Goal: Information Seeking & Learning: Learn about a topic

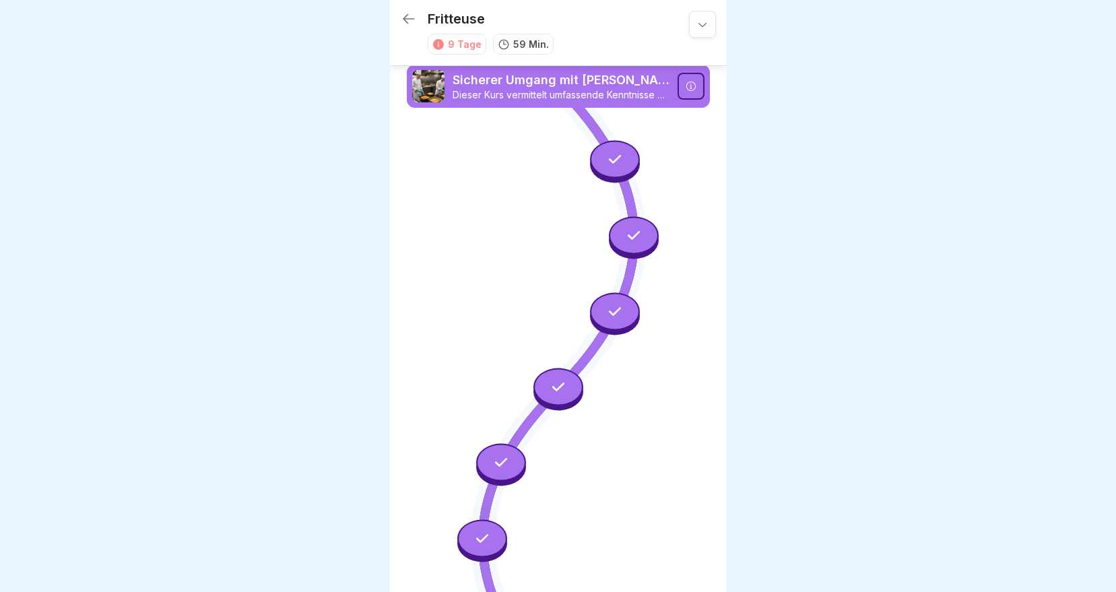
scroll to position [446, 0]
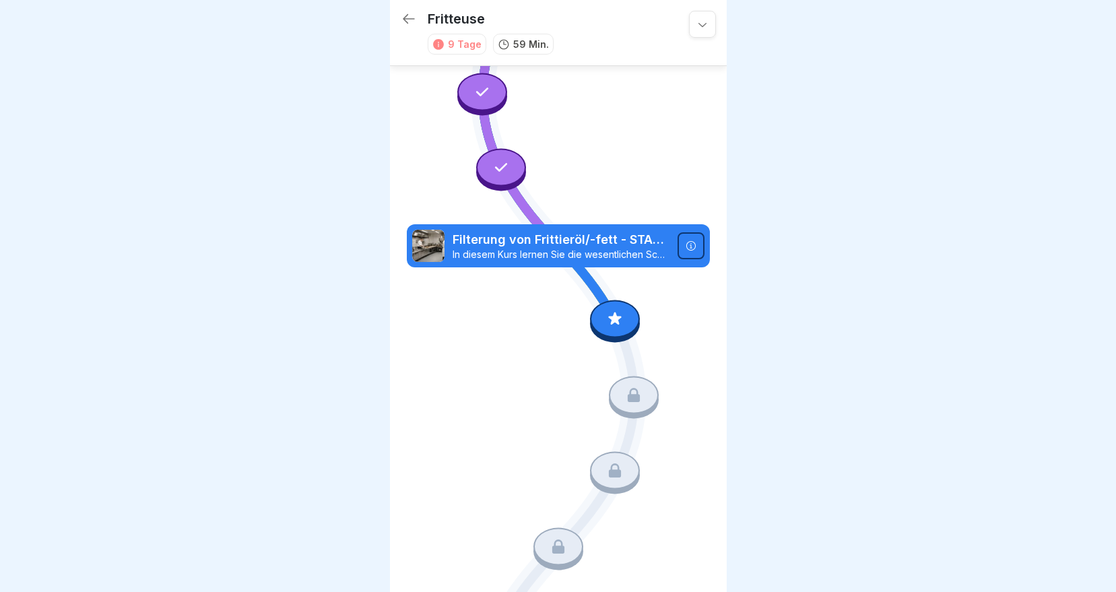
click at [613, 310] on icon at bounding box center [615, 319] width 18 height 18
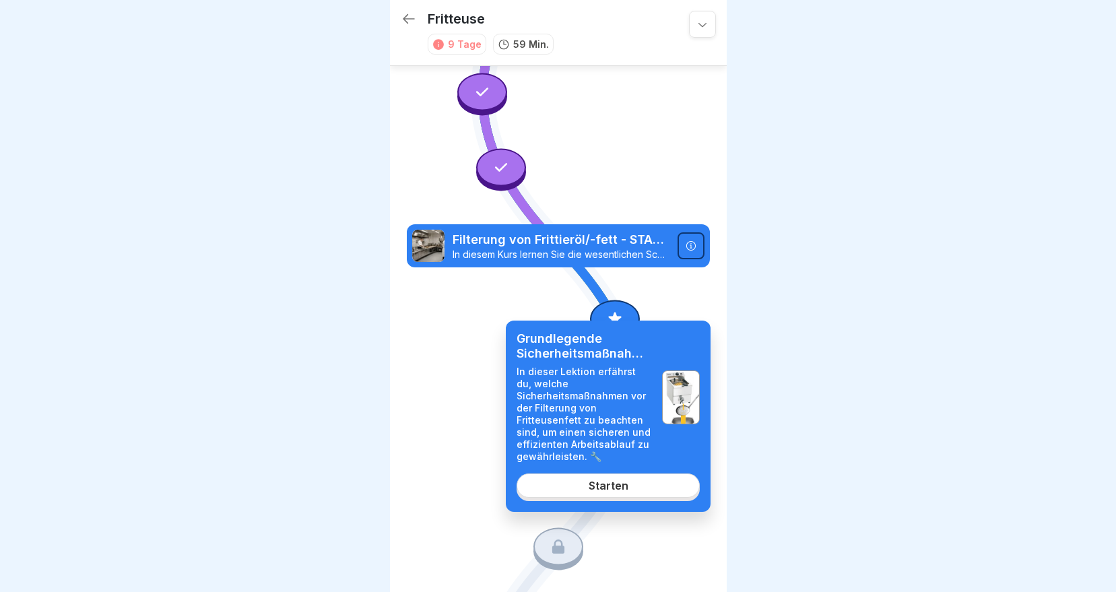
click at [570, 490] on link "Starten" at bounding box center [608, 485] width 183 height 24
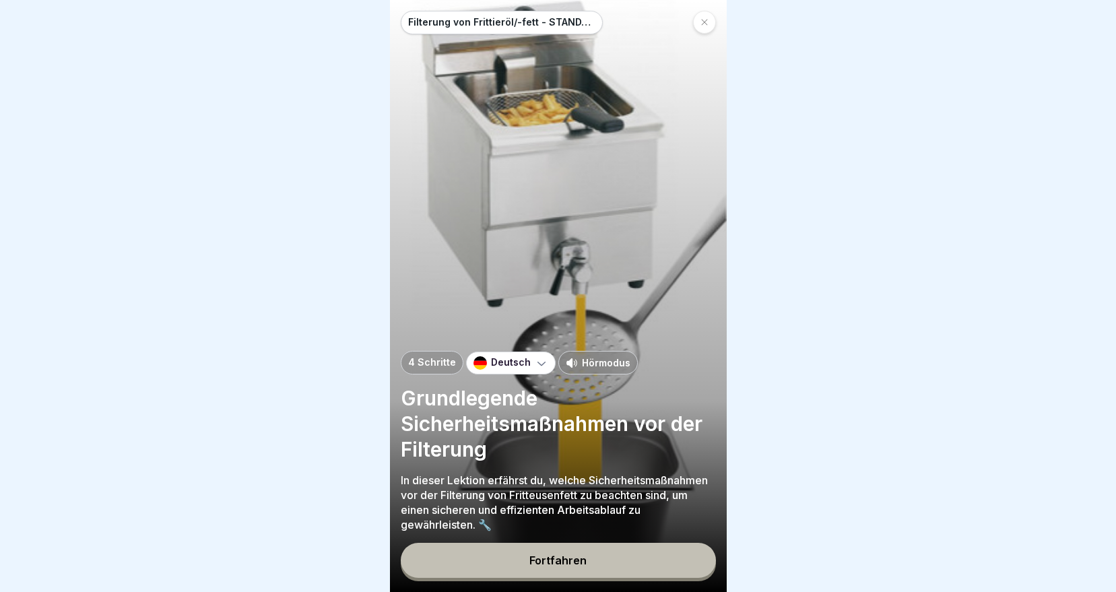
click at [560, 566] on div "Fortfahren" at bounding box center [557, 560] width 57 height 12
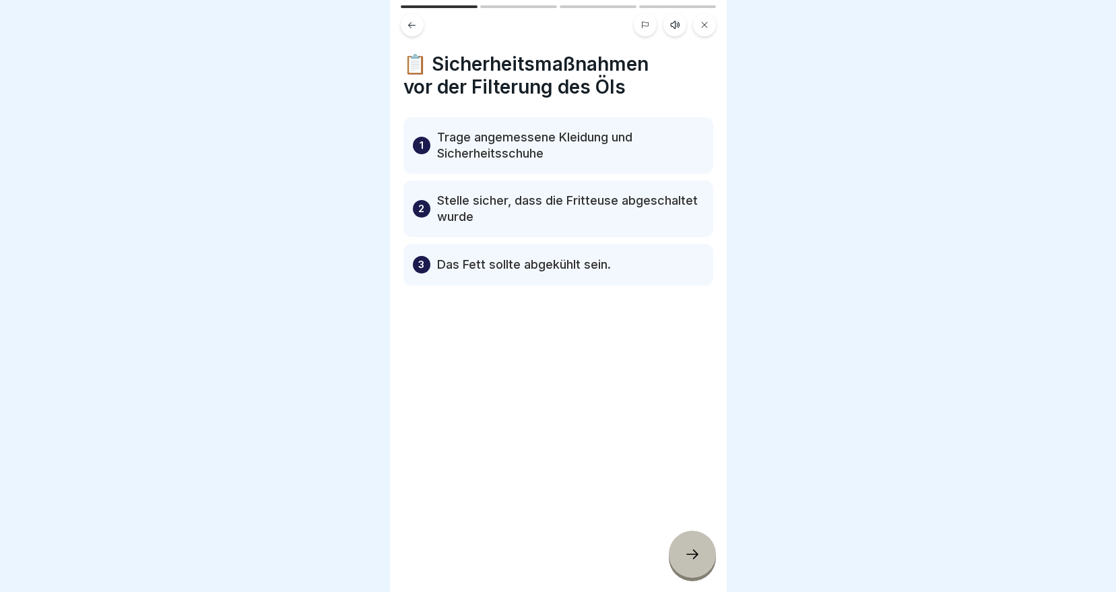
click at [687, 568] on div at bounding box center [692, 554] width 47 height 47
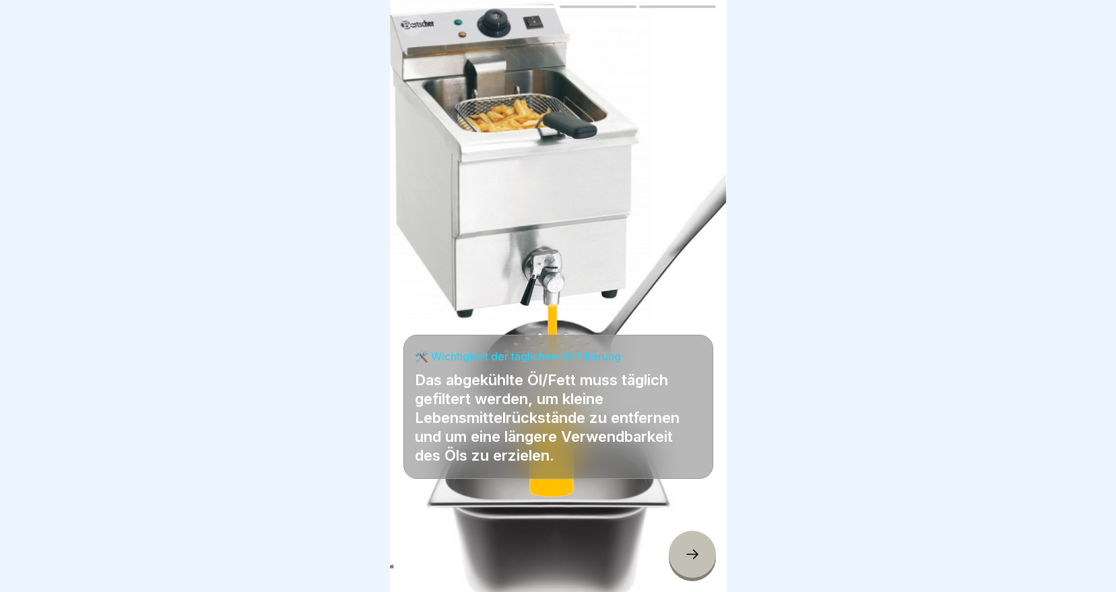
click at [687, 568] on div at bounding box center [692, 554] width 47 height 47
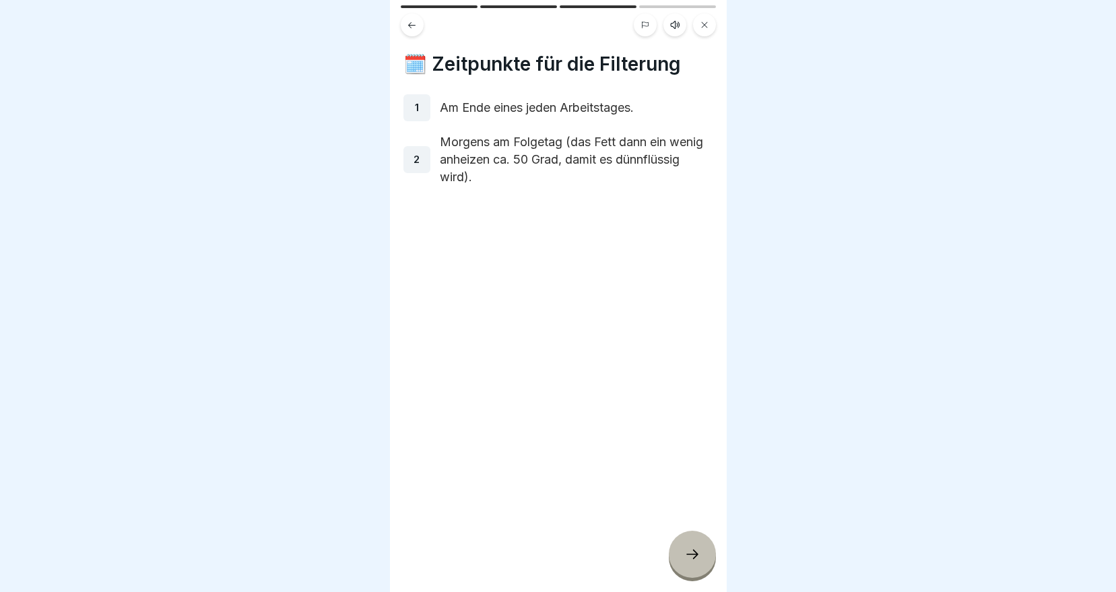
click at [687, 568] on div at bounding box center [692, 554] width 47 height 47
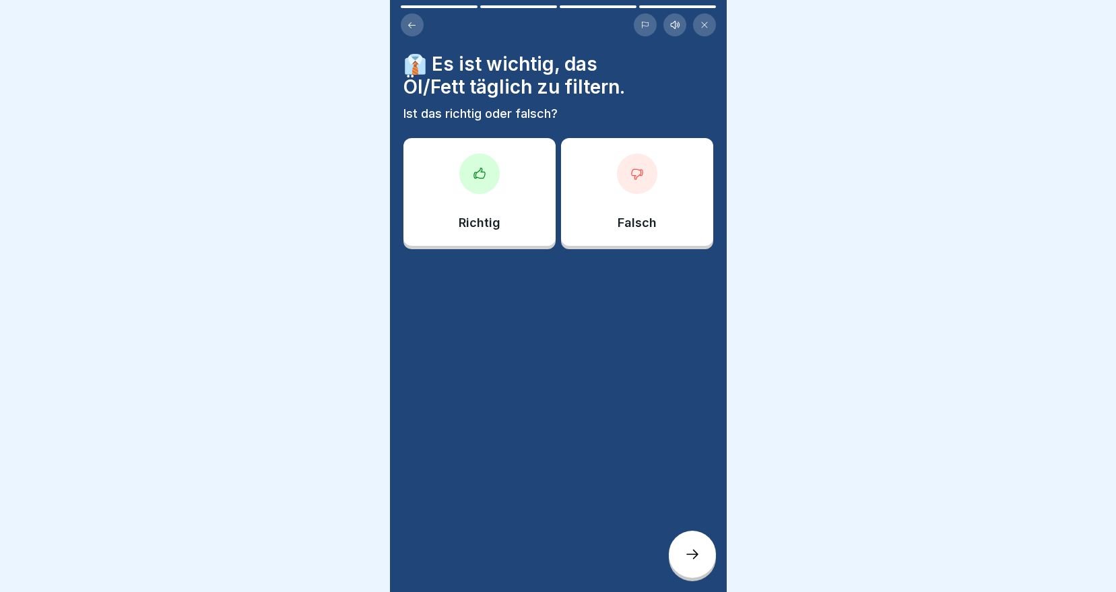
click at [484, 172] on div at bounding box center [479, 174] width 40 height 40
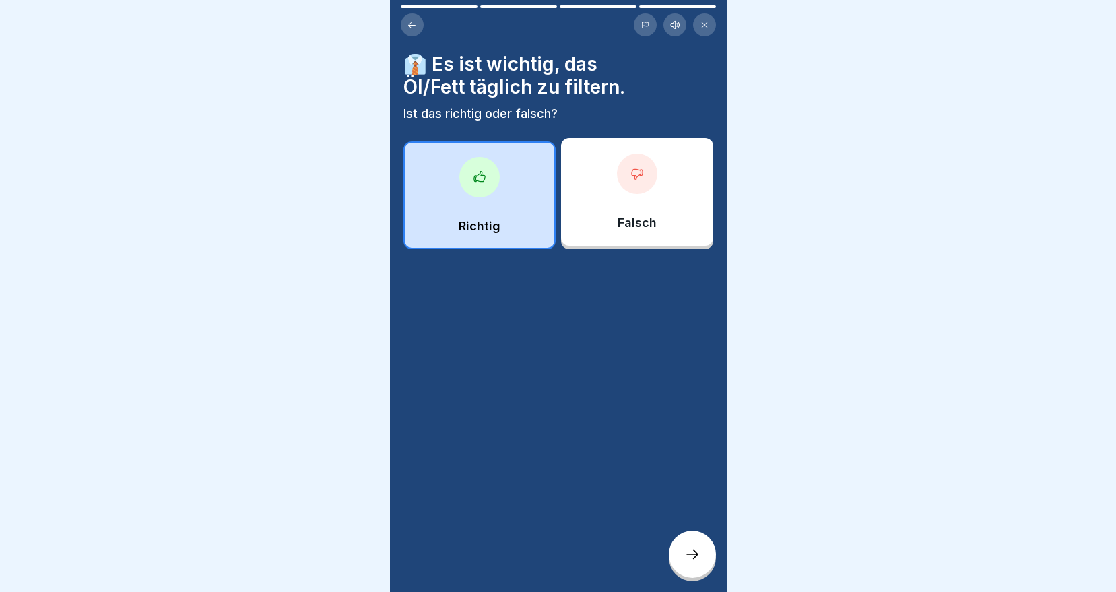
click at [684, 552] on icon at bounding box center [692, 554] width 16 height 16
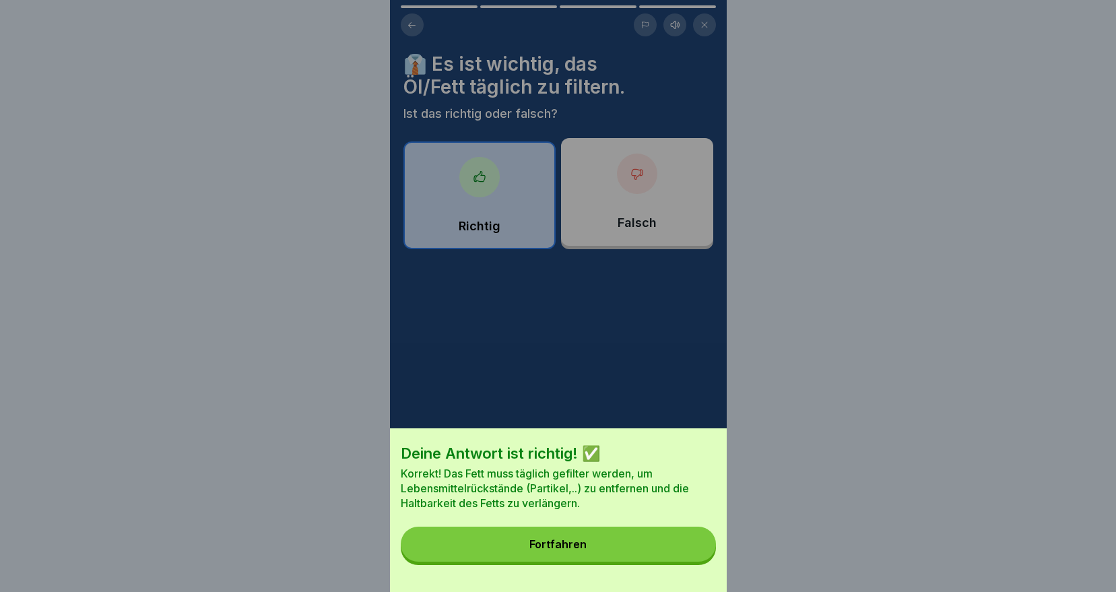
click at [607, 544] on button "Fortfahren" at bounding box center [558, 544] width 315 height 35
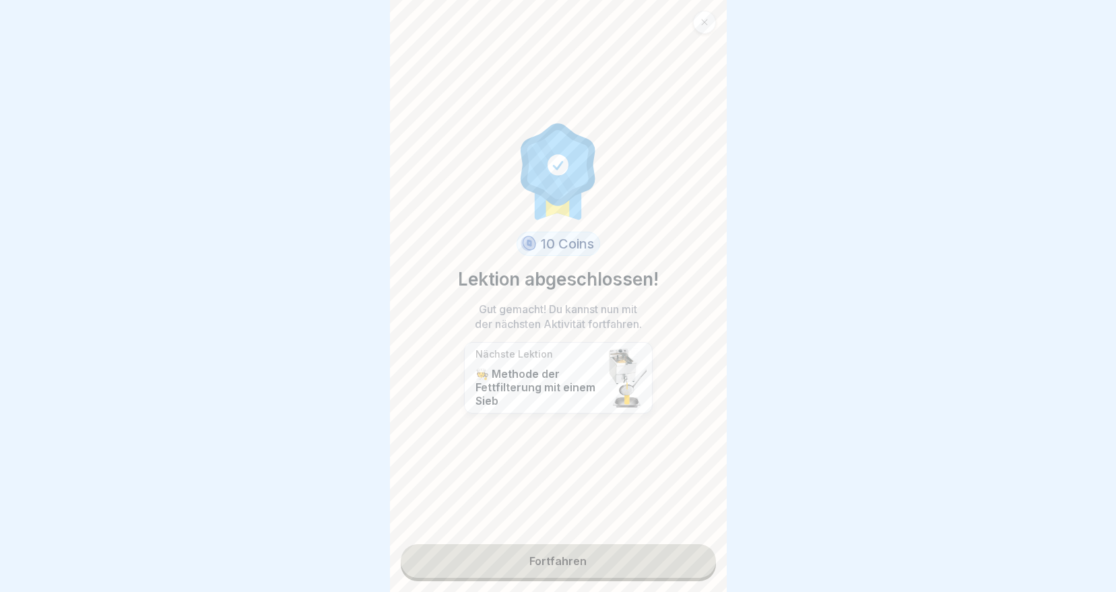
click at [576, 548] on link "Fortfahren" at bounding box center [558, 561] width 315 height 34
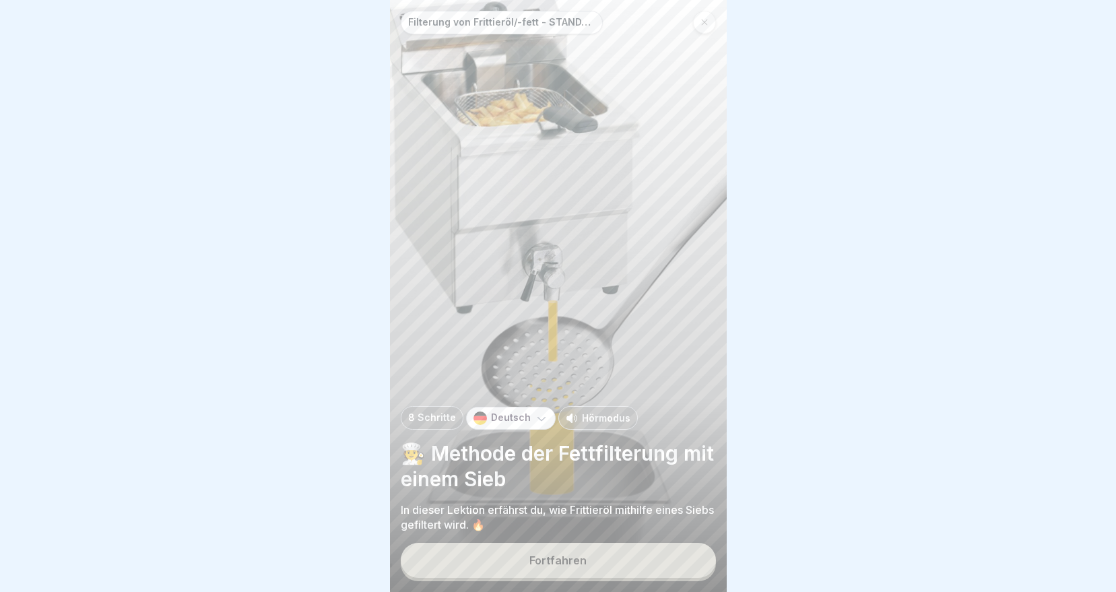
click at [570, 558] on button "Fortfahren" at bounding box center [558, 560] width 315 height 35
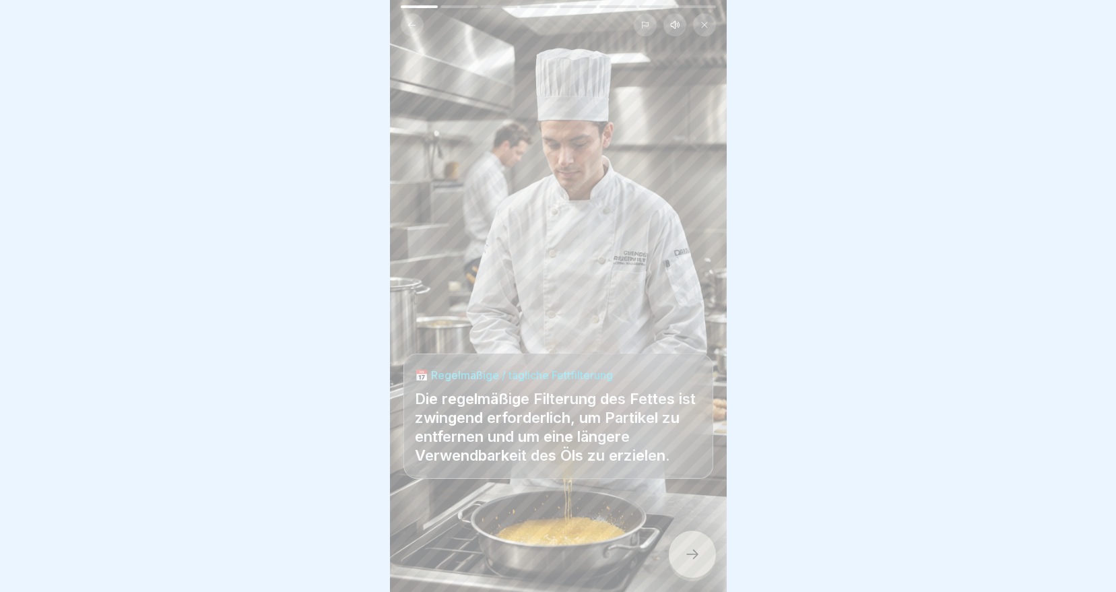
click at [694, 562] on icon at bounding box center [692, 554] width 16 height 16
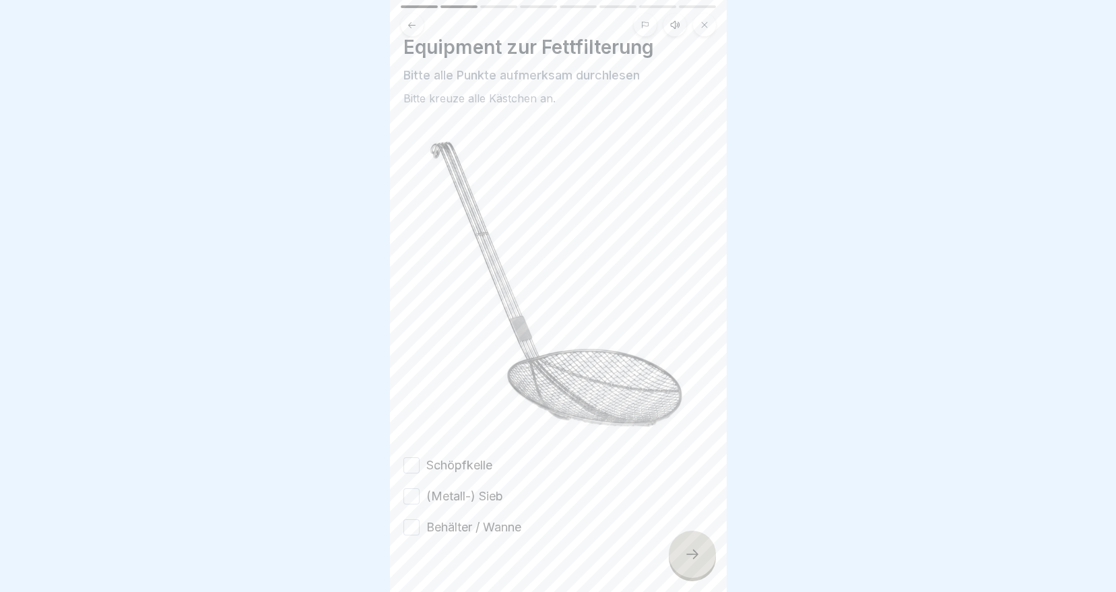
scroll to position [31, 0]
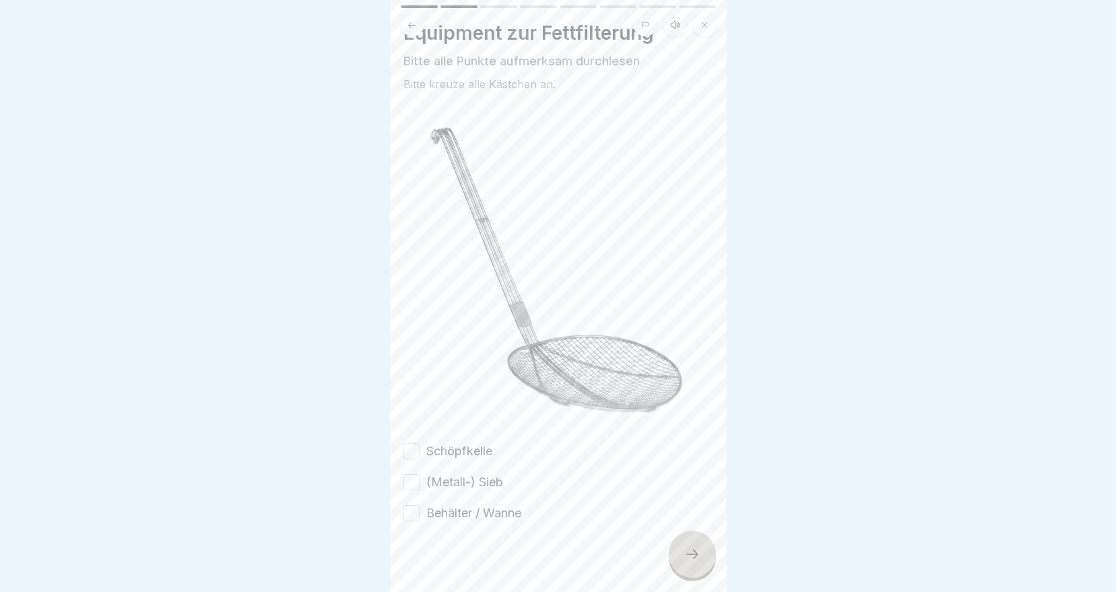
click at [412, 443] on button "Schöpfkelle" at bounding box center [411, 451] width 16 height 16
click at [411, 474] on button "(Metall-) Sieb" at bounding box center [411, 482] width 16 height 16
click at [421, 504] on div "Behälter / Wanne" at bounding box center [462, 513] width 118 height 18
click at [409, 505] on button "Behälter / Wanne" at bounding box center [411, 513] width 16 height 16
click at [682, 559] on div at bounding box center [692, 554] width 47 height 47
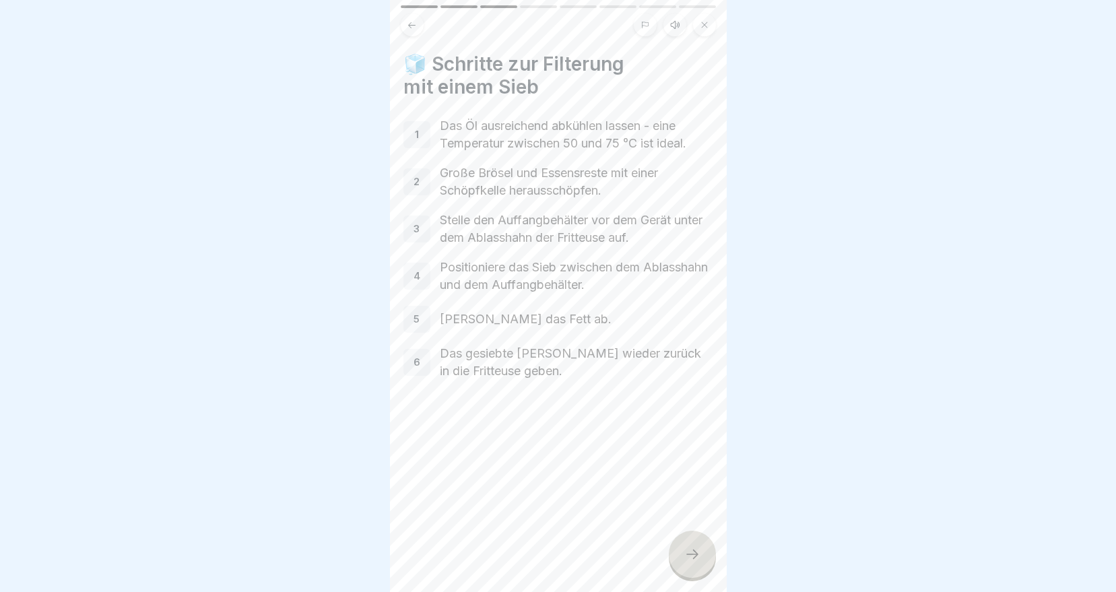
click at [686, 558] on icon at bounding box center [692, 554] width 16 height 16
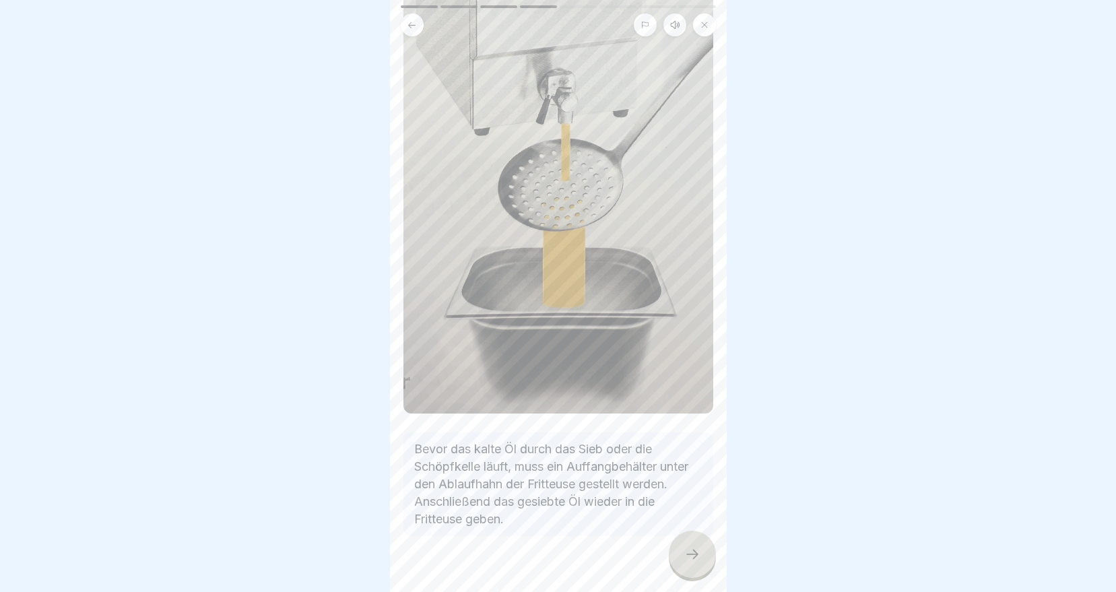
scroll to position [323, 0]
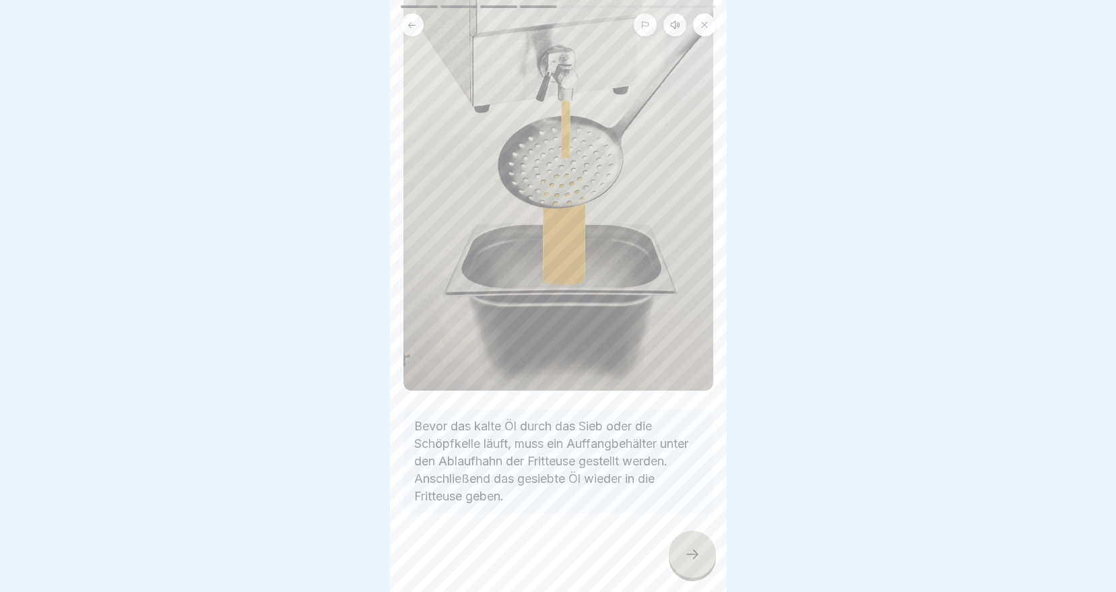
click at [690, 560] on icon at bounding box center [692, 554] width 16 height 16
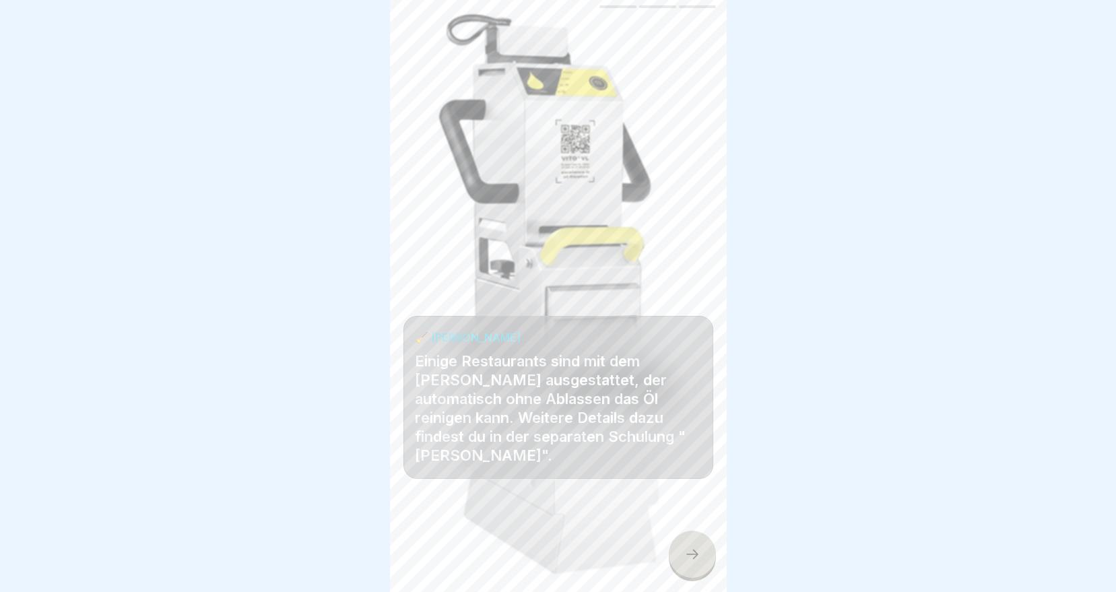
click at [695, 562] on icon at bounding box center [692, 554] width 16 height 16
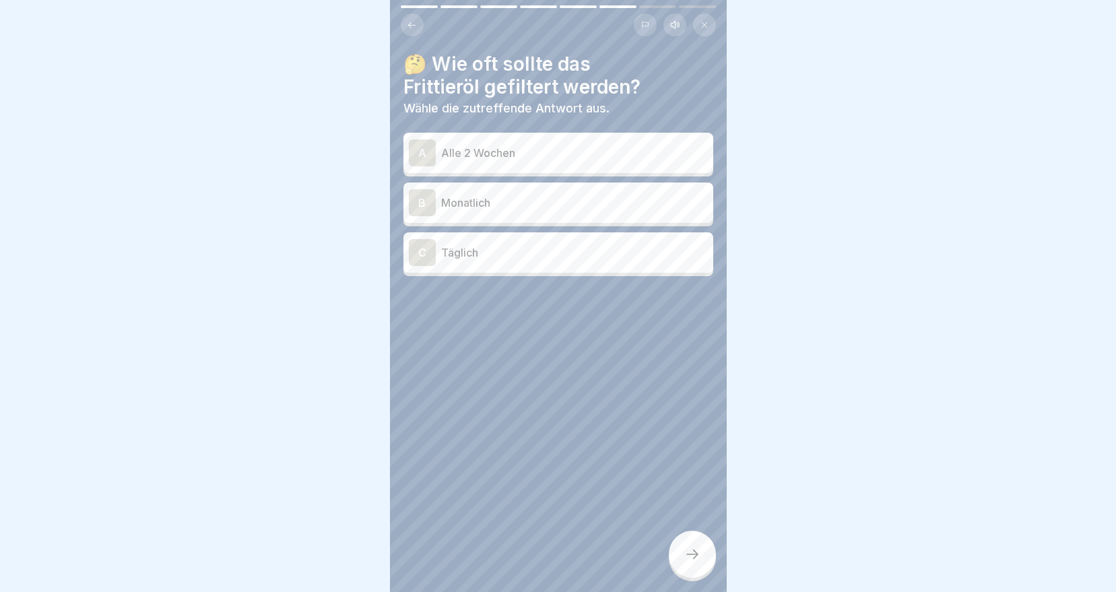
click at [494, 263] on div "C Täglich" at bounding box center [558, 252] width 310 height 40
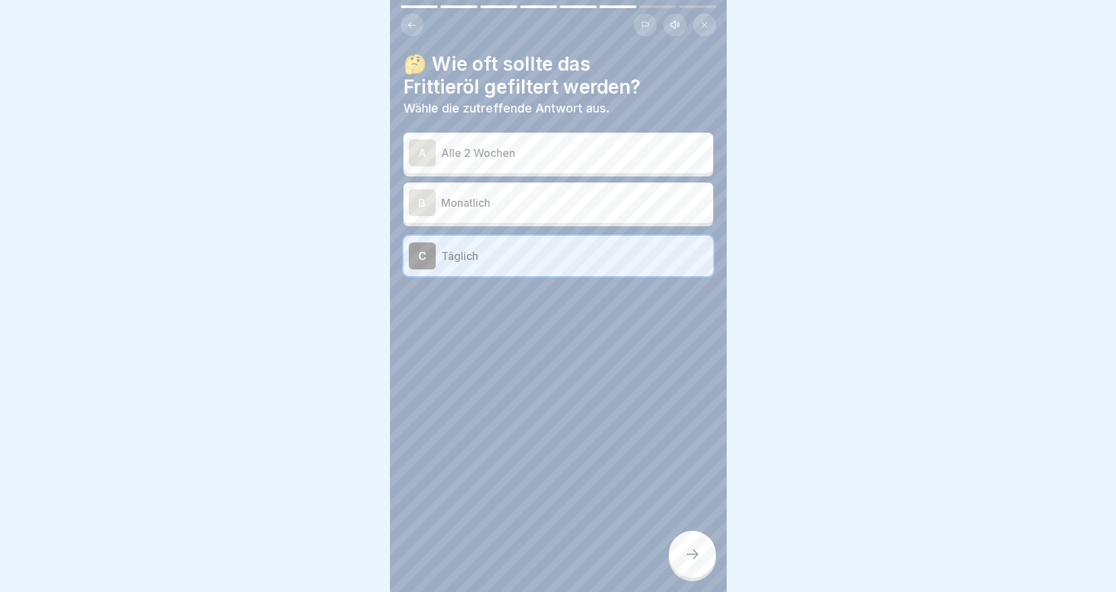
click at [672, 548] on div at bounding box center [692, 554] width 47 height 47
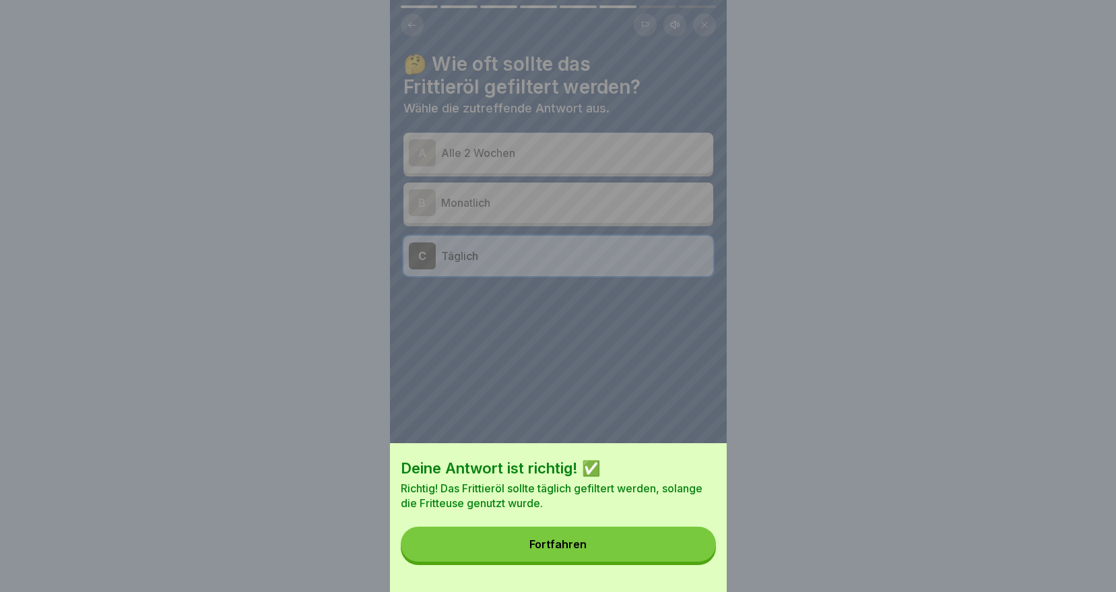
click at [581, 550] on div "Fortfahren" at bounding box center [557, 544] width 57 height 12
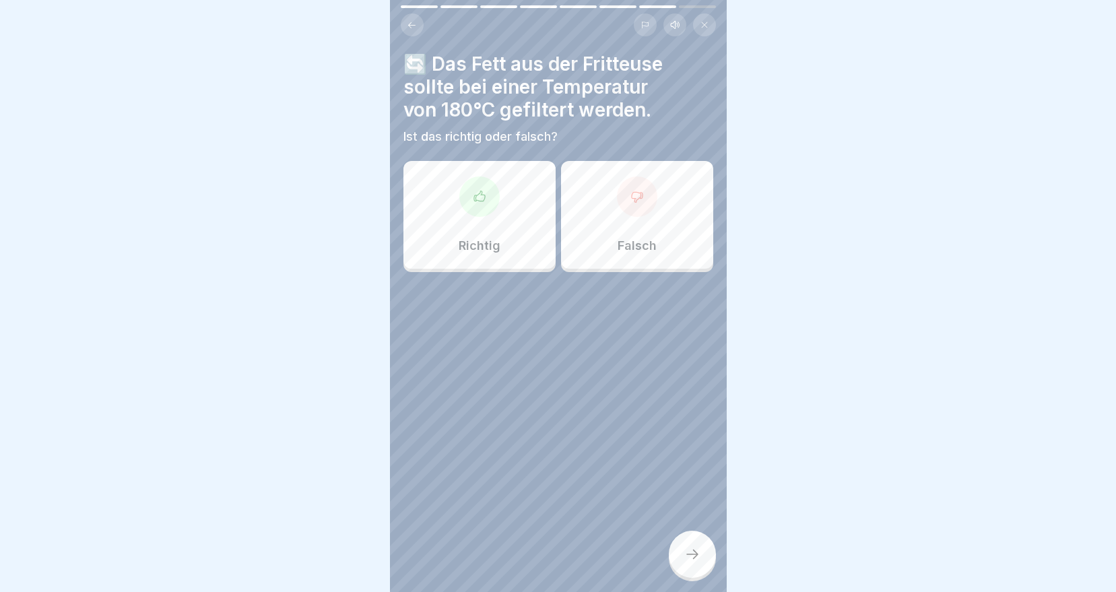
click at [614, 205] on div "Falsch" at bounding box center [637, 215] width 152 height 108
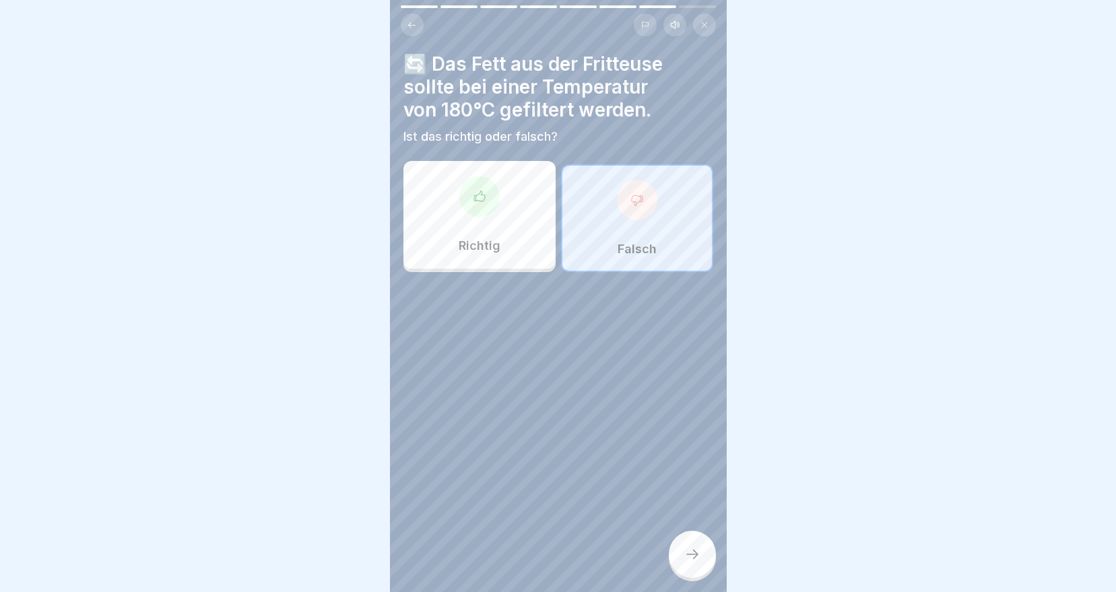
click at [675, 564] on div at bounding box center [692, 554] width 47 height 47
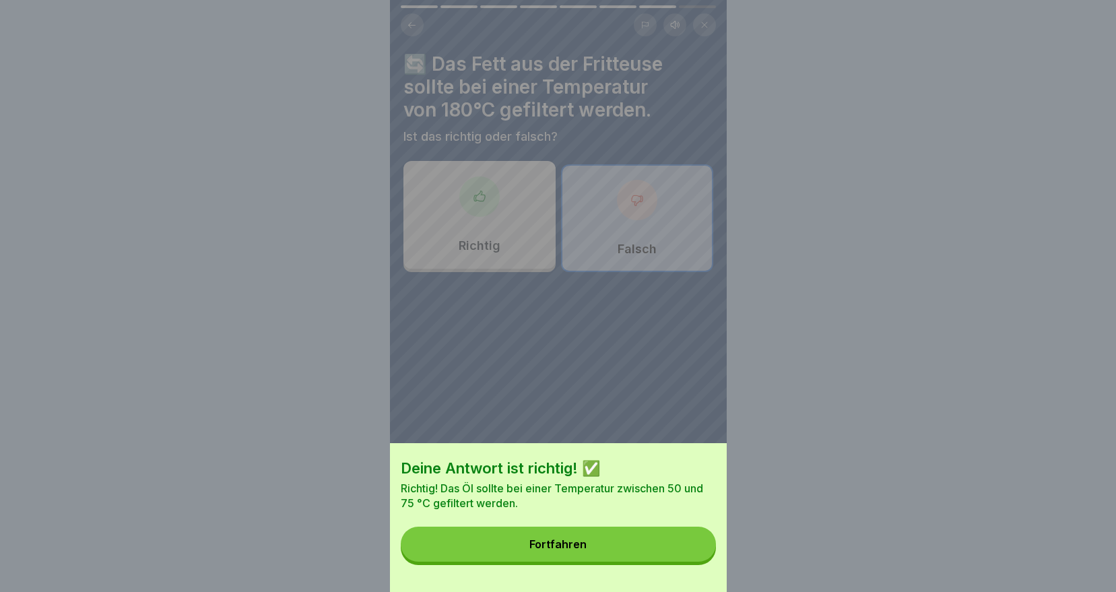
click at [651, 562] on button "Fortfahren" at bounding box center [558, 544] width 315 height 35
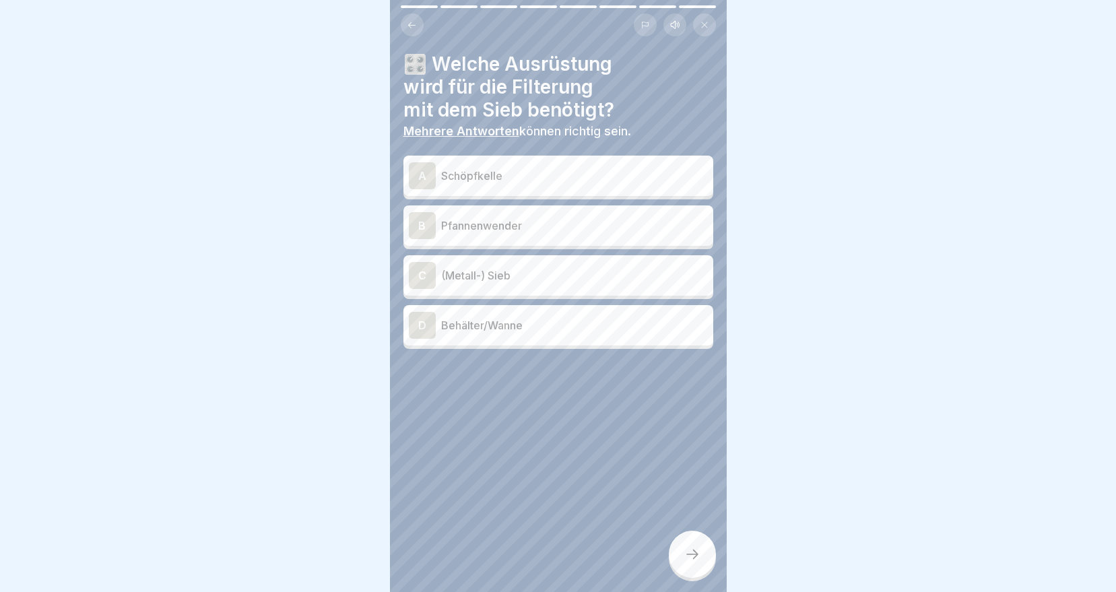
click at [525, 170] on p "Schöpfkelle" at bounding box center [574, 176] width 267 height 16
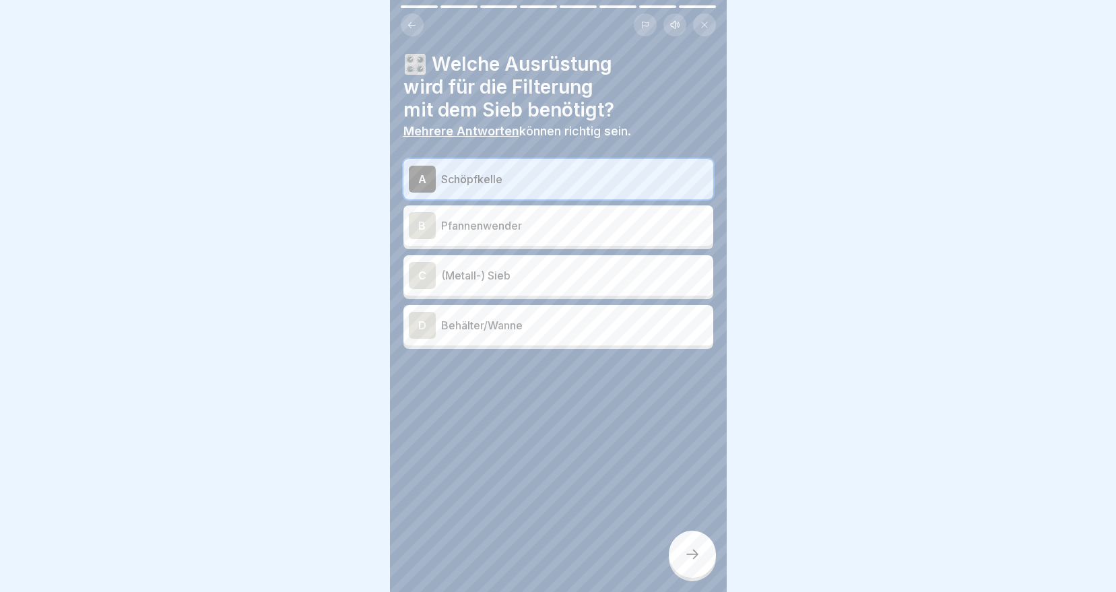
click at [475, 321] on p "Behälter/Wanne" at bounding box center [574, 325] width 267 height 16
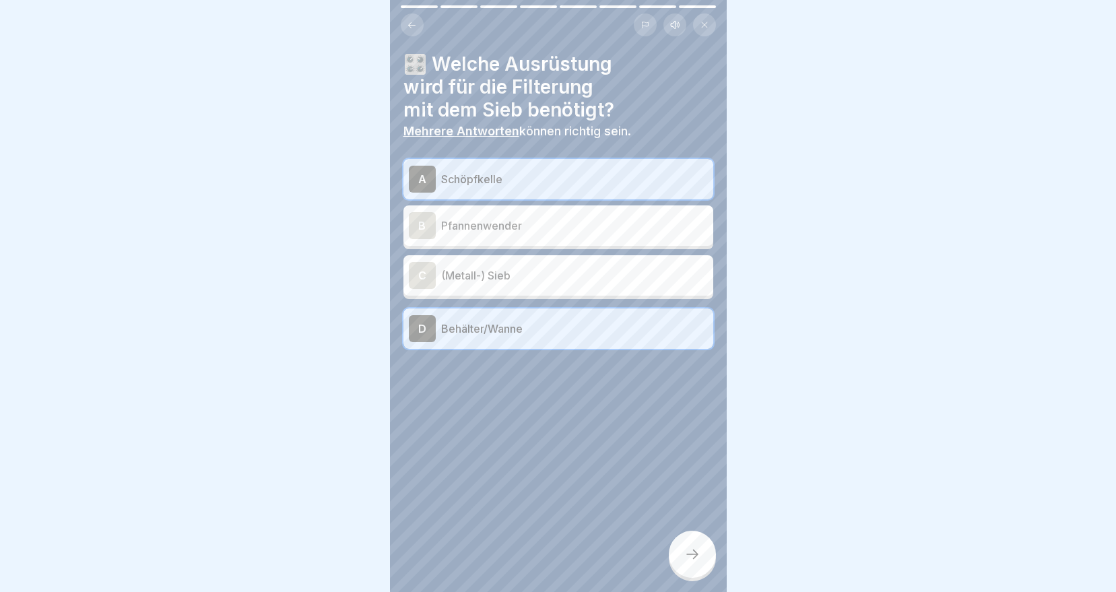
click at [480, 273] on p "(Metall-) Sieb" at bounding box center [574, 275] width 267 height 16
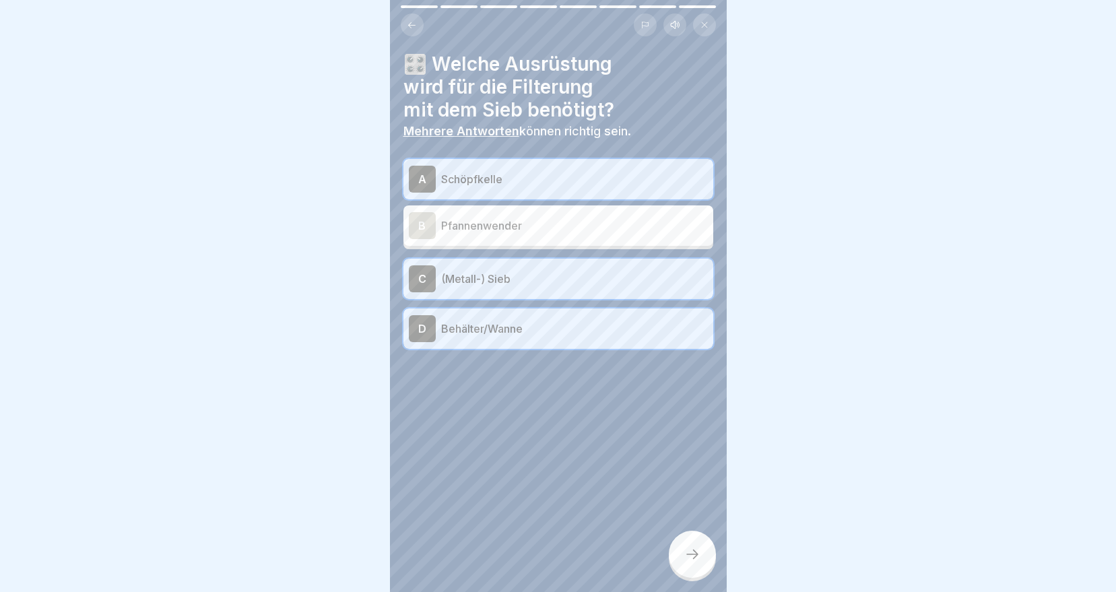
click at [705, 570] on div at bounding box center [692, 554] width 47 height 47
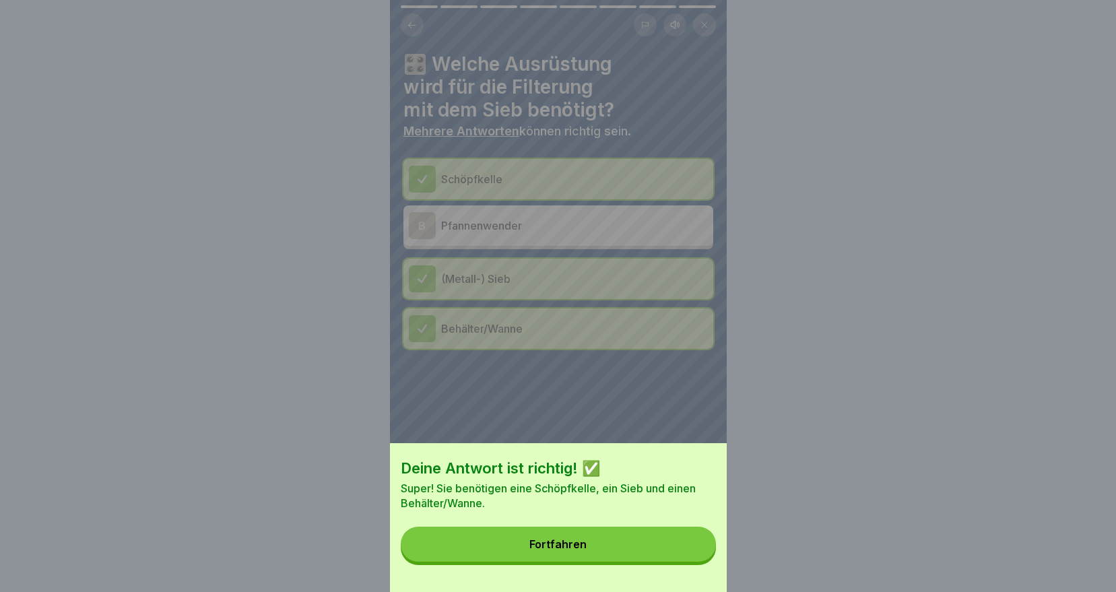
click at [623, 554] on button "Fortfahren" at bounding box center [558, 544] width 315 height 35
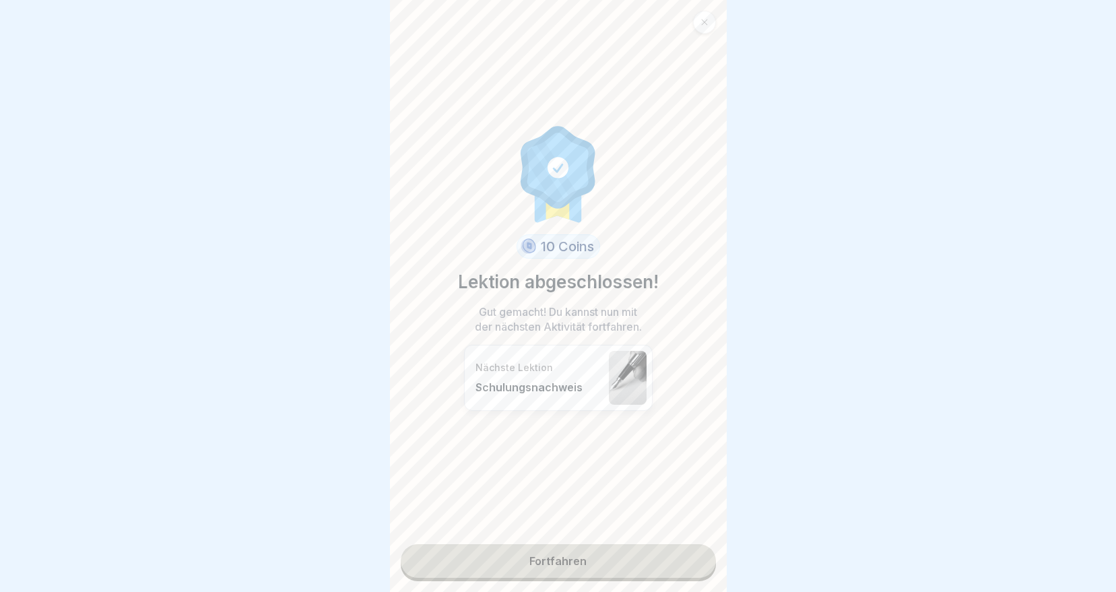
click at [651, 555] on link "Fortfahren" at bounding box center [558, 561] width 315 height 34
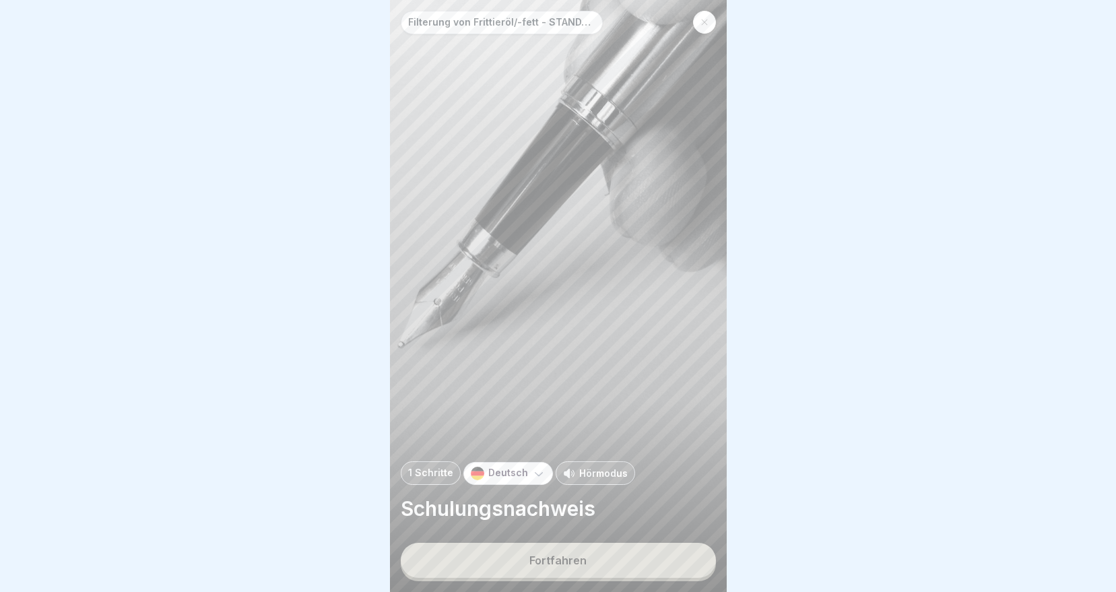
click at [531, 560] on div "Fortfahren" at bounding box center [557, 560] width 57 height 12
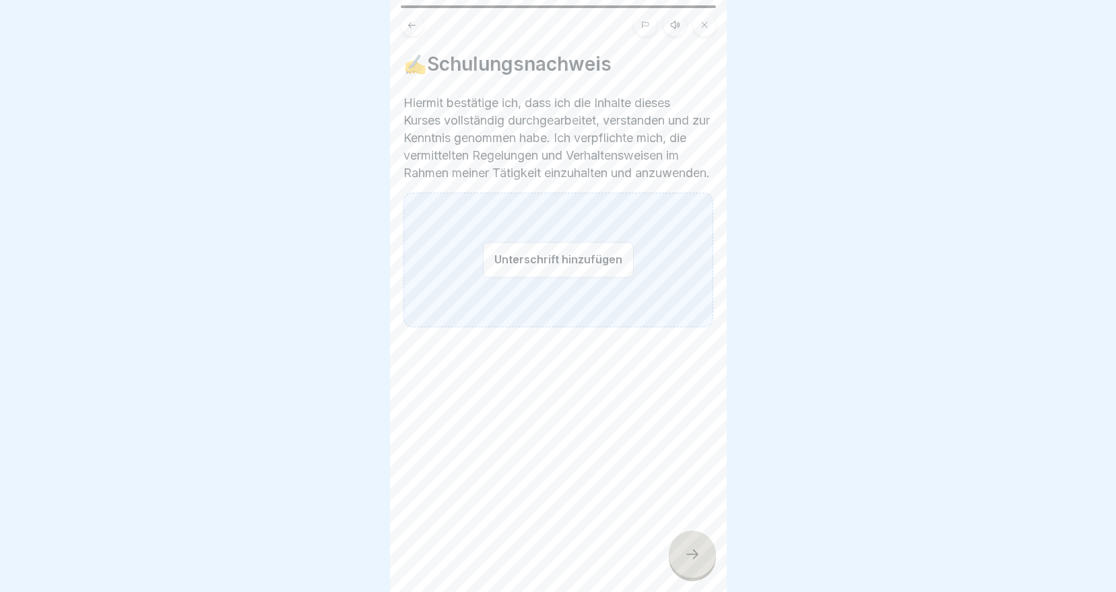
click at [499, 270] on button "Unterschrift hinzufügen" at bounding box center [558, 260] width 151 height 36
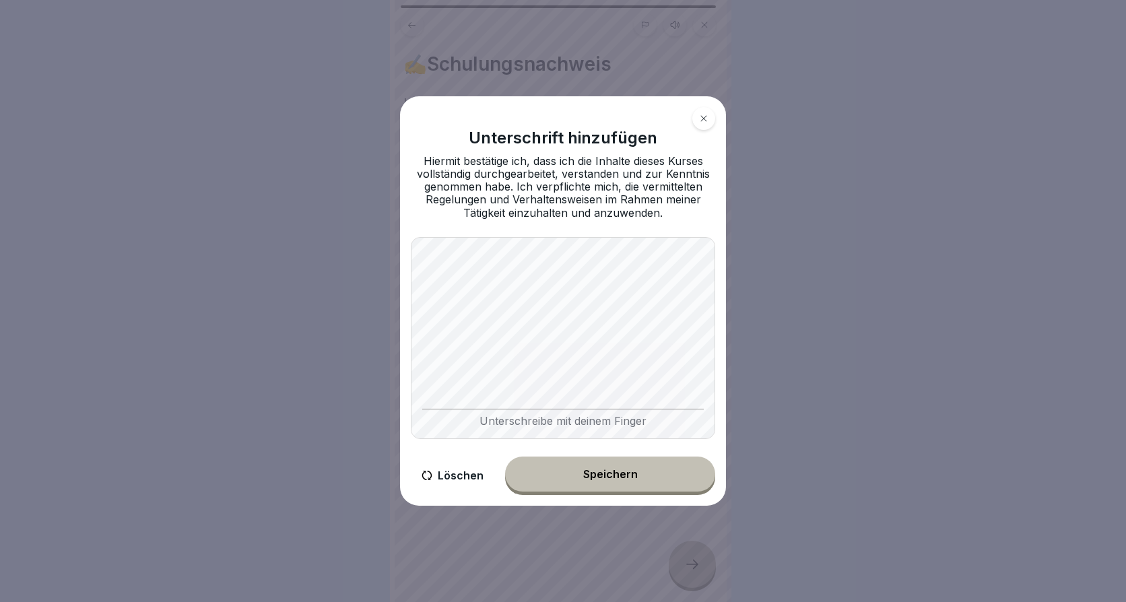
click at [781, 350] on body "Filterung von Frittieröl/-fett - STANDARD ohne Vito 1 Schritte Deutsch Hörmodus…" at bounding box center [558, 301] width 1116 height 602
click at [625, 469] on div "Speichern" at bounding box center [610, 474] width 55 height 12
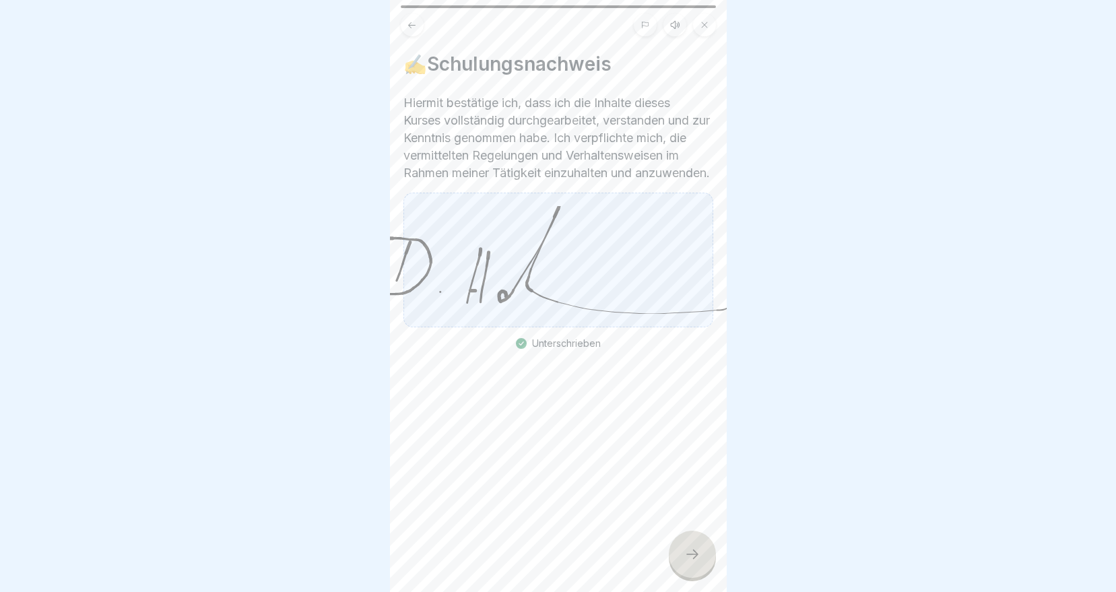
click at [679, 558] on div at bounding box center [692, 554] width 47 height 47
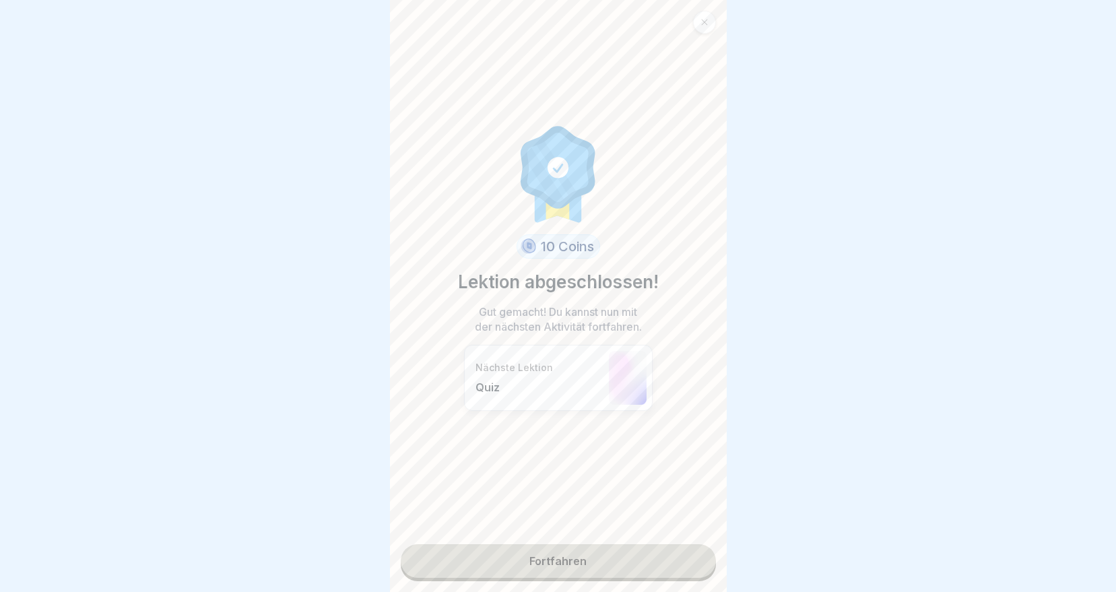
click at [511, 570] on link "Fortfahren" at bounding box center [558, 561] width 315 height 34
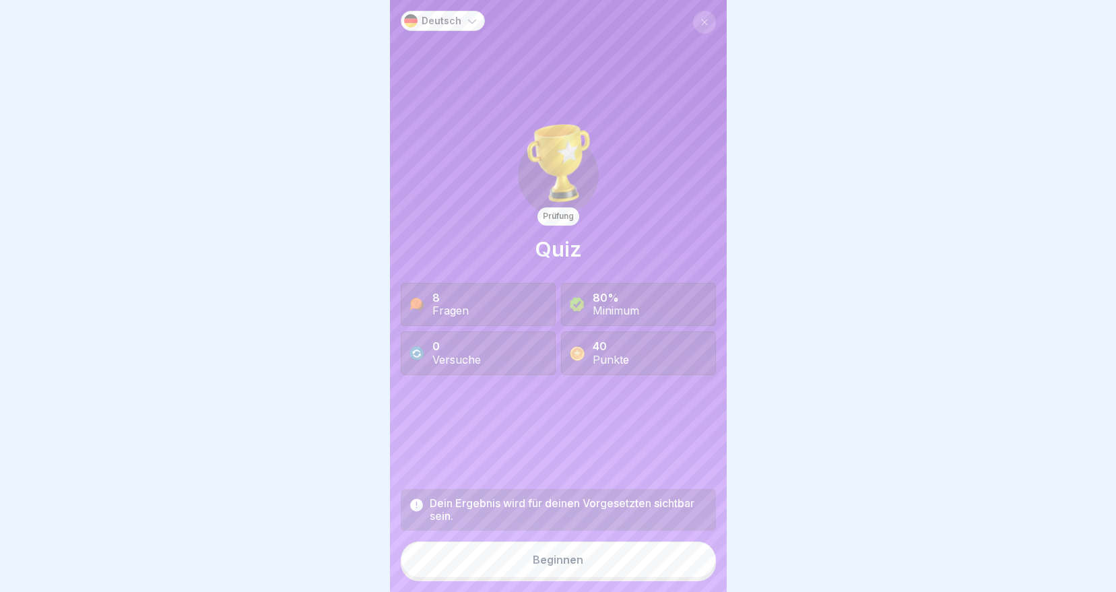
click at [541, 578] on button "Beginnen" at bounding box center [558, 559] width 315 height 36
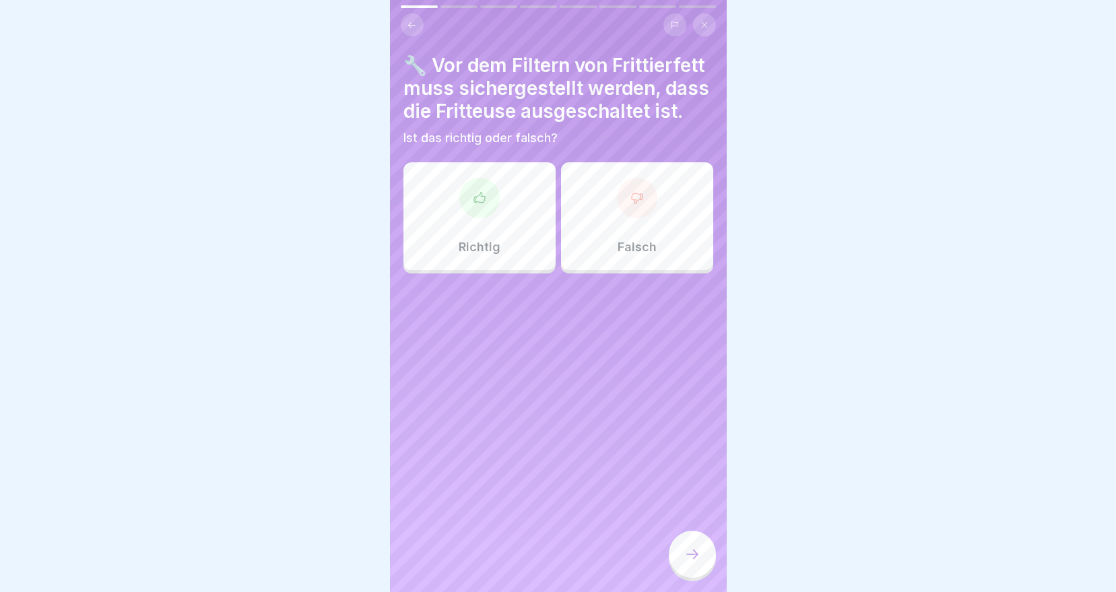
click at [468, 218] on div at bounding box center [479, 198] width 40 height 40
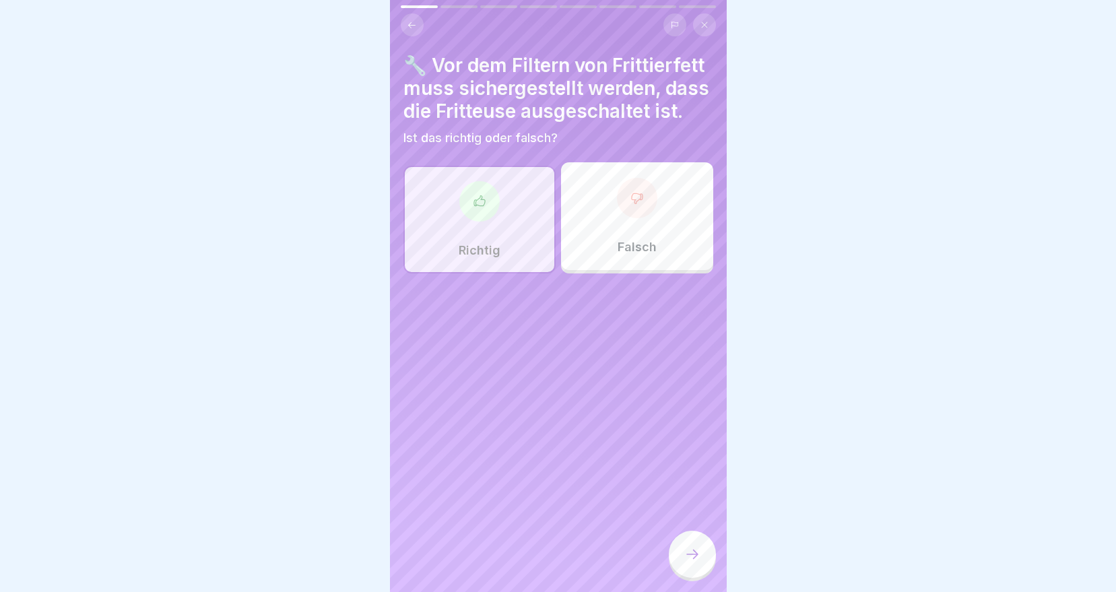
click at [680, 556] on div at bounding box center [692, 554] width 47 height 47
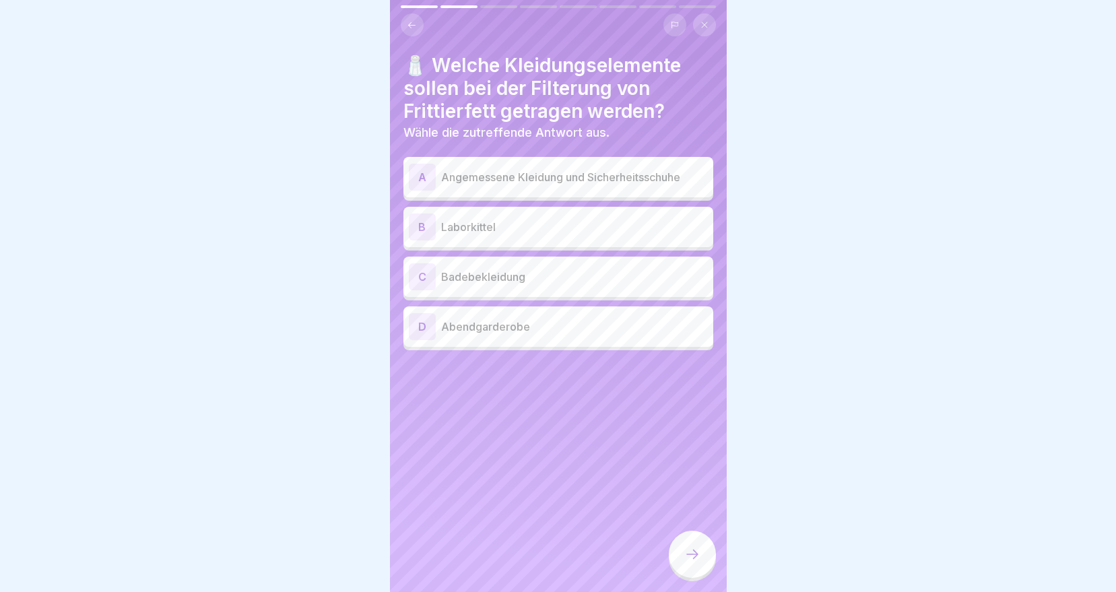
click at [604, 183] on p "Angemessene Kleidung und Sicherheitsschuhe" at bounding box center [574, 177] width 267 height 16
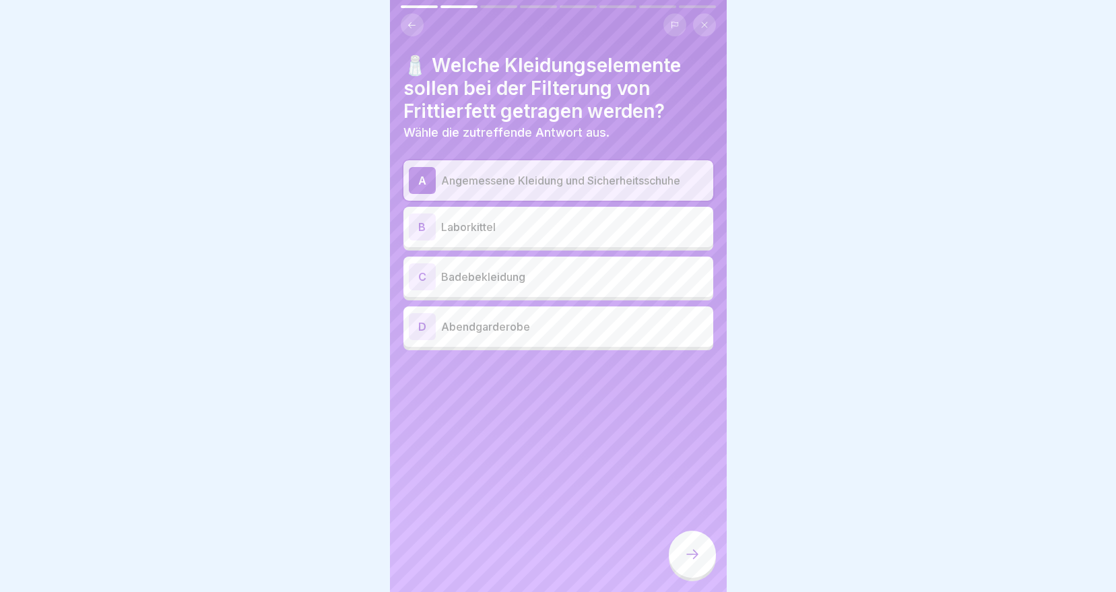
click at [677, 560] on div at bounding box center [692, 554] width 47 height 47
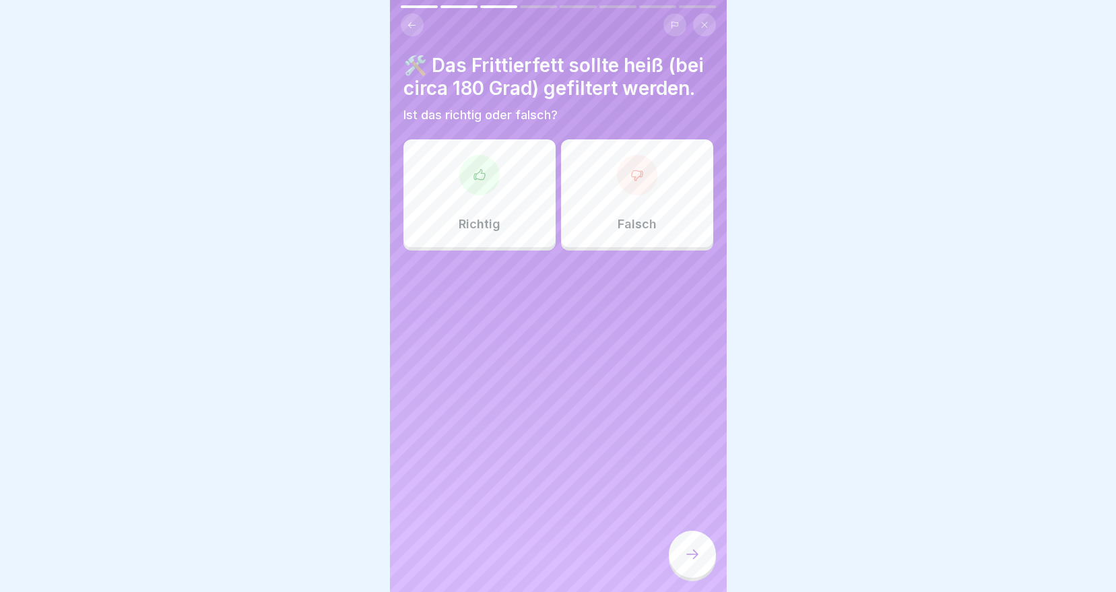
click at [641, 225] on div "Falsch" at bounding box center [637, 193] width 152 height 108
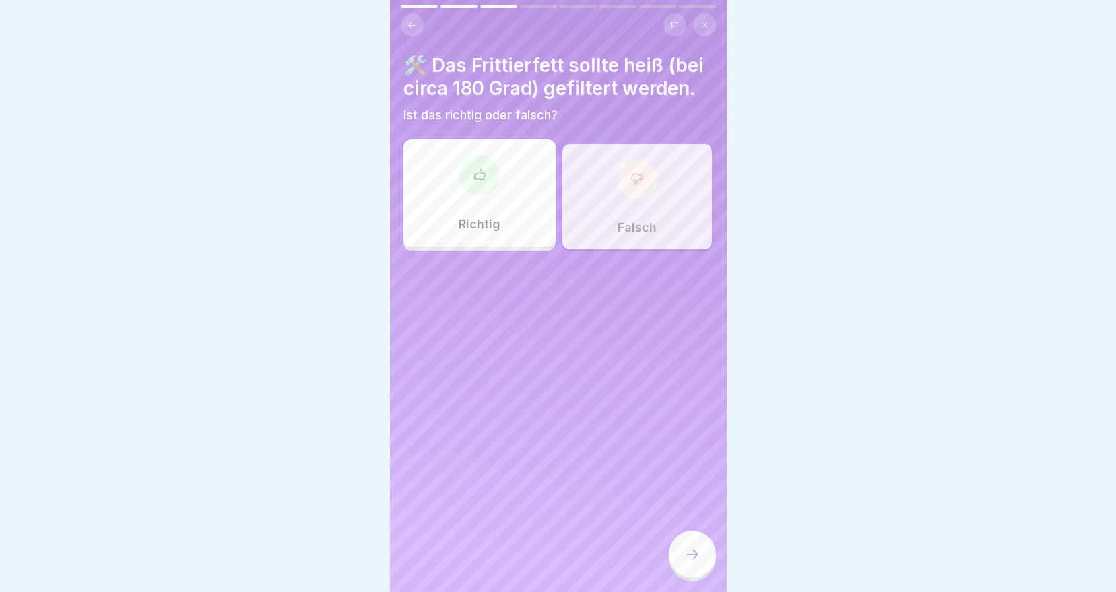
click at [711, 581] on div at bounding box center [692, 556] width 47 height 51
click at [696, 562] on icon at bounding box center [692, 554] width 16 height 16
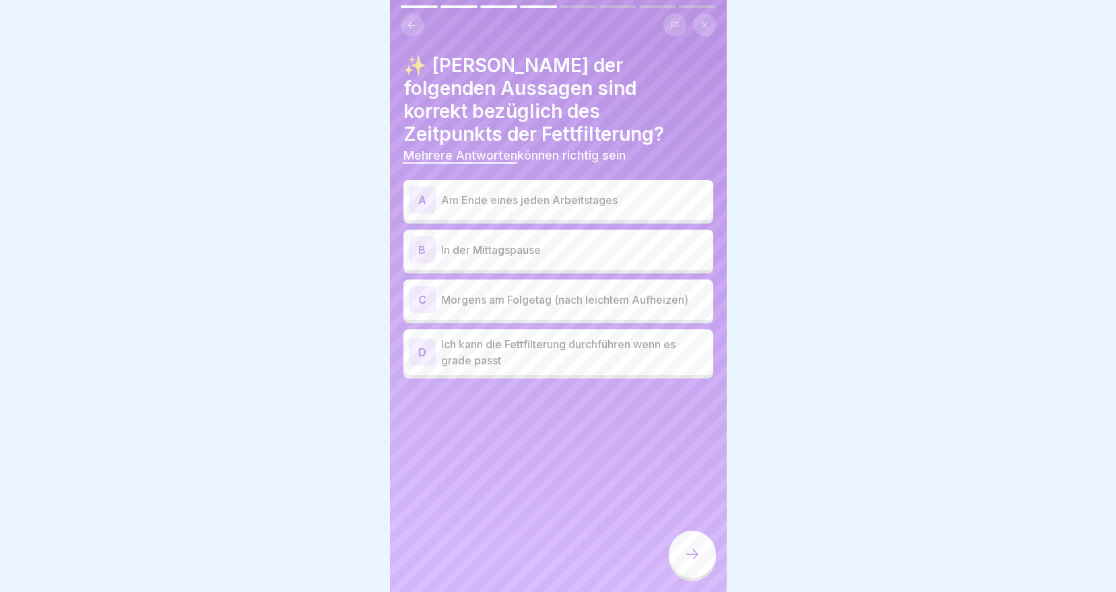
click at [558, 192] on p "Am Ende eines jeden Arbeitstages" at bounding box center [574, 200] width 267 height 16
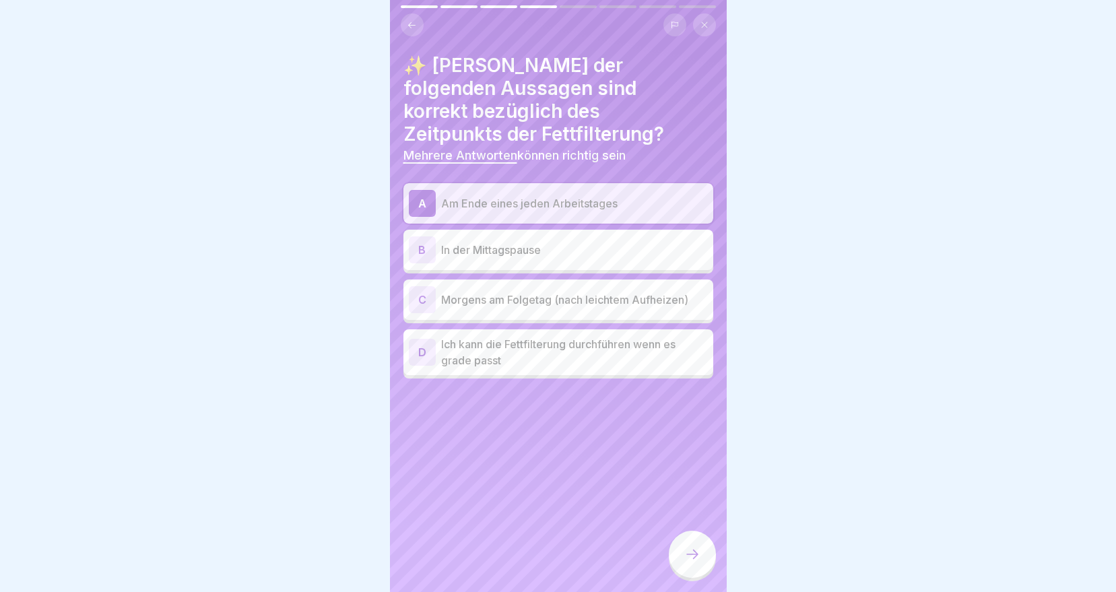
click at [548, 292] on p "Morgens am Folgetag (nach leichtem Aufheizen)" at bounding box center [574, 300] width 267 height 16
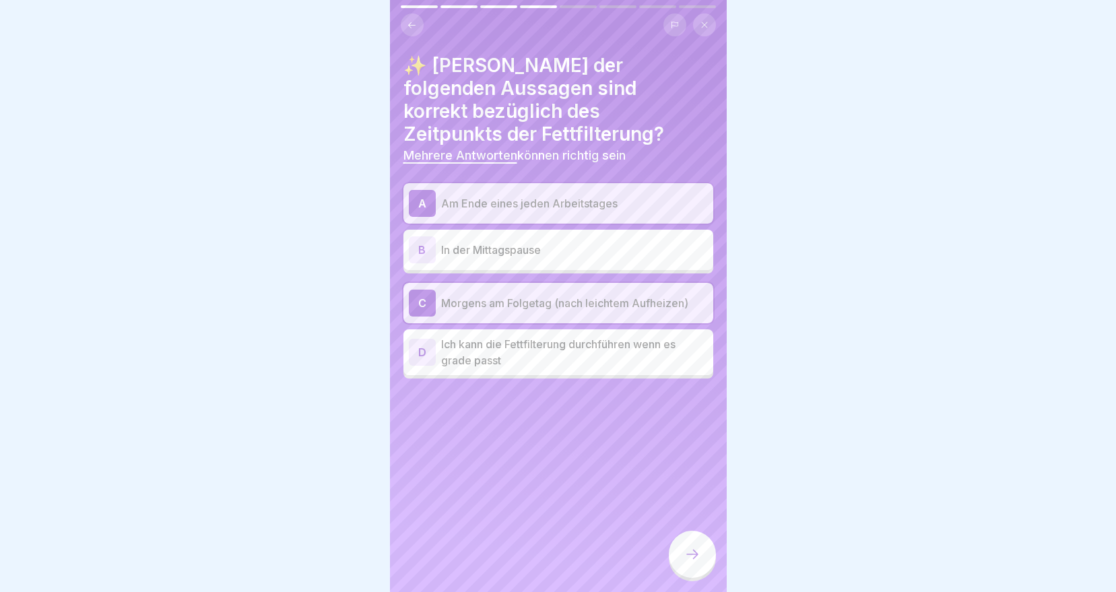
click at [512, 195] on p "Am Ende eines jeden Arbeitstages" at bounding box center [574, 203] width 267 height 16
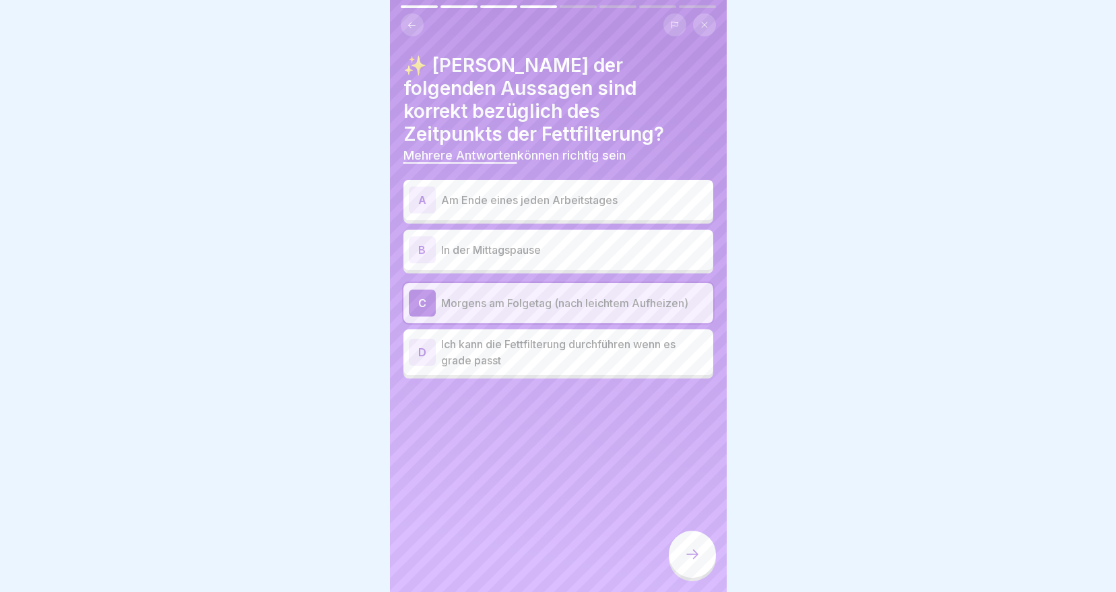
click at [700, 571] on div at bounding box center [692, 554] width 47 height 47
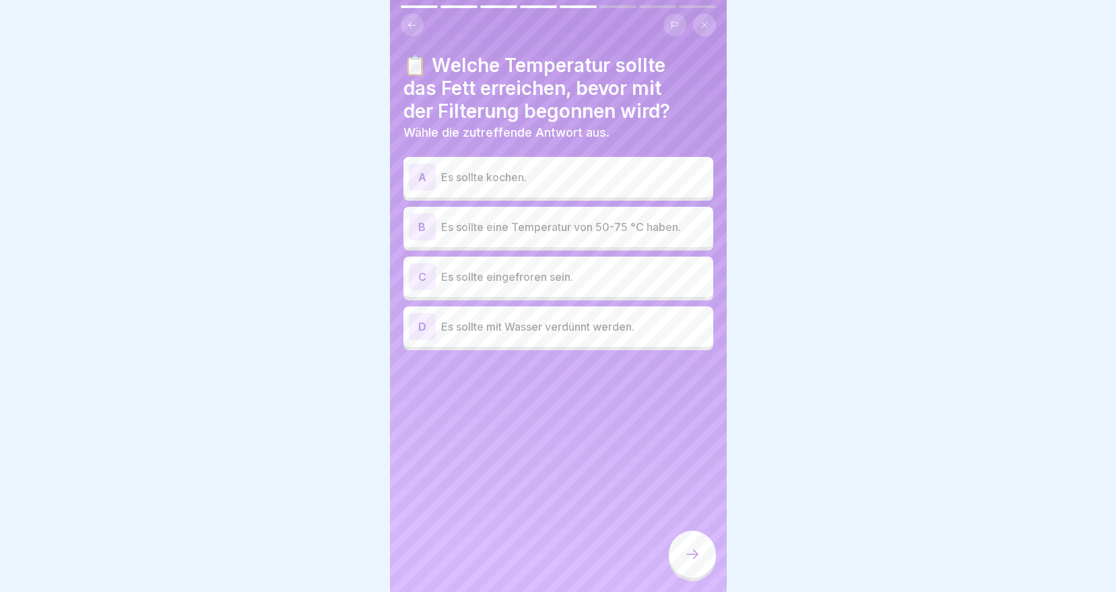
click at [679, 225] on p "Es sollte eine Temperatur von 50-75 °C haben." at bounding box center [574, 227] width 267 height 16
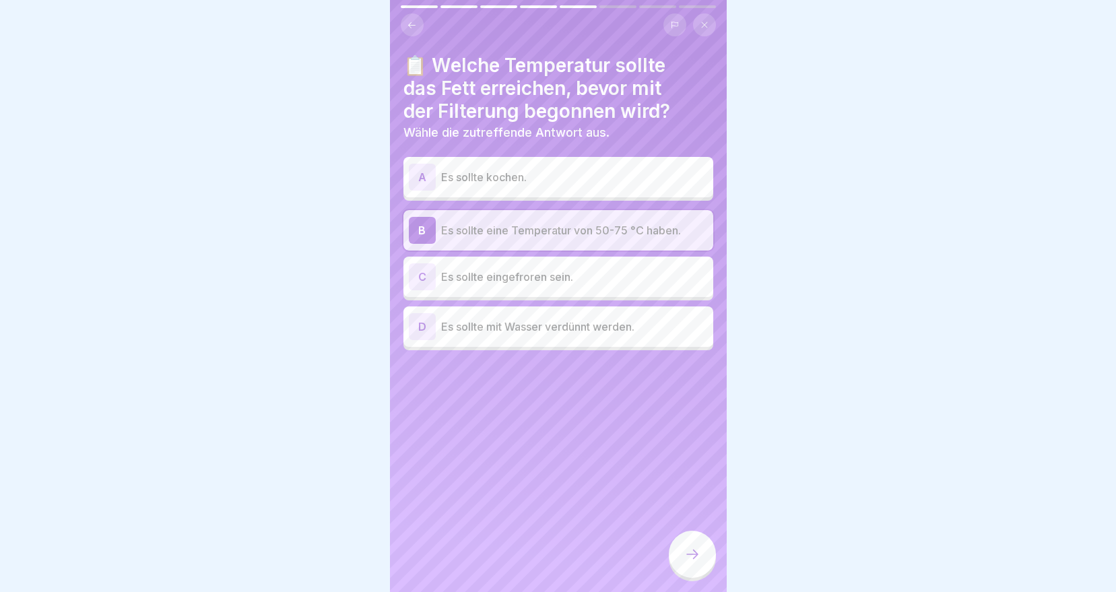
click at [695, 573] on div at bounding box center [692, 554] width 47 height 47
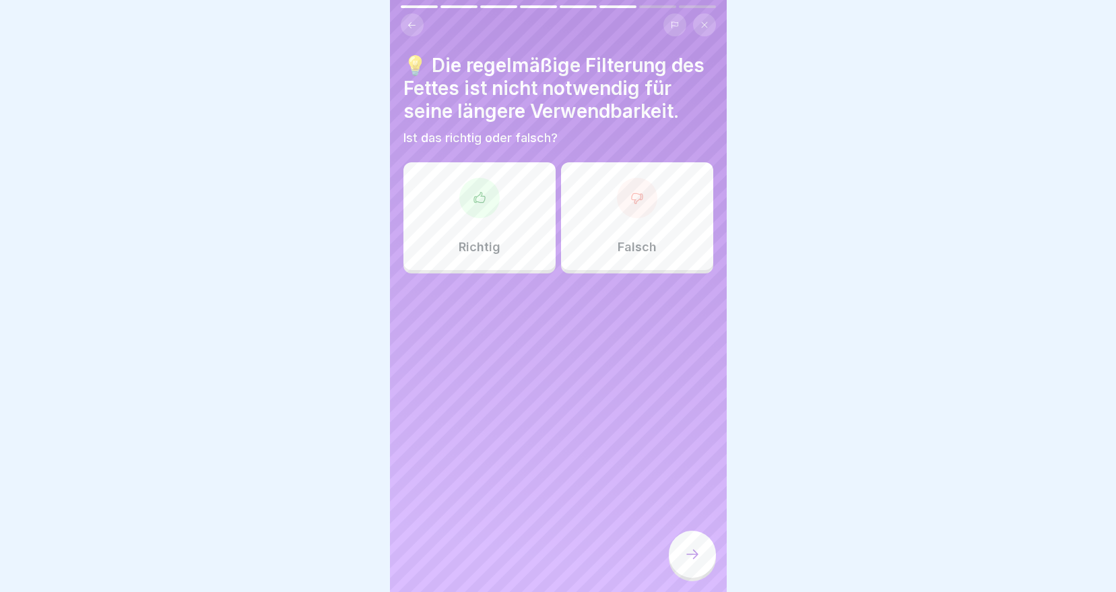
click at [657, 223] on div "Falsch" at bounding box center [637, 216] width 152 height 108
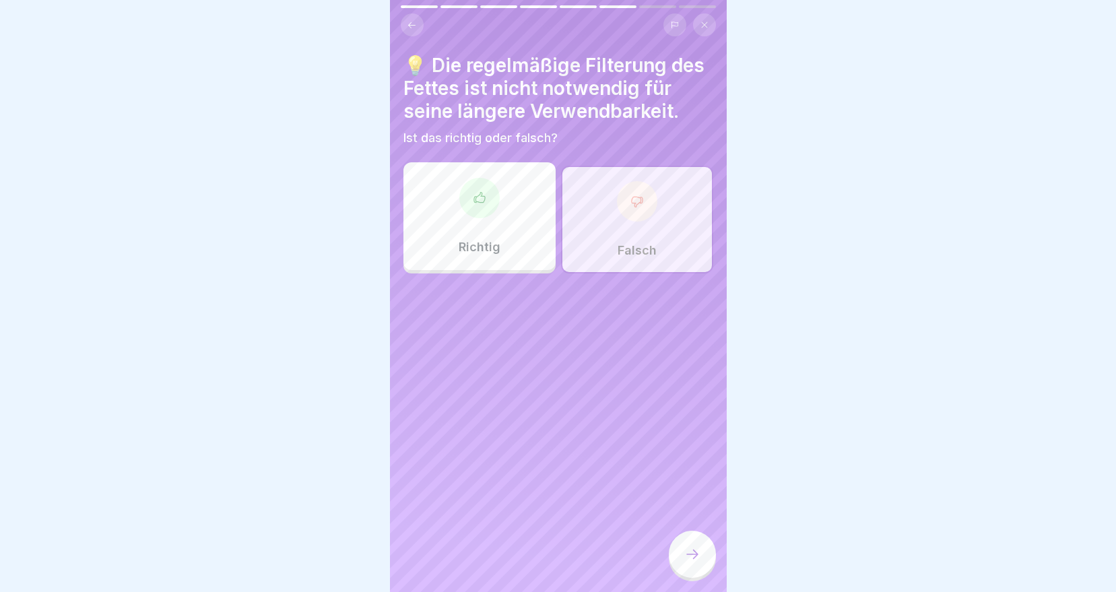
click at [700, 572] on div at bounding box center [692, 554] width 47 height 47
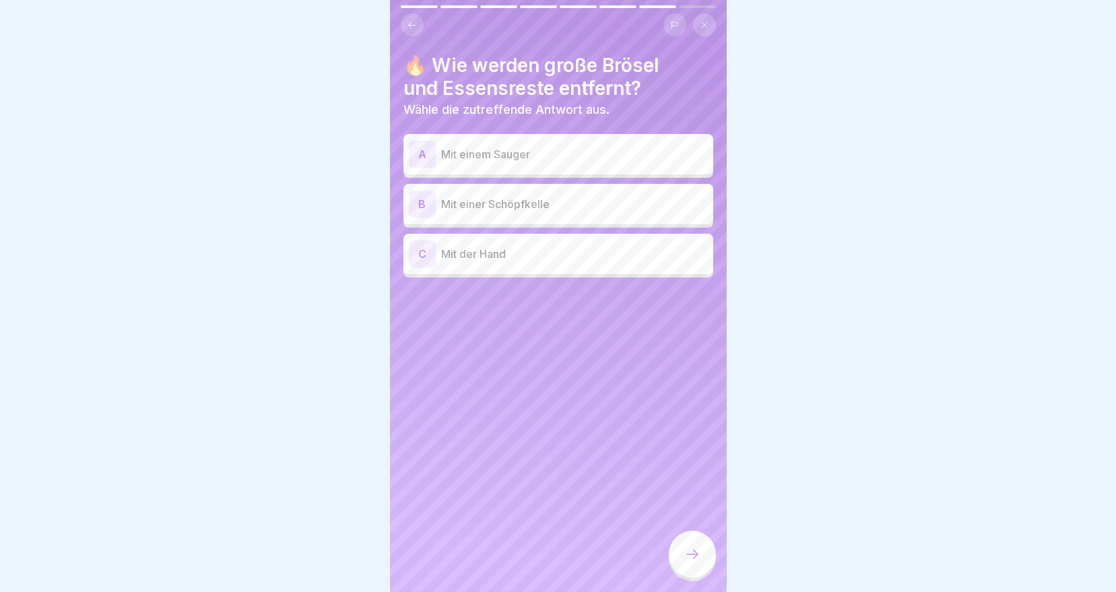
click at [607, 213] on div "B Mit einer Schöpfkelle" at bounding box center [558, 204] width 299 height 27
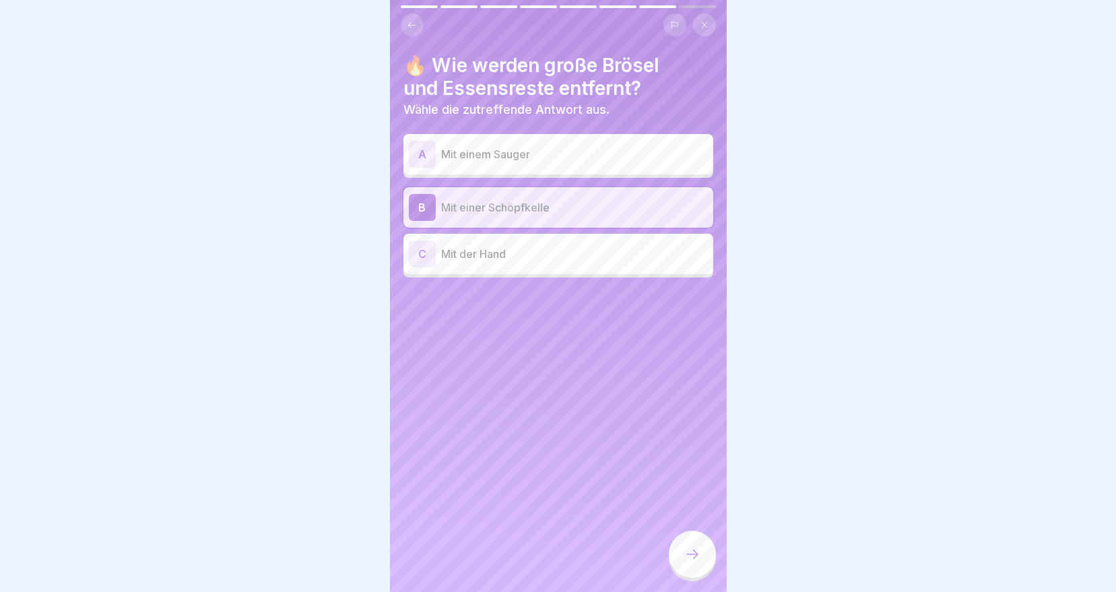
click at [687, 556] on div at bounding box center [692, 554] width 47 height 47
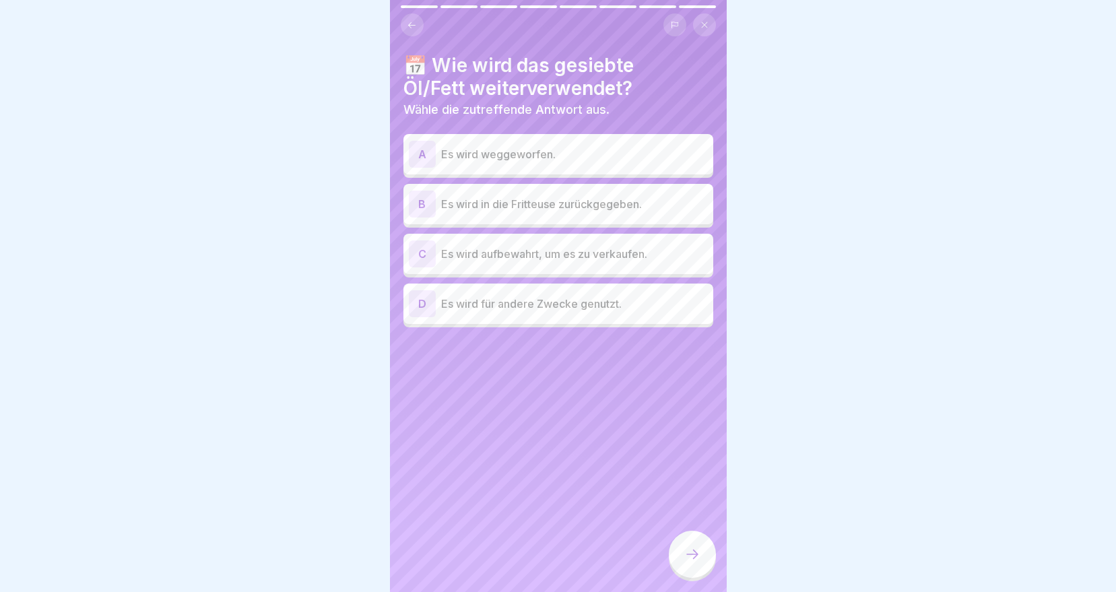
click at [565, 201] on p "Es wird in die Fritteuse zurückgegeben." at bounding box center [574, 204] width 267 height 16
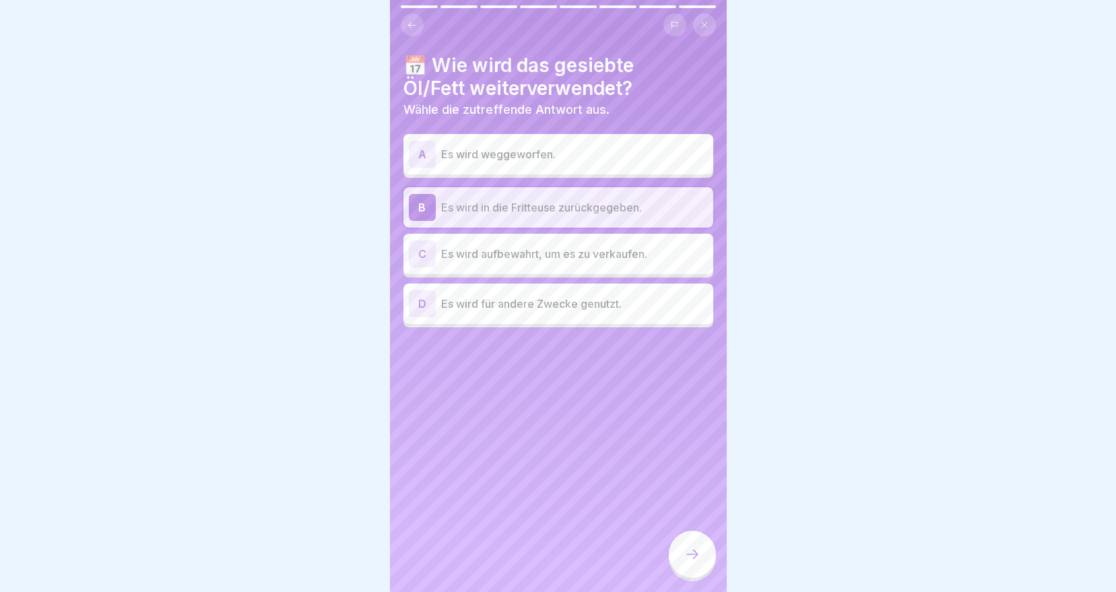
click at [702, 572] on div at bounding box center [692, 554] width 47 height 47
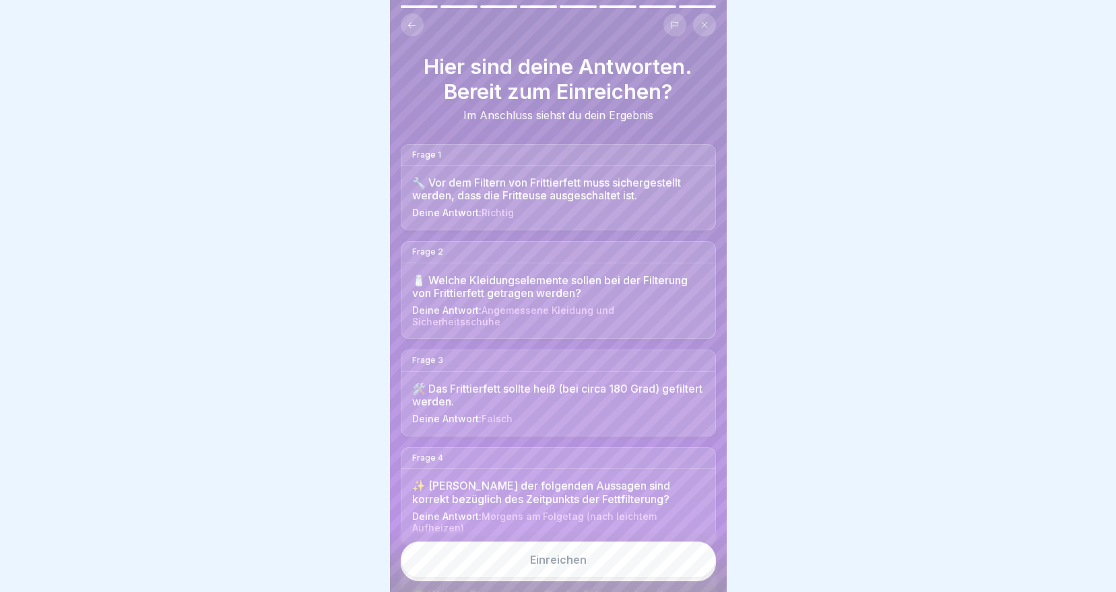
click at [583, 566] on div "Einreichen" at bounding box center [558, 560] width 57 height 12
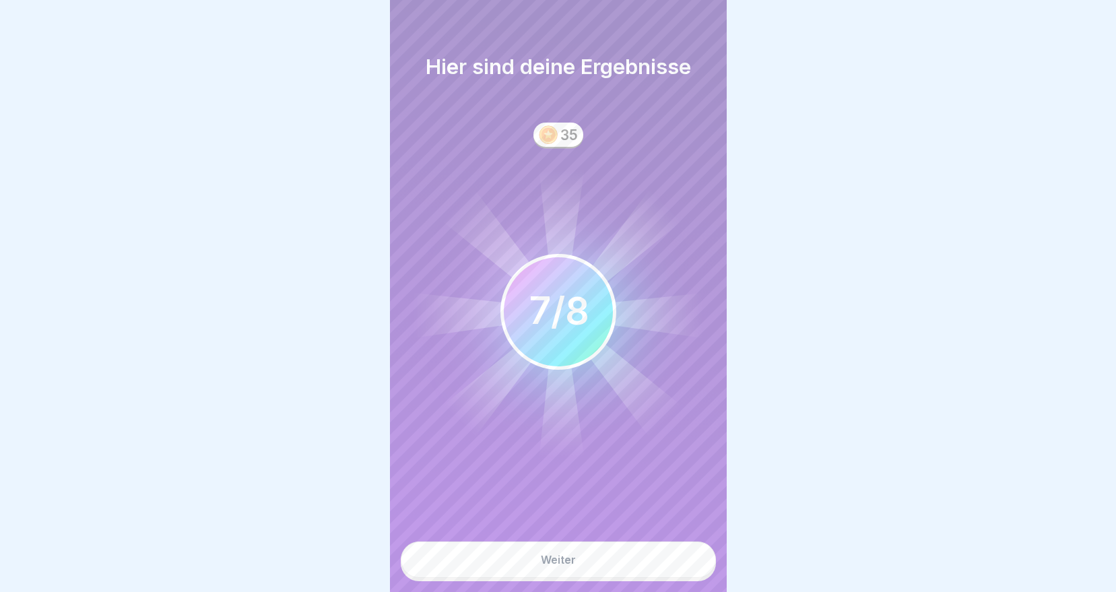
click at [543, 566] on div "Weiter" at bounding box center [558, 560] width 35 height 12
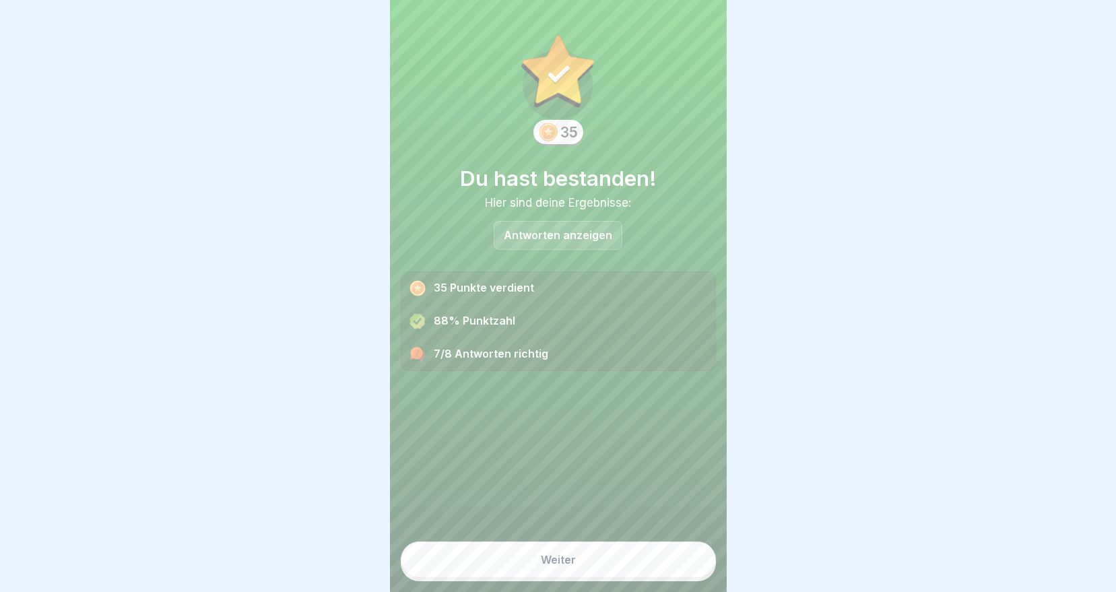
click at [634, 578] on button "Weiter" at bounding box center [558, 559] width 315 height 36
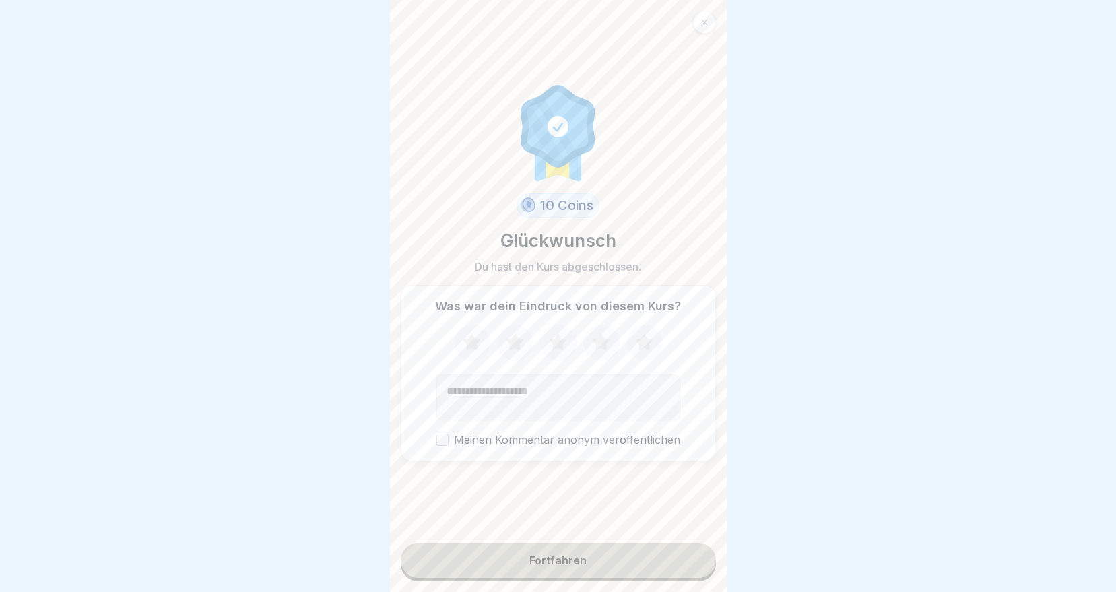
click at [586, 567] on button "Fortfahren" at bounding box center [558, 560] width 315 height 35
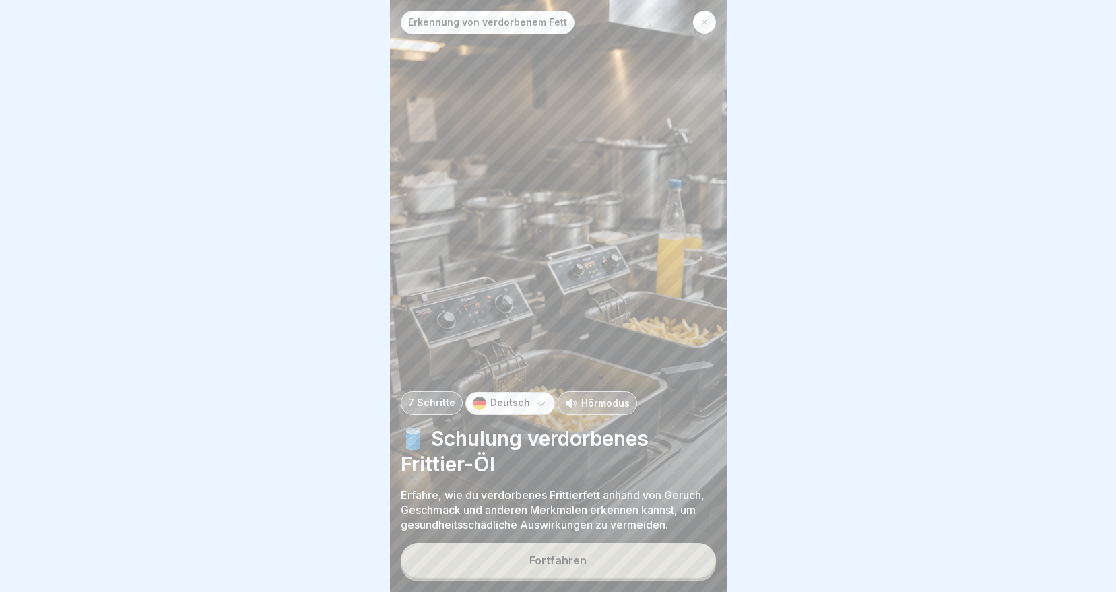
click at [553, 578] on button "Fortfahren" at bounding box center [558, 560] width 315 height 35
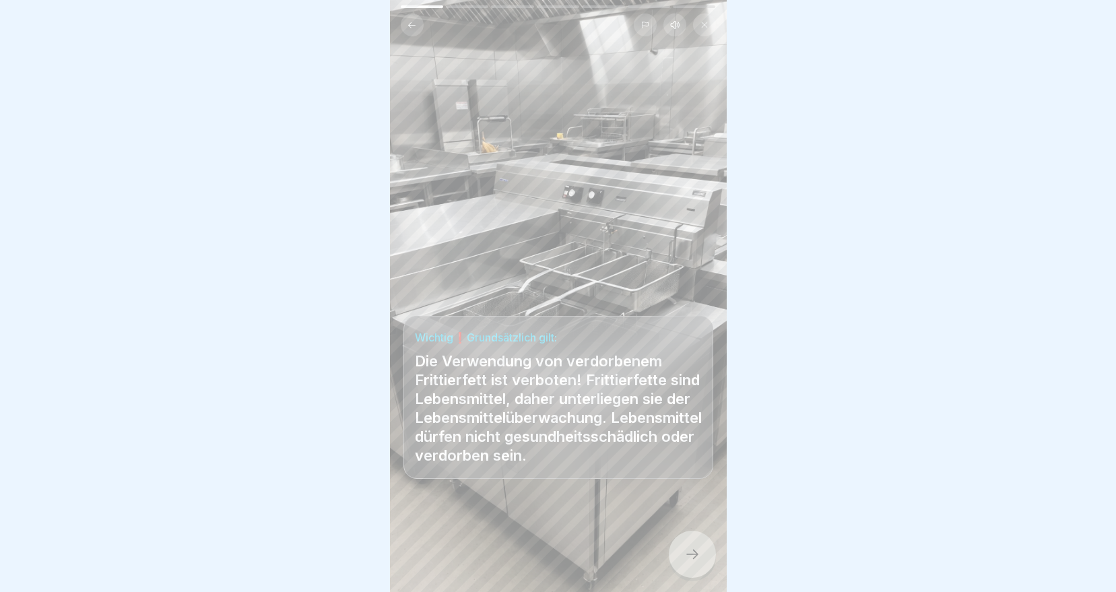
click at [680, 558] on div at bounding box center [692, 554] width 47 height 47
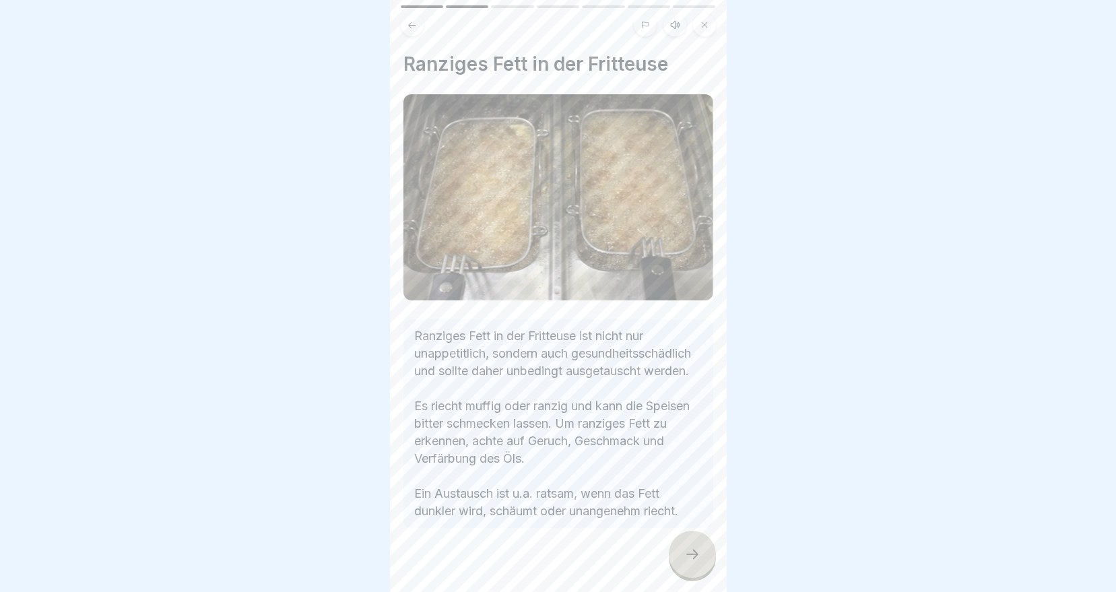
click at [691, 572] on div at bounding box center [692, 554] width 47 height 47
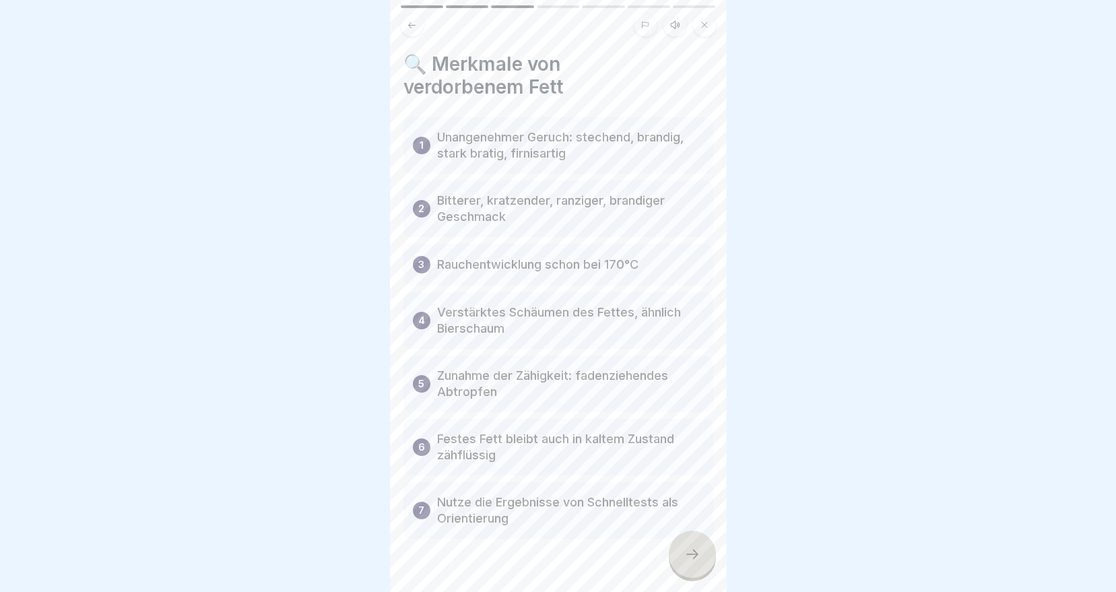
click at [698, 562] on icon at bounding box center [692, 554] width 16 height 16
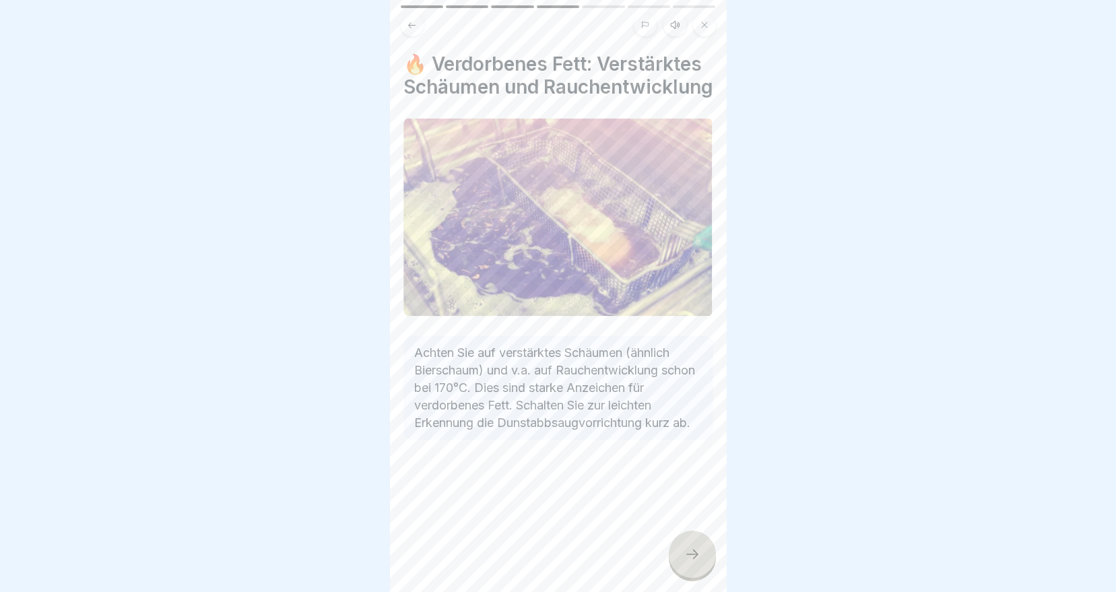
click at [693, 562] on icon at bounding box center [692, 554] width 16 height 16
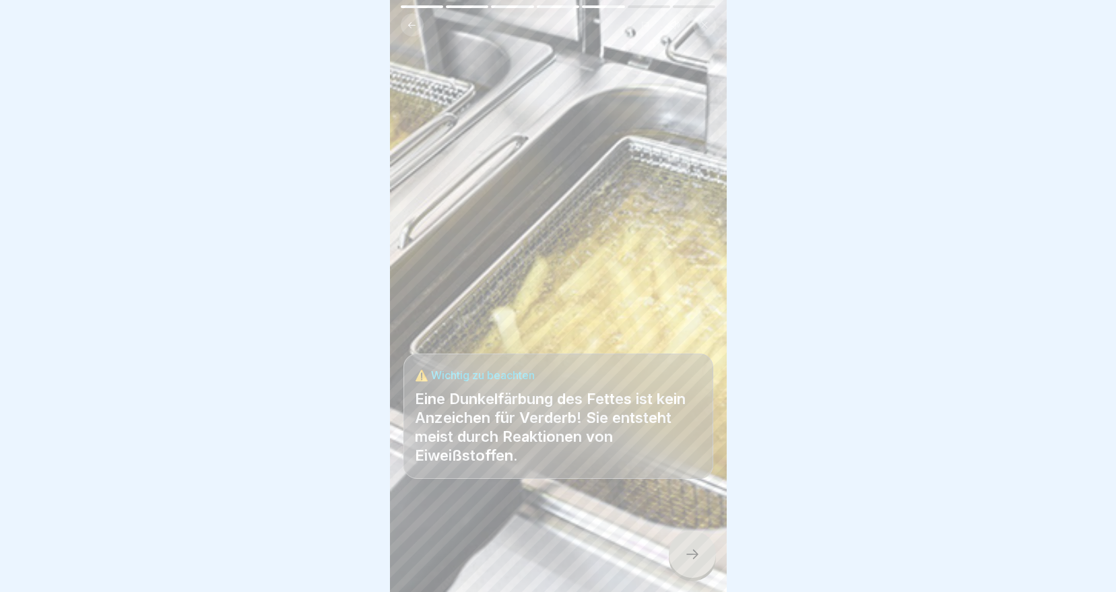
click at [694, 562] on icon at bounding box center [692, 554] width 16 height 16
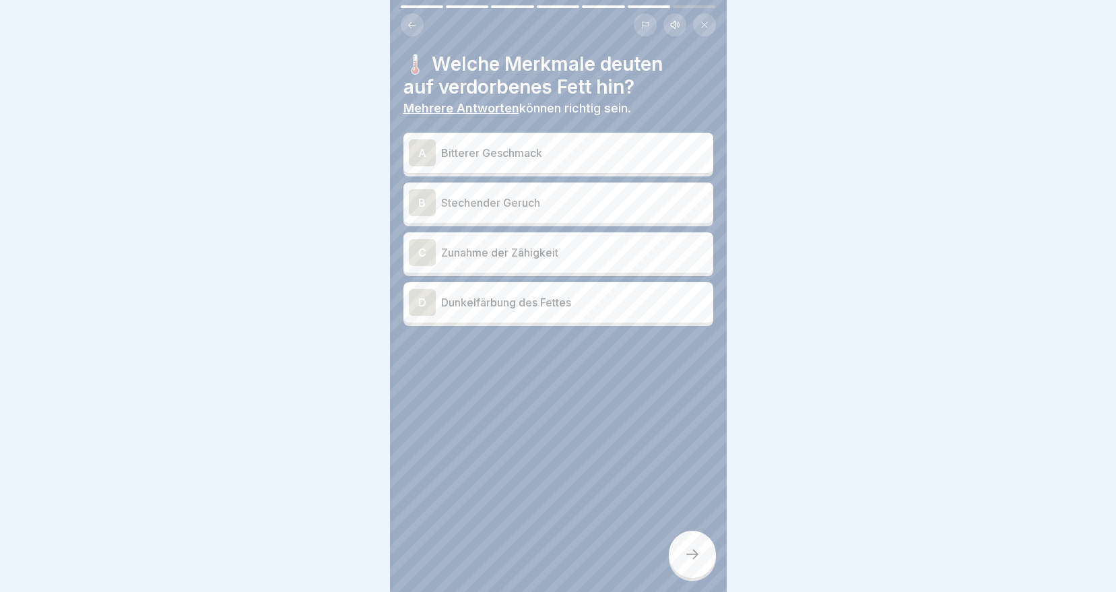
click at [503, 145] on p "Bitterer Geschmack" at bounding box center [574, 153] width 267 height 16
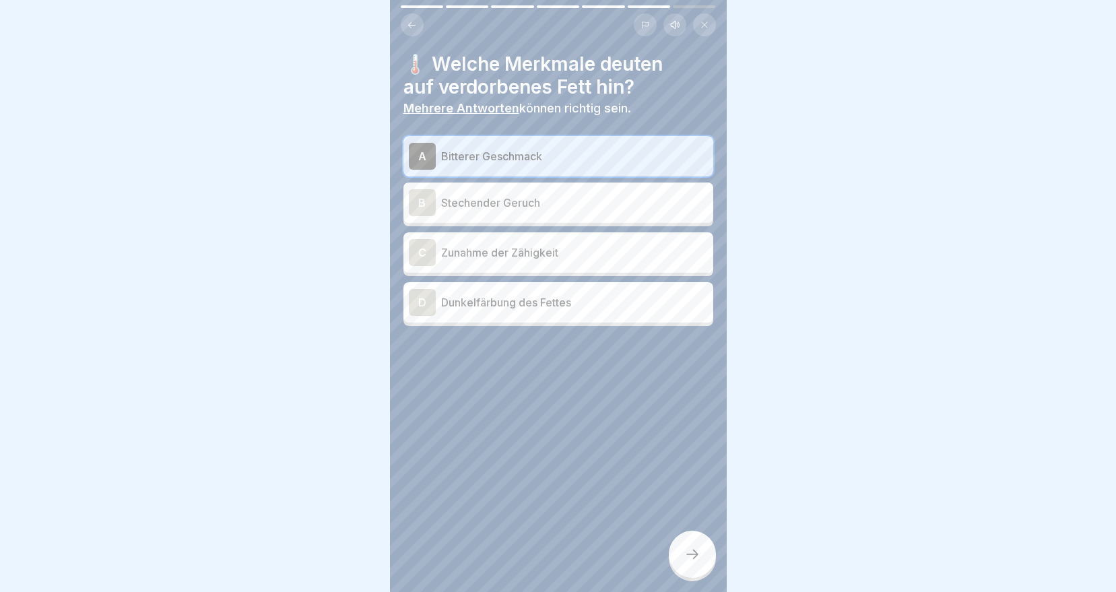
click at [493, 207] on p "Stechender Geruch" at bounding box center [574, 203] width 267 height 16
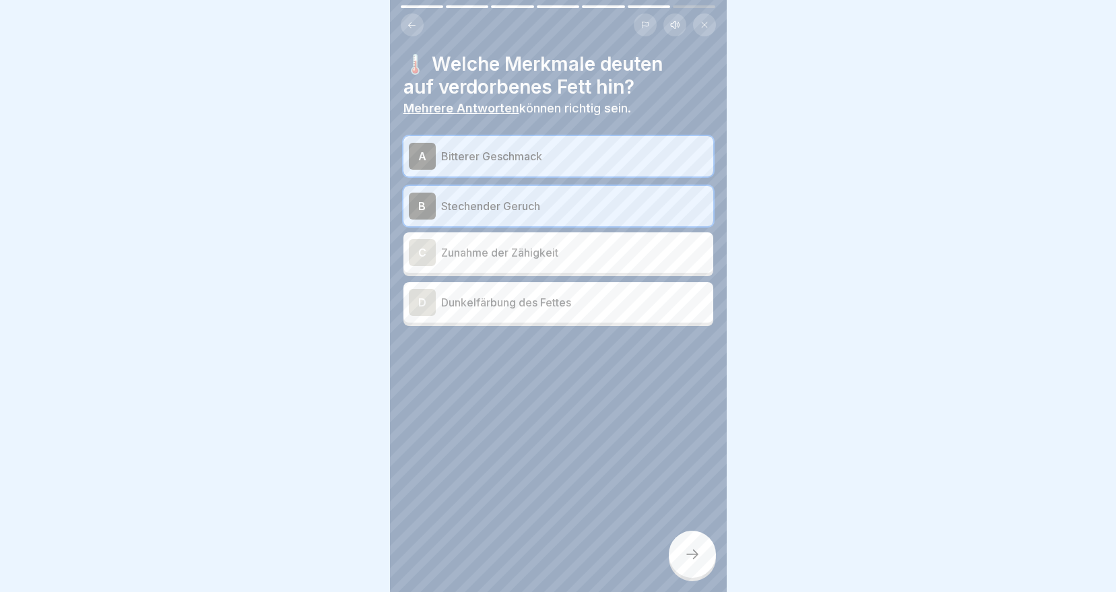
click at [494, 249] on p "Zunahme der Zähigkeit" at bounding box center [574, 252] width 267 height 16
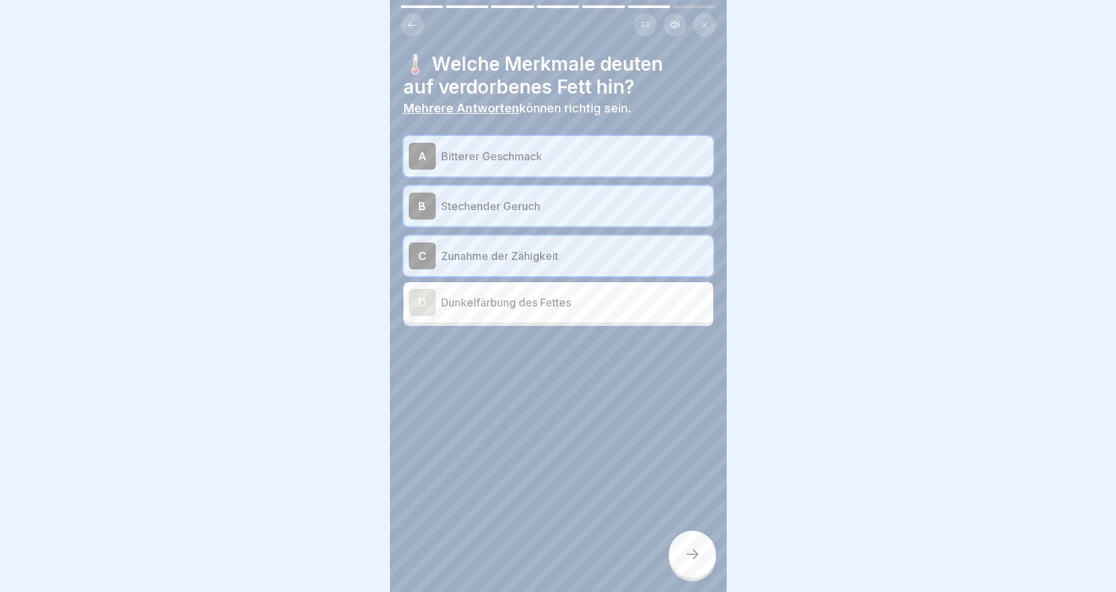
click at [516, 314] on div "D Dunkelfärbung des Fettes" at bounding box center [558, 302] width 299 height 27
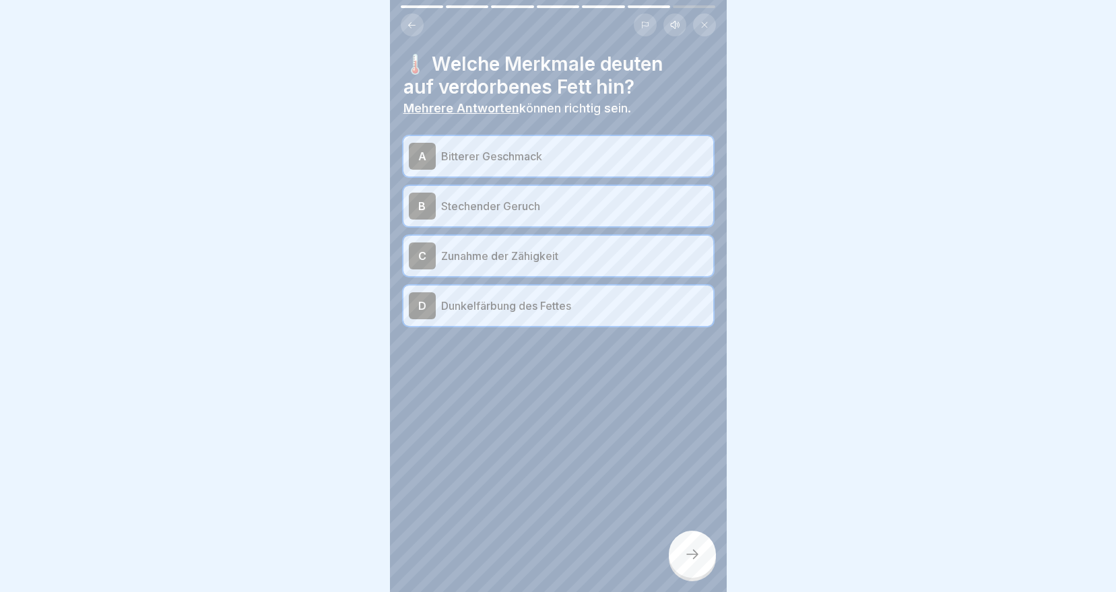
click at [694, 562] on icon at bounding box center [692, 554] width 16 height 16
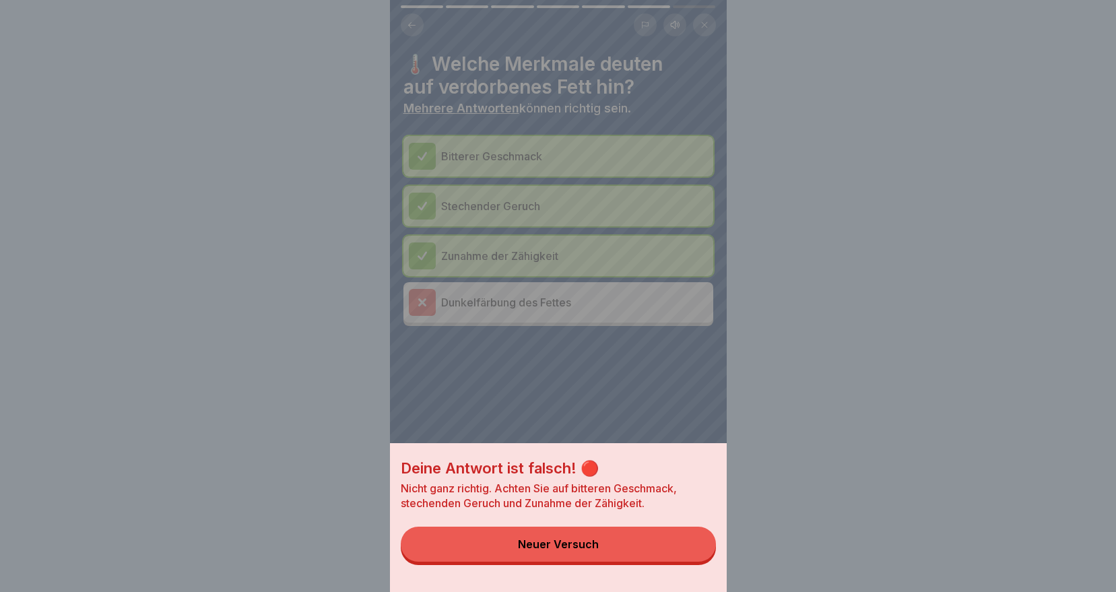
click at [574, 550] on div "Neuer Versuch" at bounding box center [558, 544] width 81 height 12
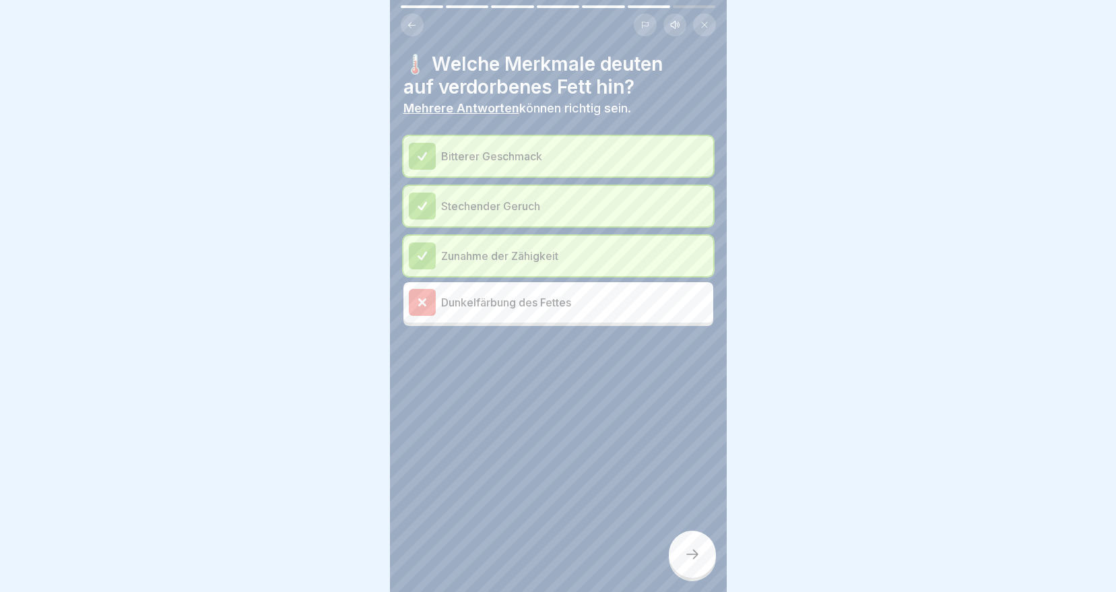
click at [698, 562] on icon at bounding box center [692, 554] width 16 height 16
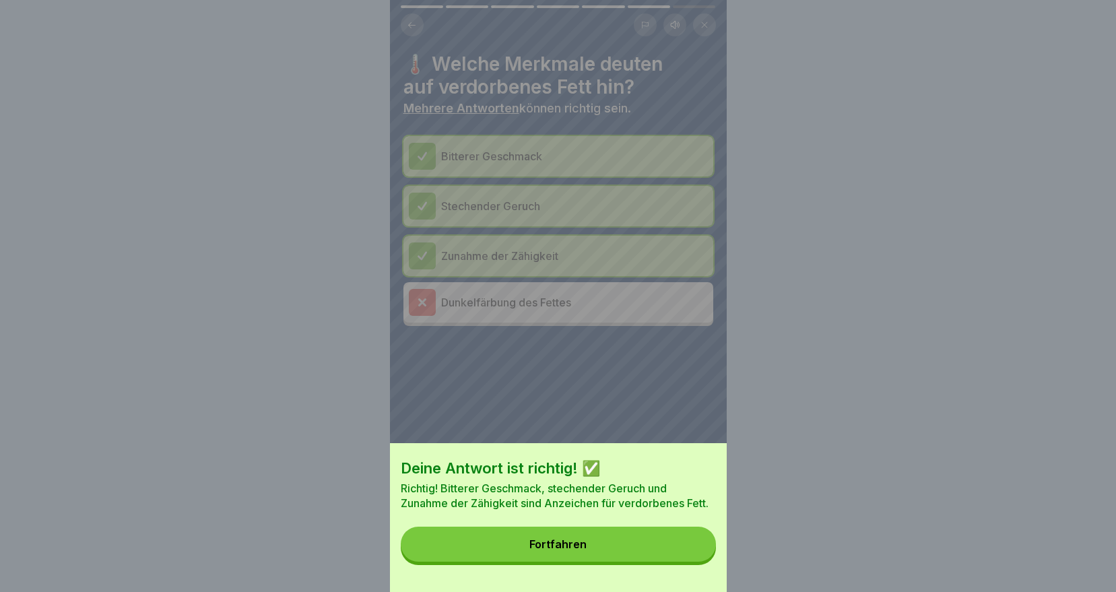
click at [564, 550] on div "Fortfahren" at bounding box center [557, 544] width 57 height 12
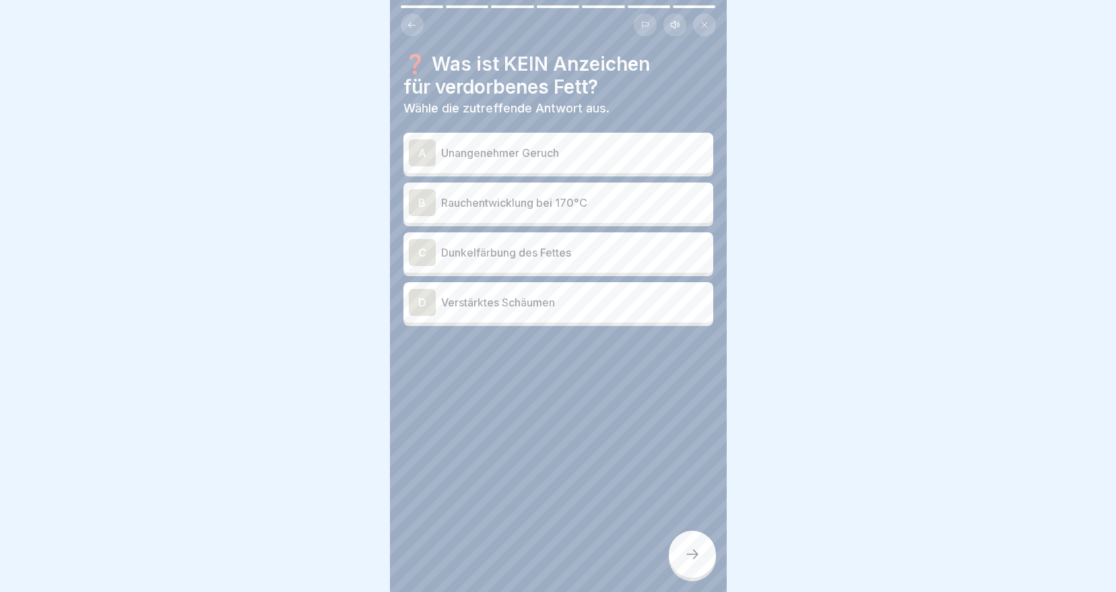
click at [506, 256] on p "Dunkelfärbung des Fettes" at bounding box center [574, 252] width 267 height 16
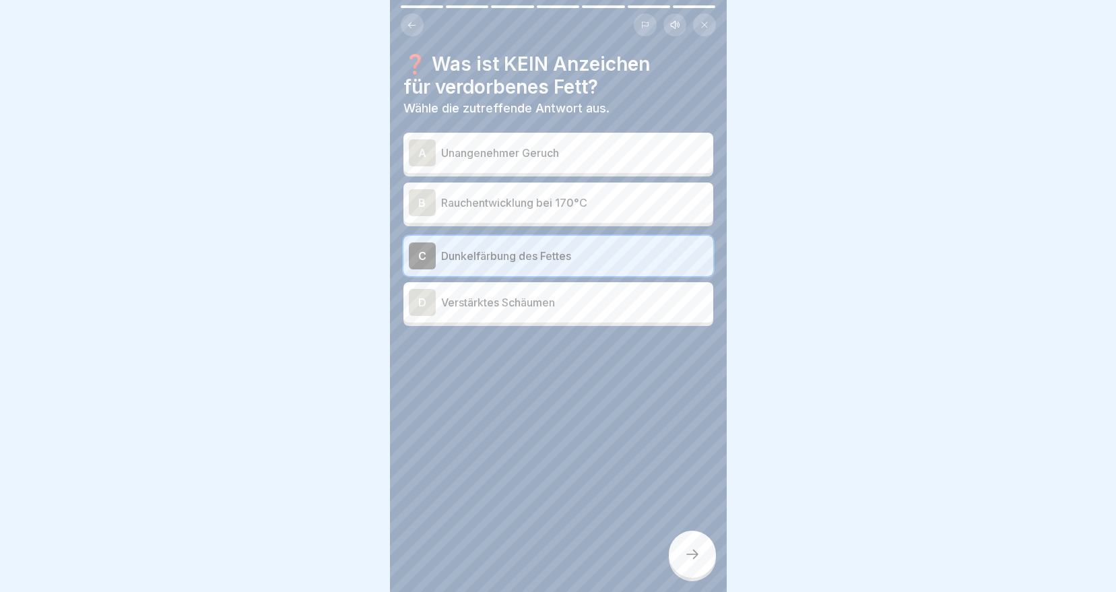
click at [688, 578] on div at bounding box center [692, 554] width 47 height 47
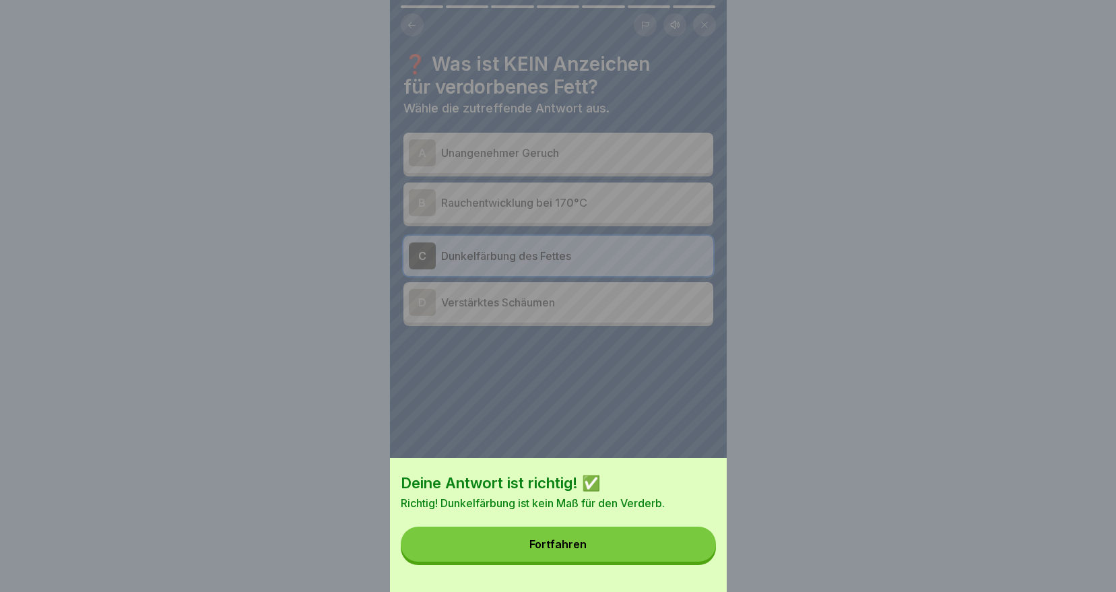
click at [634, 552] on button "Fortfahren" at bounding box center [558, 544] width 315 height 35
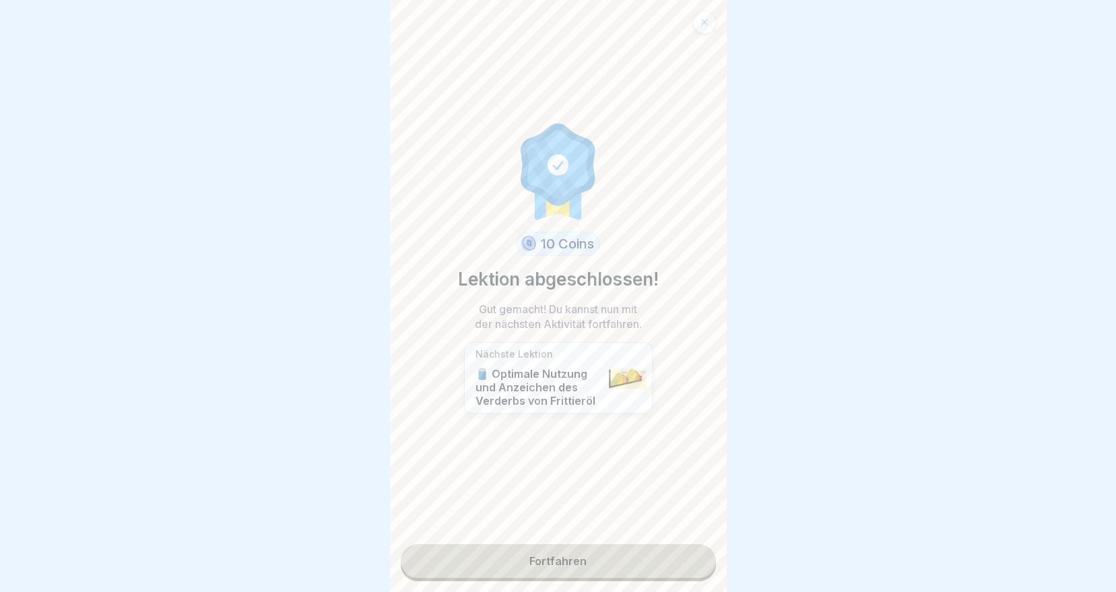
click at [618, 559] on link "Fortfahren" at bounding box center [558, 561] width 315 height 34
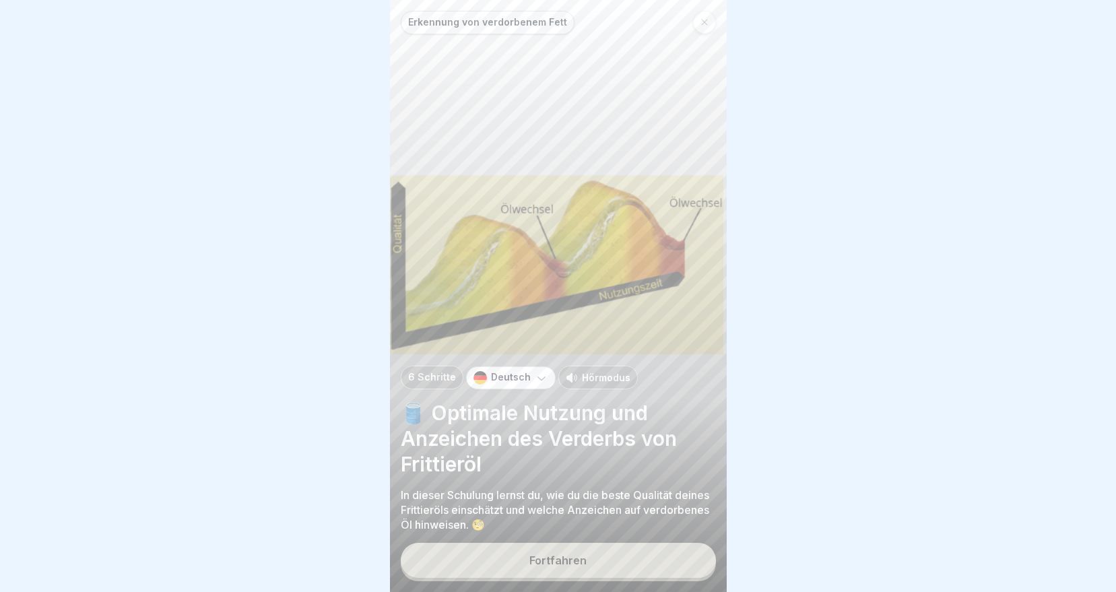
click at [568, 566] on div "Fortfahren" at bounding box center [557, 560] width 57 height 12
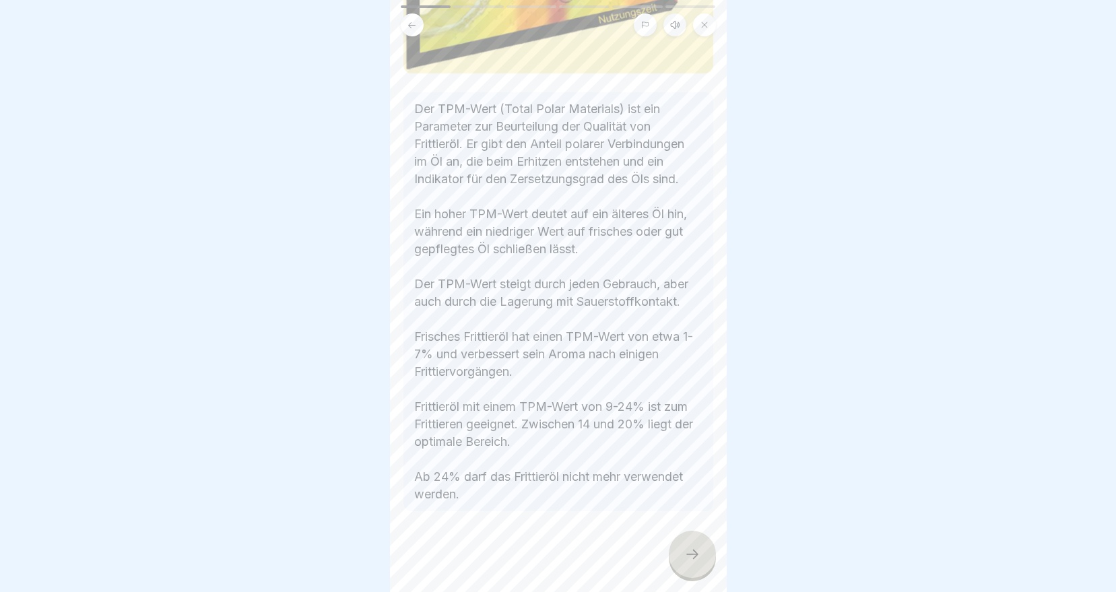
scroll to position [238, 0]
click at [699, 562] on icon at bounding box center [692, 554] width 16 height 16
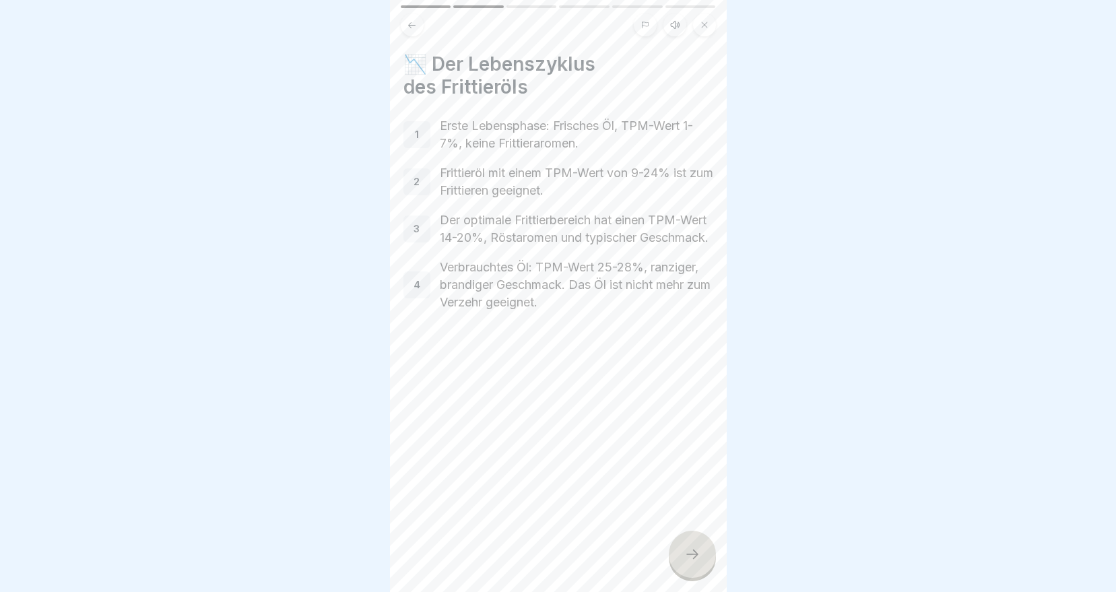
click at [677, 568] on div at bounding box center [692, 554] width 47 height 47
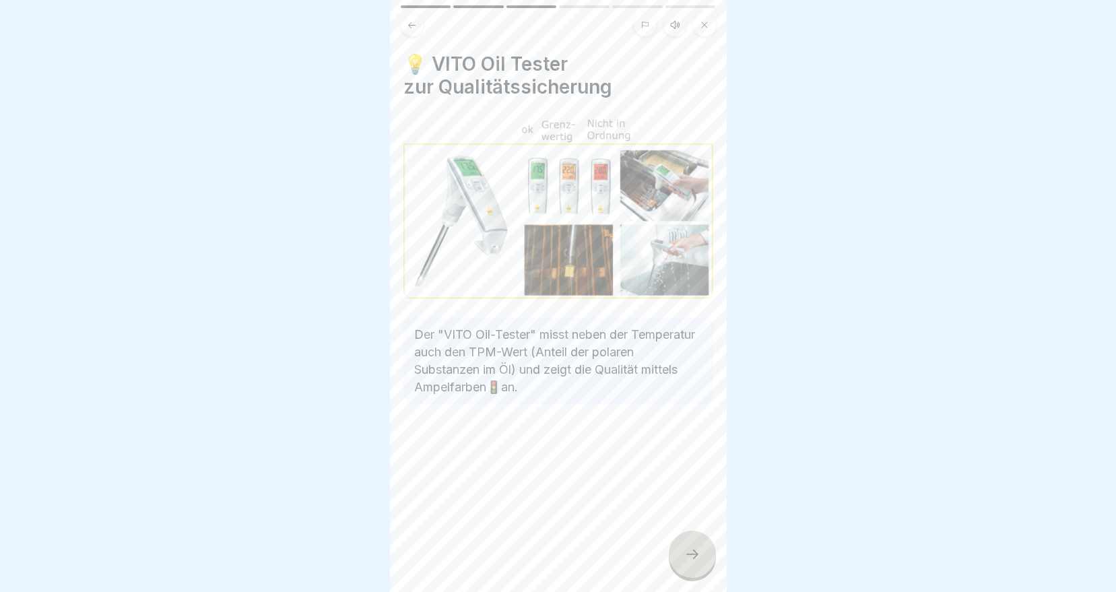
click at [692, 560] on icon at bounding box center [692, 554] width 16 height 16
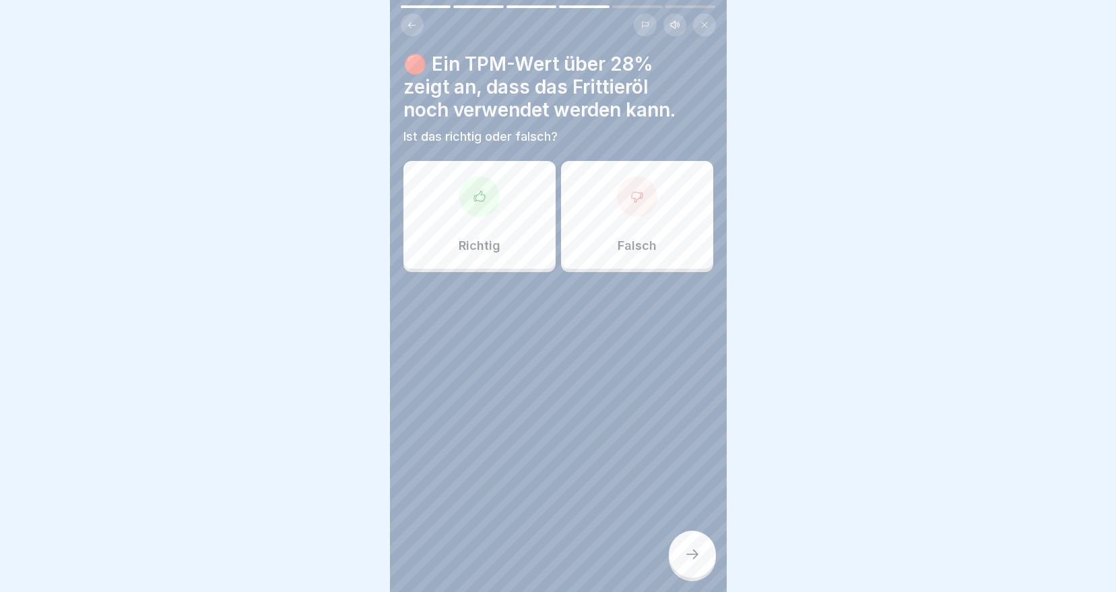
click at [617, 209] on div at bounding box center [637, 196] width 40 height 40
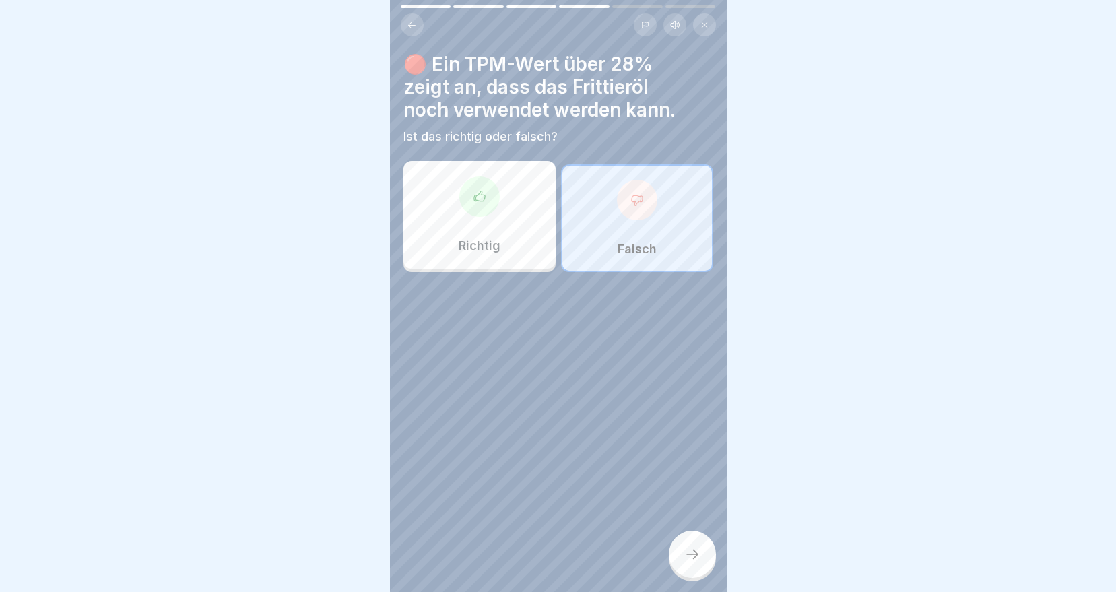
click at [694, 578] on div at bounding box center [692, 554] width 47 height 47
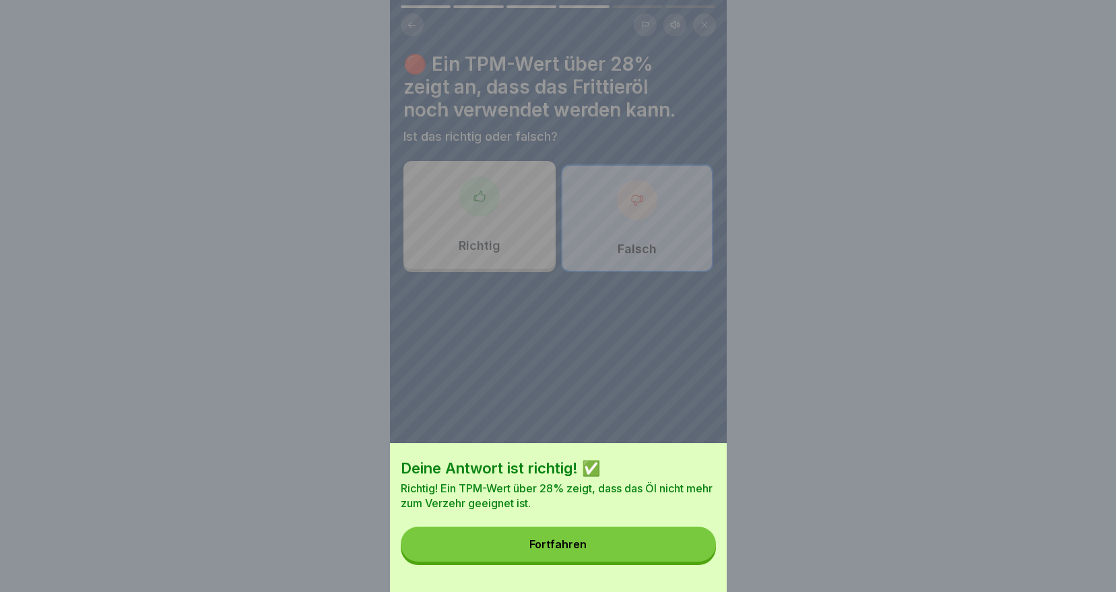
click at [624, 552] on button "Fortfahren" at bounding box center [558, 544] width 315 height 35
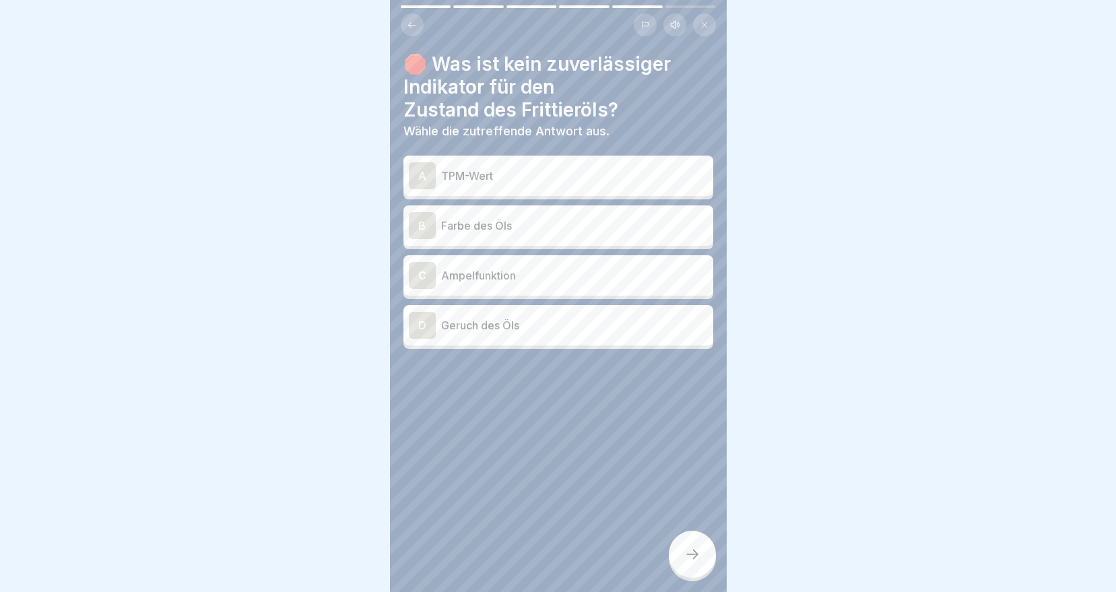
click at [448, 236] on div "B Farbe des Öls" at bounding box center [558, 225] width 299 height 27
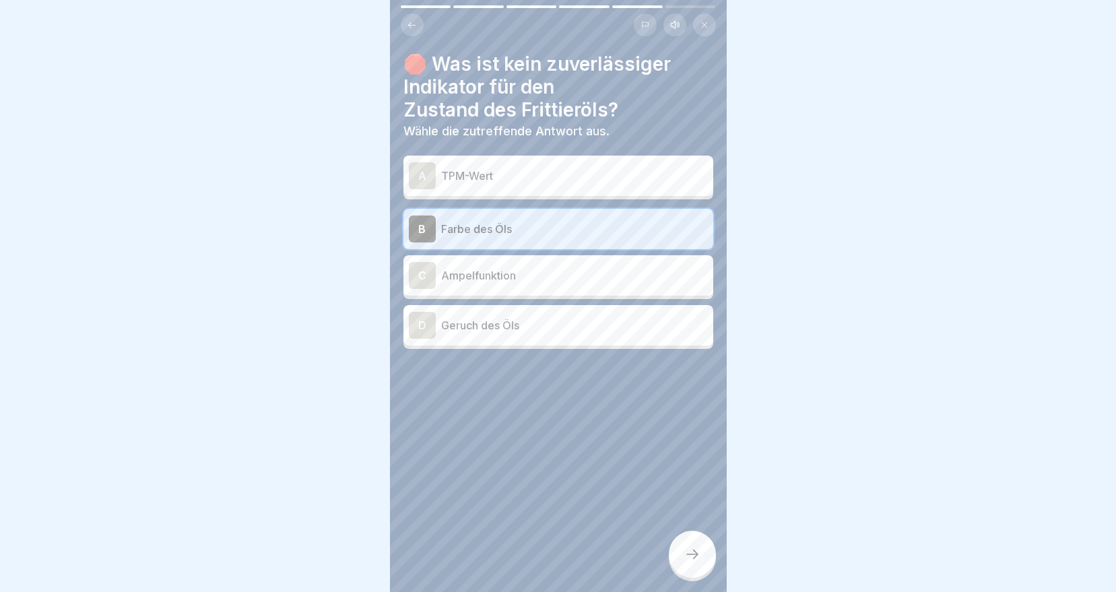
click at [686, 576] on div at bounding box center [692, 554] width 47 height 47
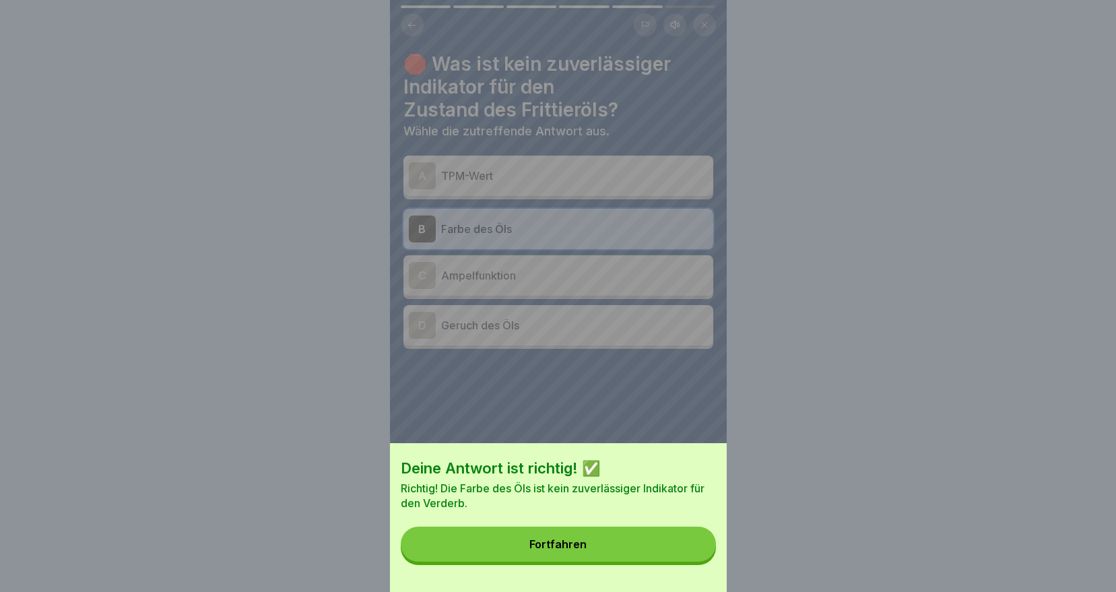
click at [599, 557] on button "Fortfahren" at bounding box center [558, 544] width 315 height 35
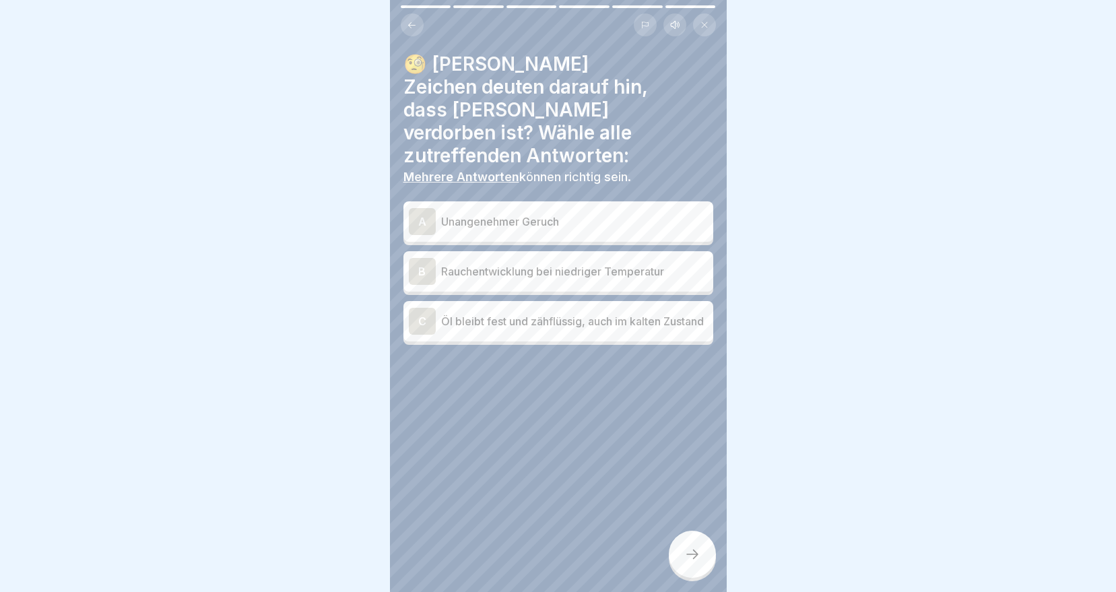
click at [541, 209] on div "A Unangenehmer Geruch" at bounding box center [558, 221] width 299 height 27
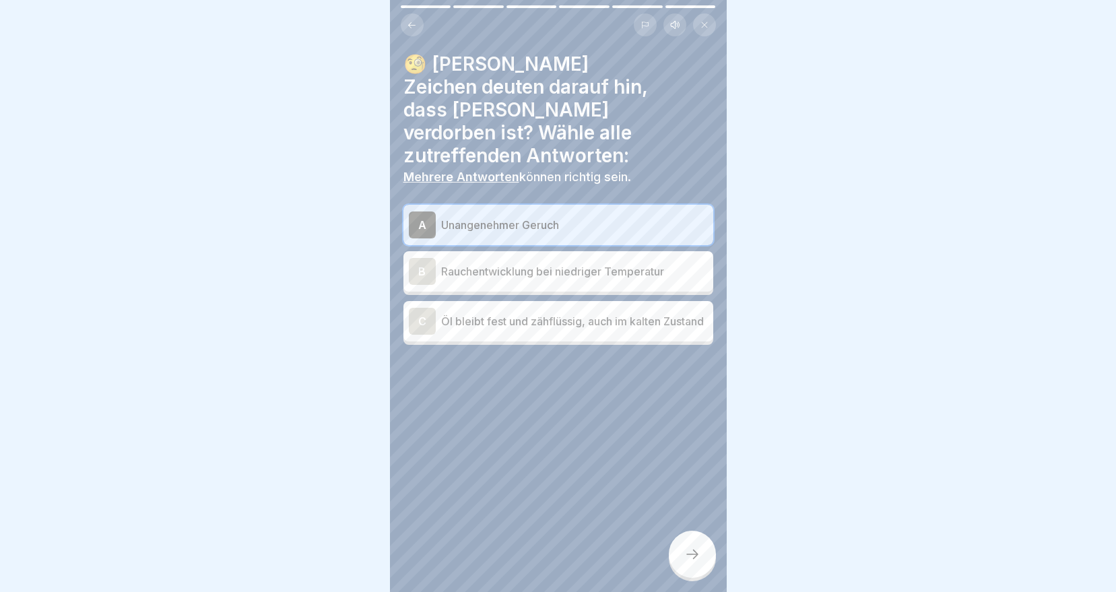
click at [509, 263] on p "Rauchentwicklung bei niedriger Temperatur" at bounding box center [574, 271] width 267 height 16
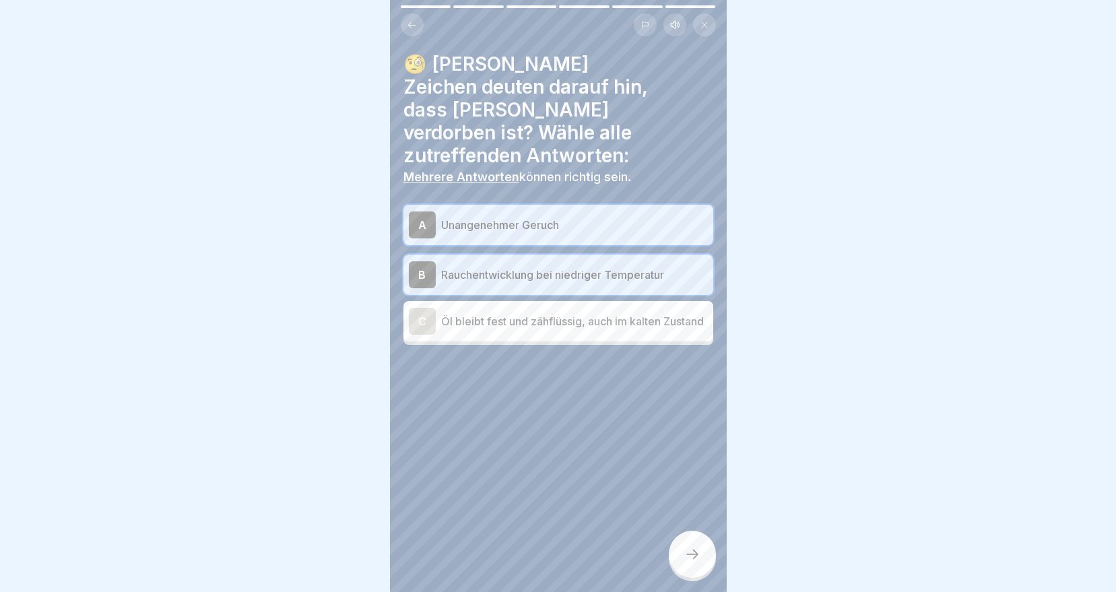
click at [531, 313] on p "Öl bleibt fest und zähflüssig, auch im kalten Zustand" at bounding box center [574, 321] width 267 height 16
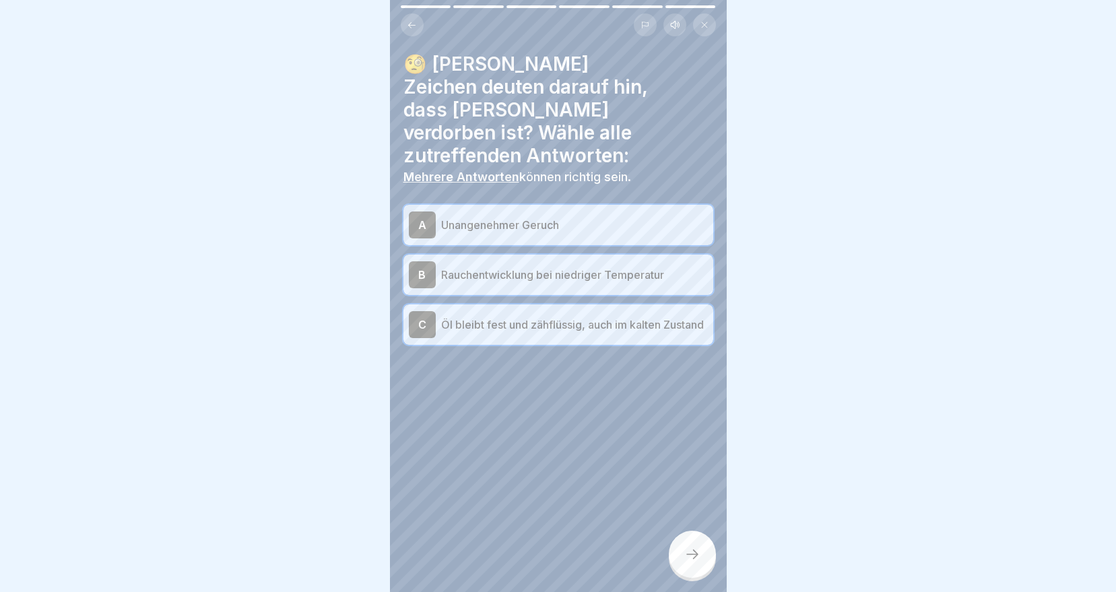
click at [681, 554] on div at bounding box center [692, 554] width 47 height 47
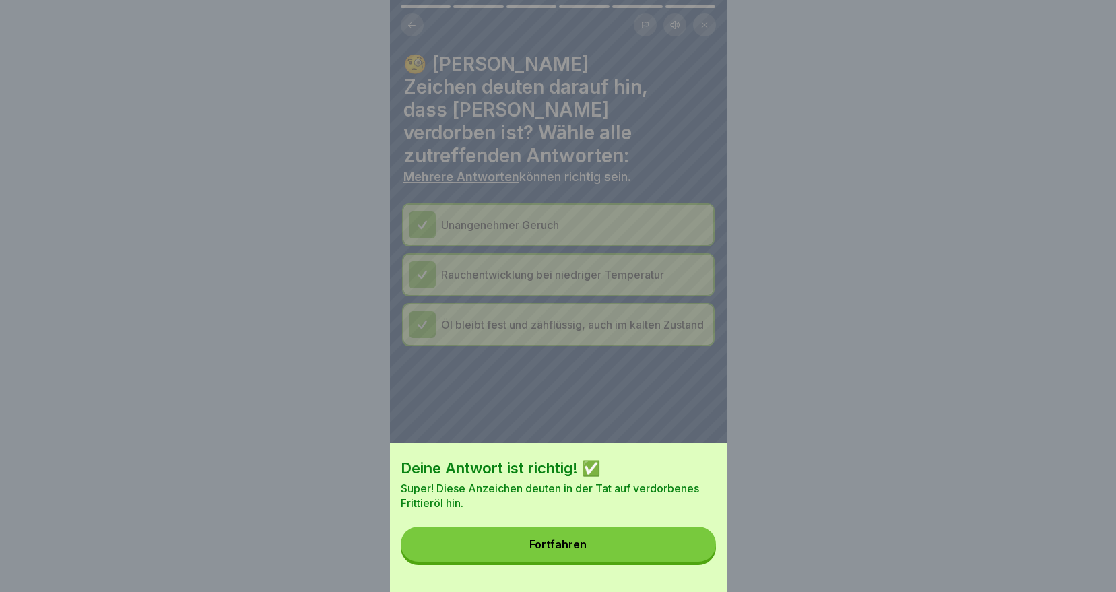
click at [666, 548] on button "Fortfahren" at bounding box center [558, 544] width 315 height 35
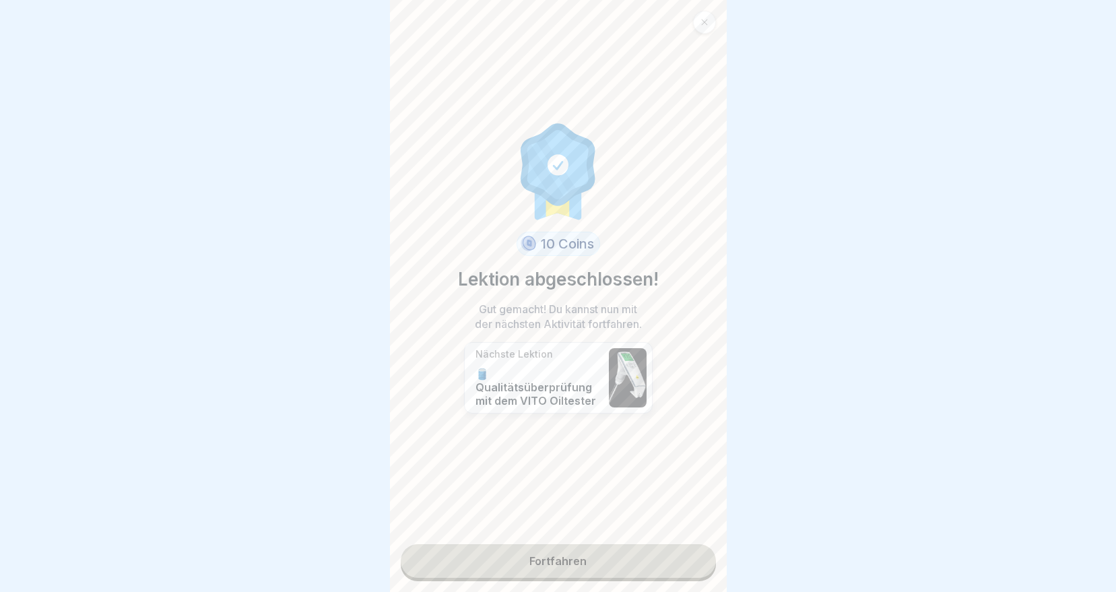
click at [551, 551] on link "Fortfahren" at bounding box center [558, 561] width 315 height 34
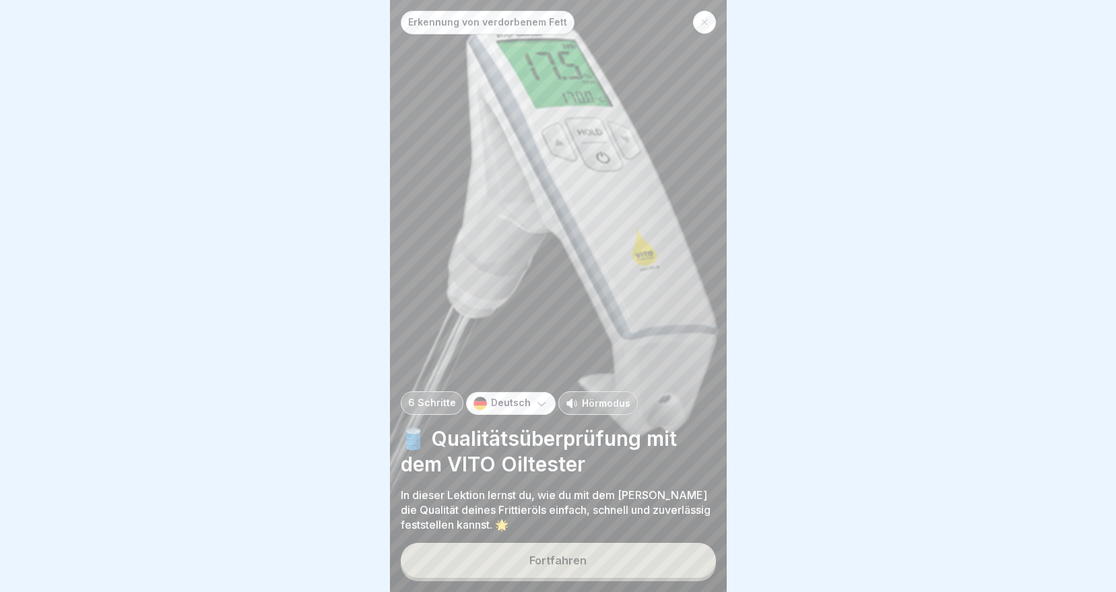
click at [638, 548] on div "Erkennung von verdorbenem Fett 6 Schritte Deutsch Hörmodus 🛢️ Qualitätsüberprüf…" at bounding box center [558, 296] width 337 height 592
click at [609, 562] on button "Fortfahren" at bounding box center [558, 560] width 315 height 35
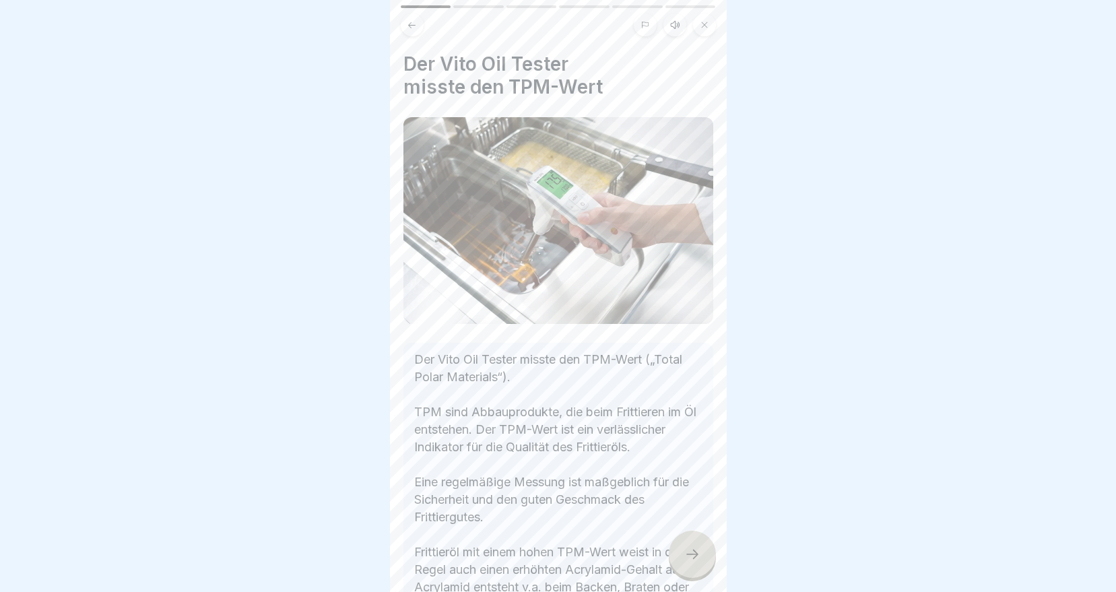
scroll to position [10, 0]
click at [677, 551] on div at bounding box center [692, 554] width 47 height 47
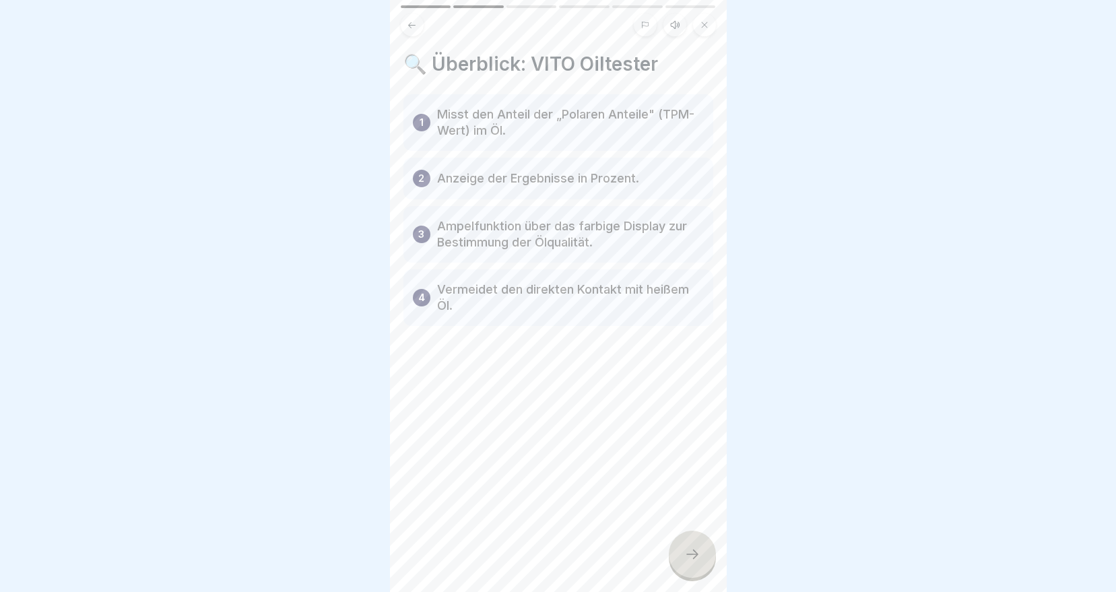
click at [679, 554] on div at bounding box center [692, 554] width 47 height 47
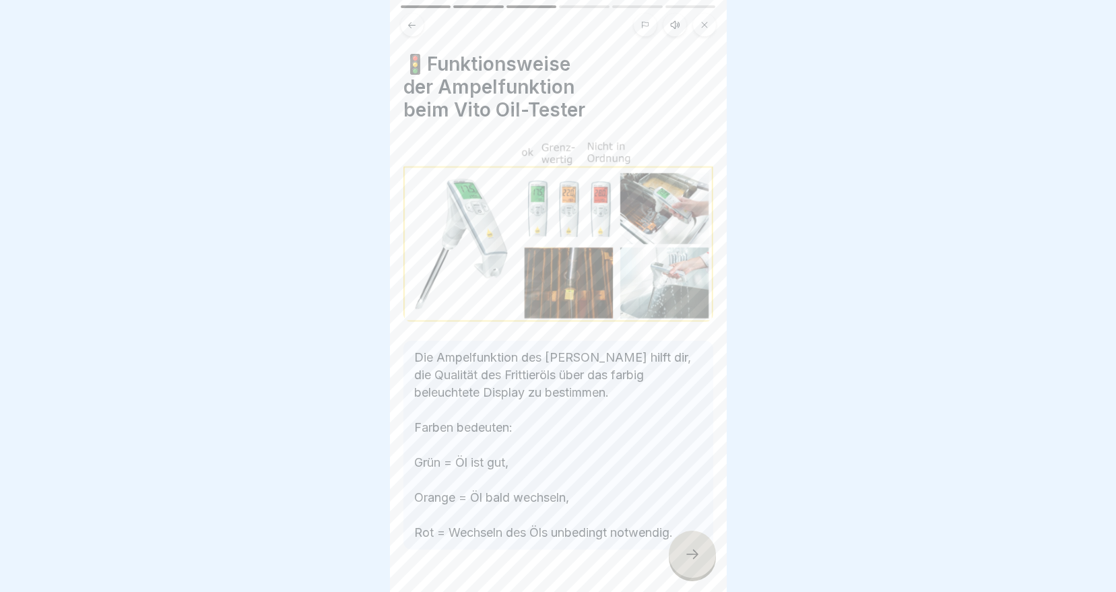
click at [692, 555] on icon at bounding box center [692, 554] width 16 height 16
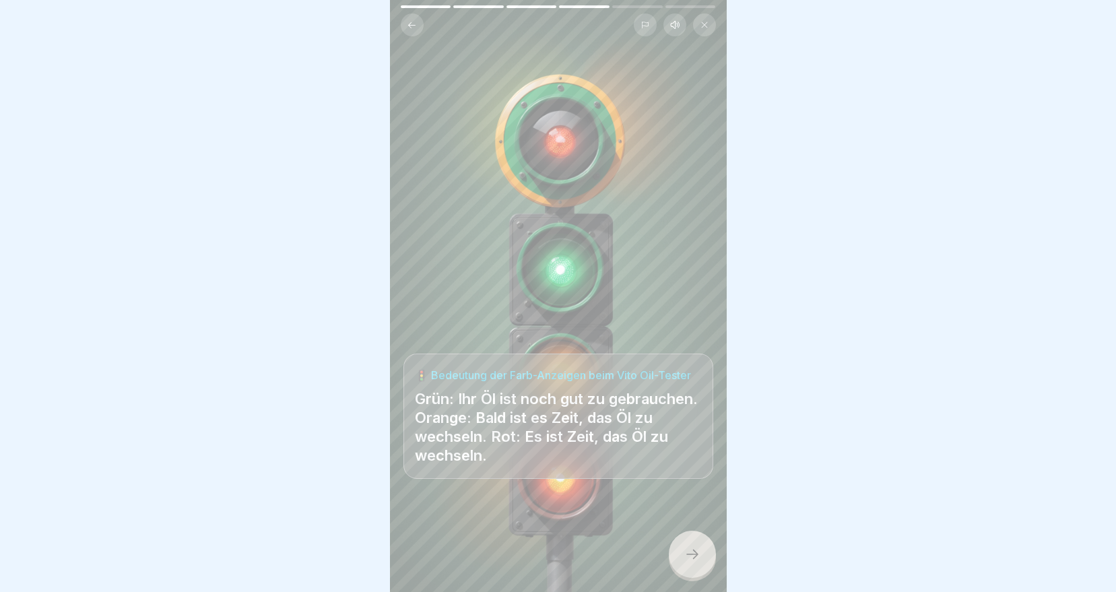
click at [676, 563] on div at bounding box center [692, 554] width 47 height 47
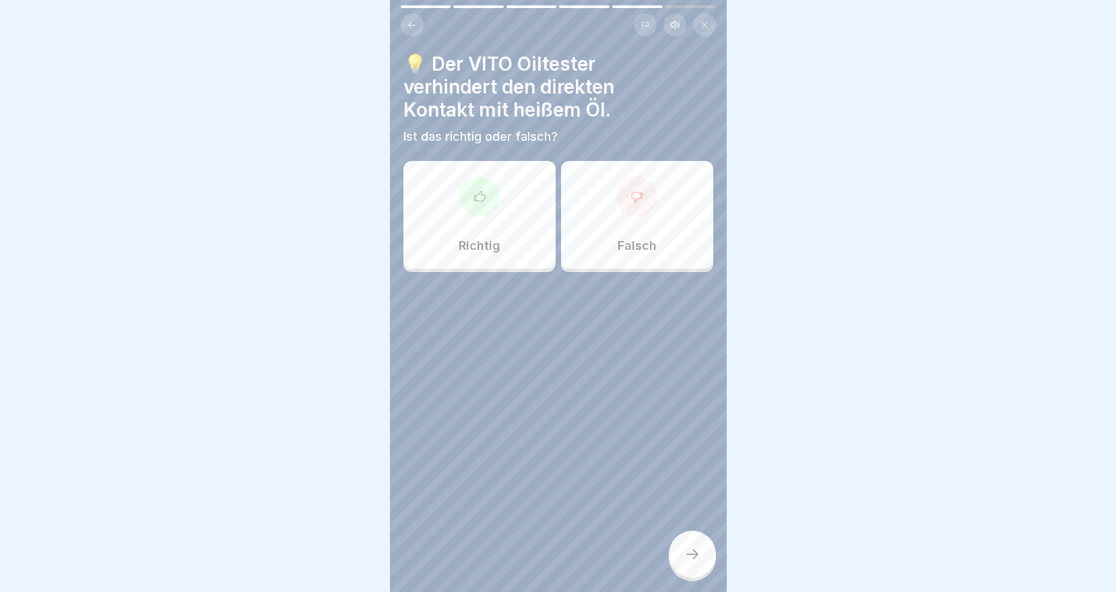
click at [492, 180] on div at bounding box center [479, 196] width 40 height 40
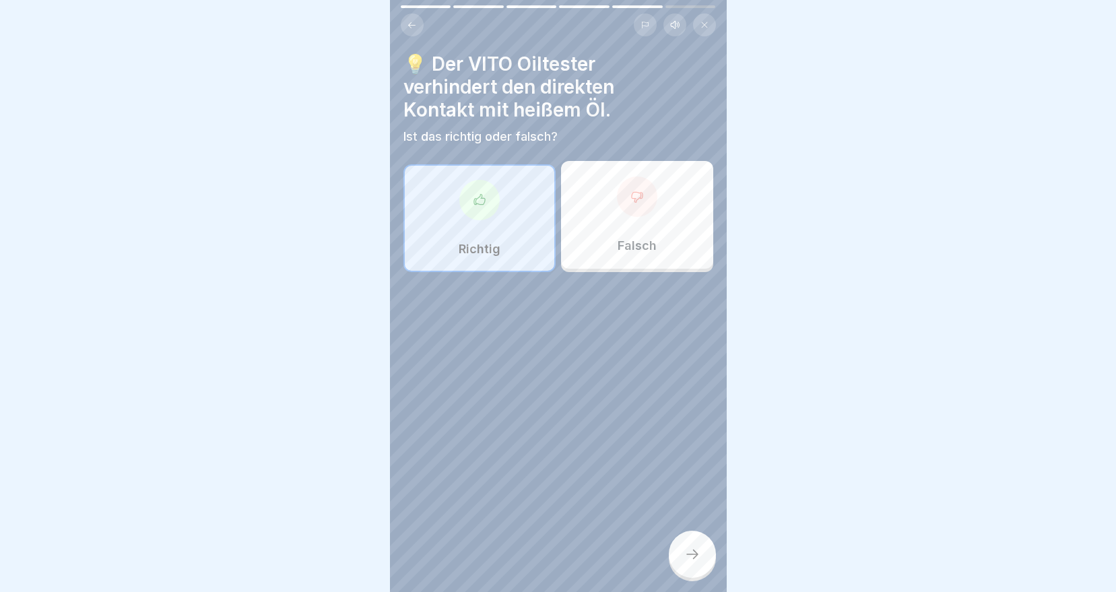
click at [692, 562] on div at bounding box center [692, 554] width 47 height 47
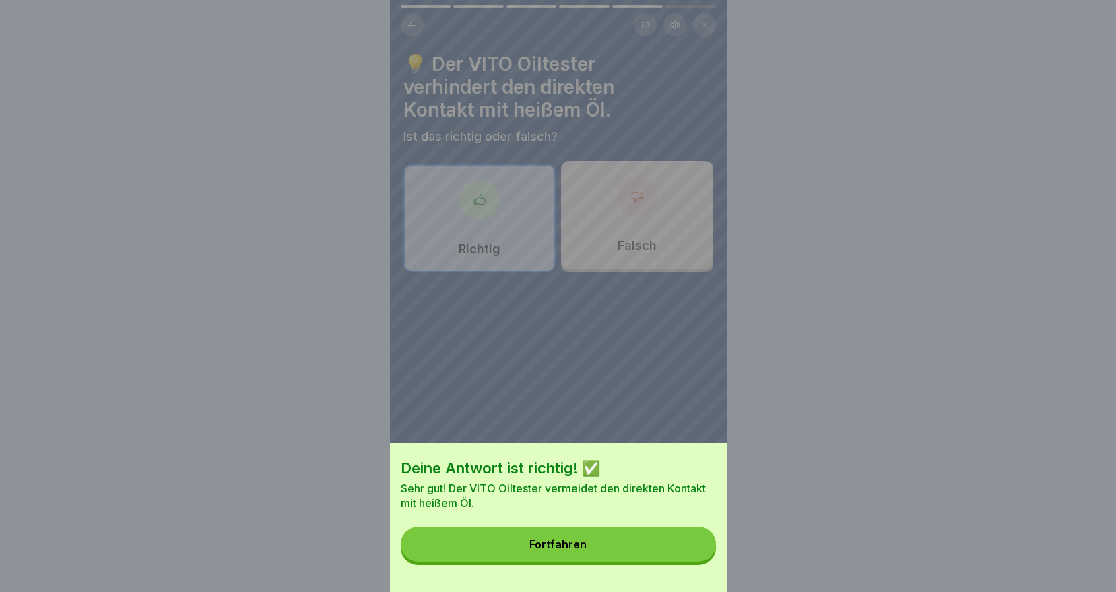
click at [663, 558] on button "Fortfahren" at bounding box center [558, 544] width 315 height 35
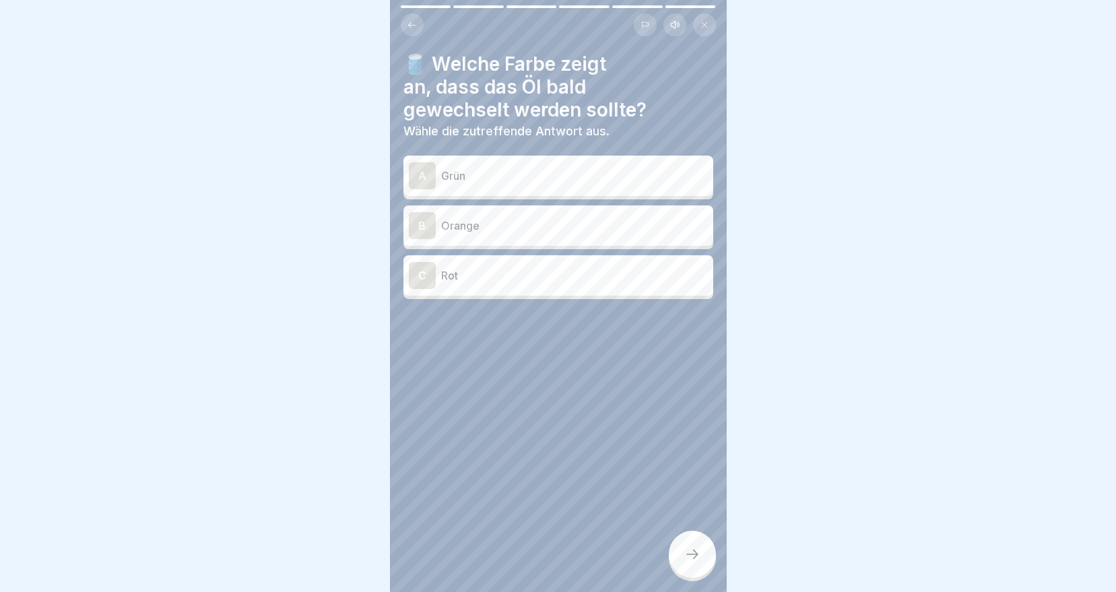
click at [444, 226] on div "B Orange" at bounding box center [558, 225] width 299 height 27
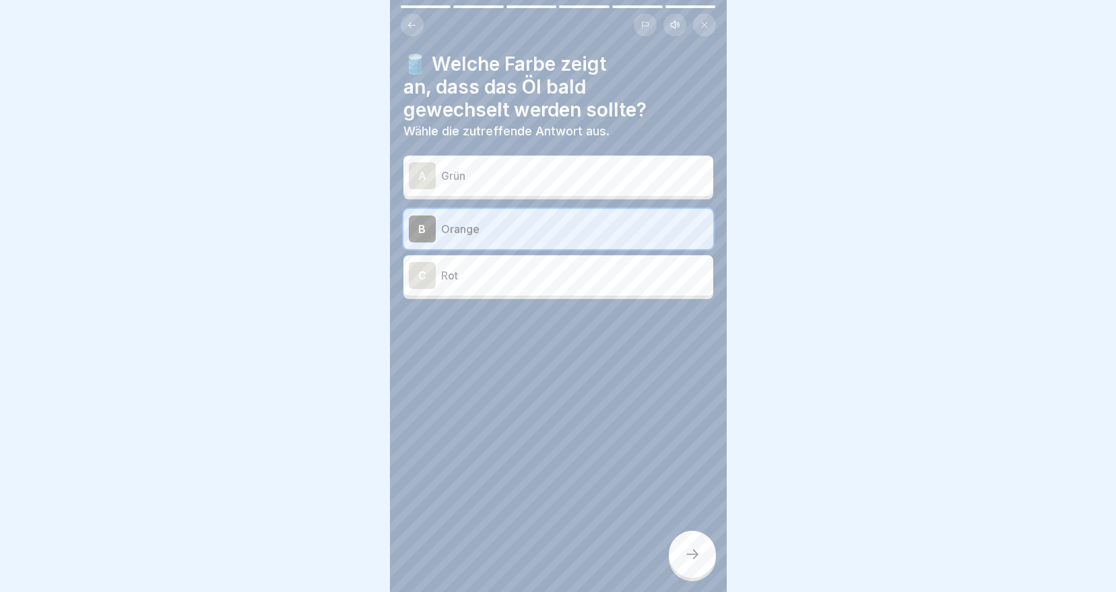
click at [696, 554] on icon at bounding box center [692, 554] width 12 height 9
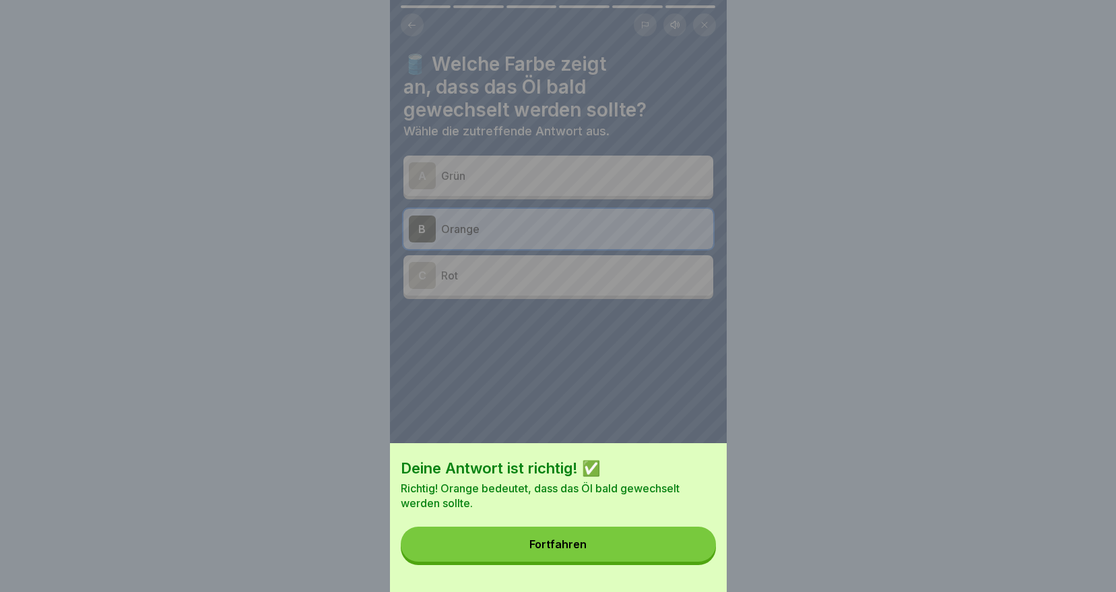
click at [592, 548] on button "Fortfahren" at bounding box center [558, 544] width 315 height 35
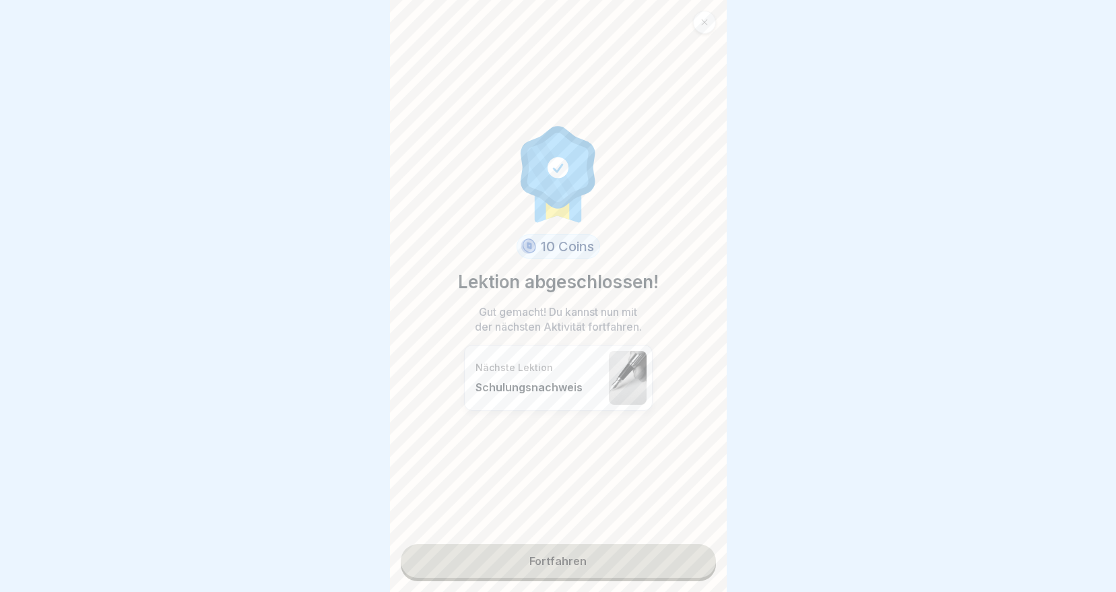
click at [614, 559] on link "Fortfahren" at bounding box center [558, 561] width 315 height 34
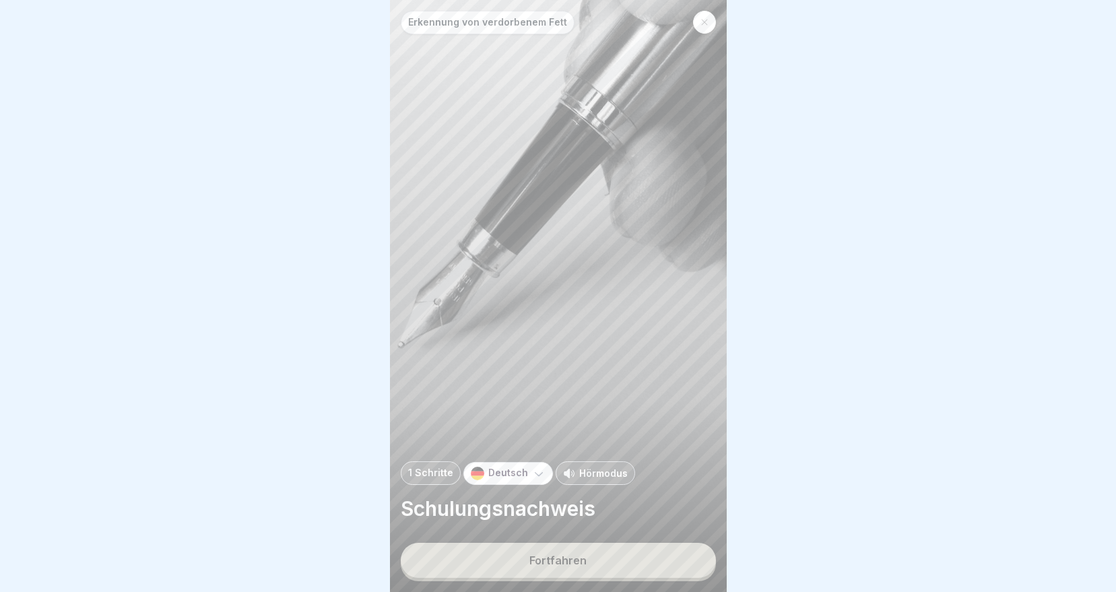
click at [541, 556] on div "Fortfahren" at bounding box center [557, 560] width 57 height 12
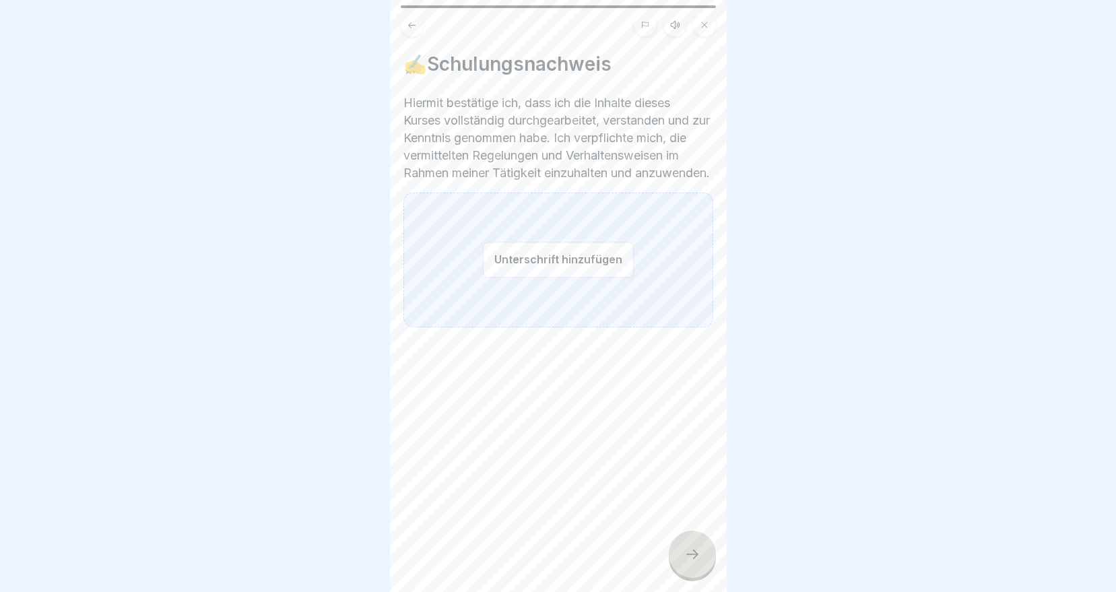
click at [504, 263] on button "Unterschrift hinzufügen" at bounding box center [558, 260] width 151 height 36
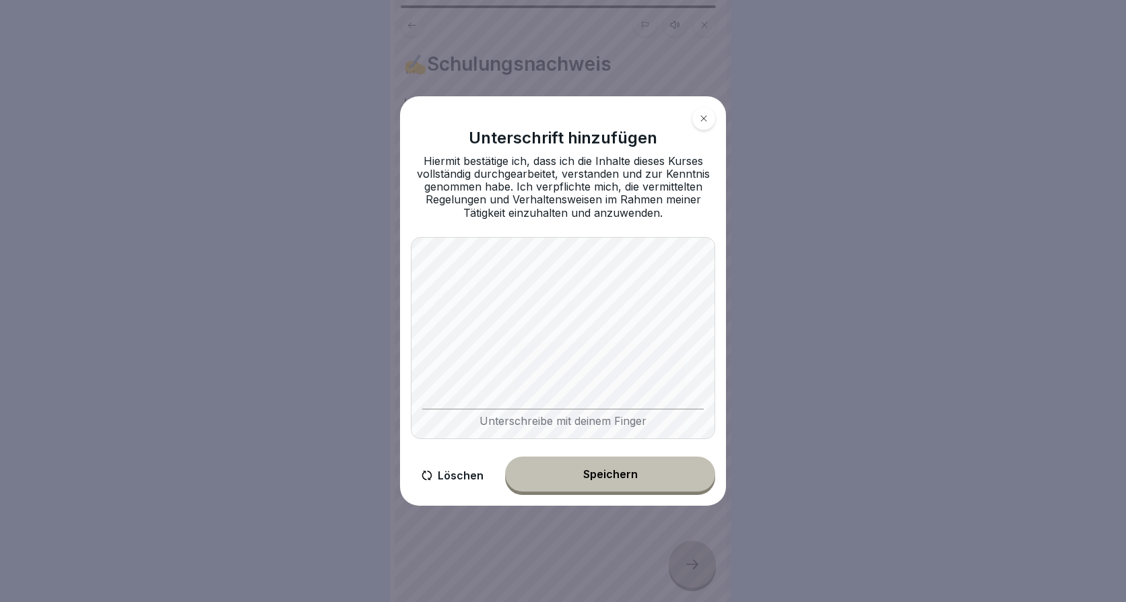
click at [601, 468] on button "Speichern" at bounding box center [610, 474] width 210 height 35
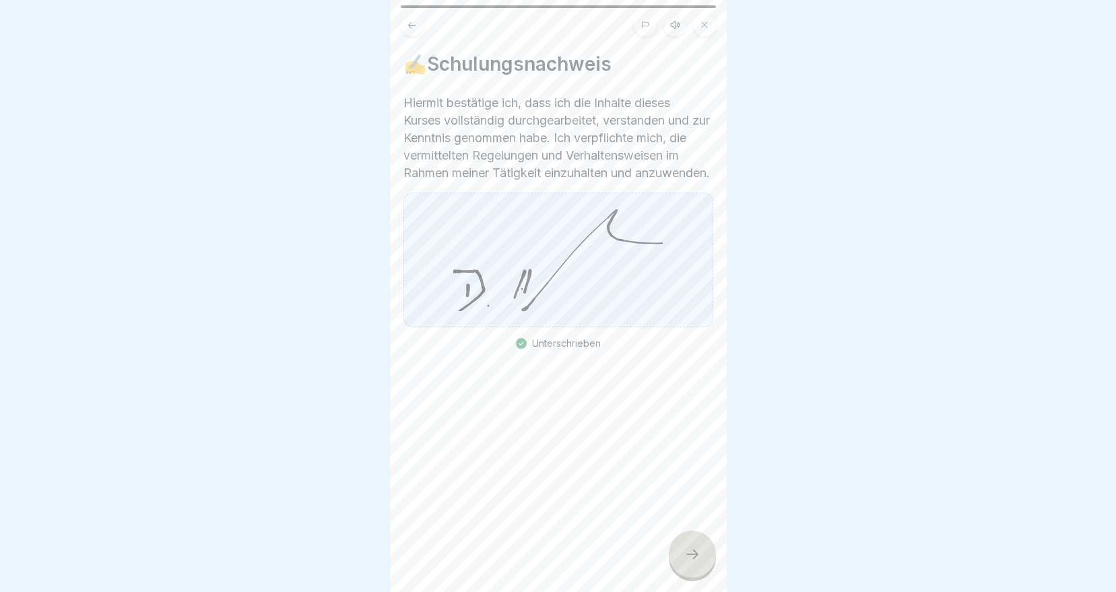
click at [679, 569] on div at bounding box center [692, 554] width 47 height 47
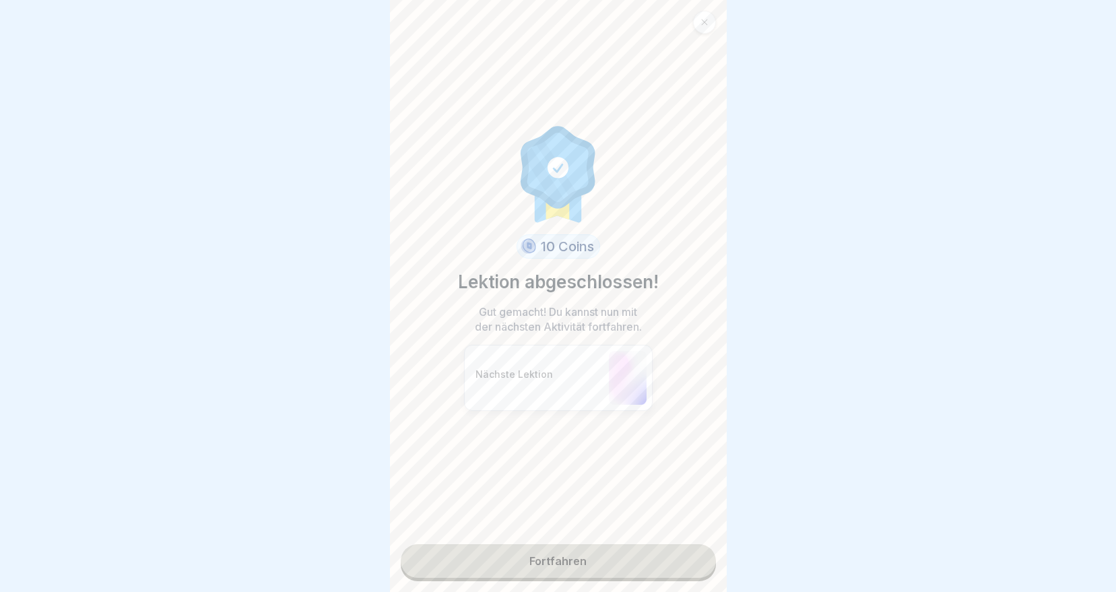
click at [527, 556] on link "Fortfahren" at bounding box center [558, 561] width 315 height 34
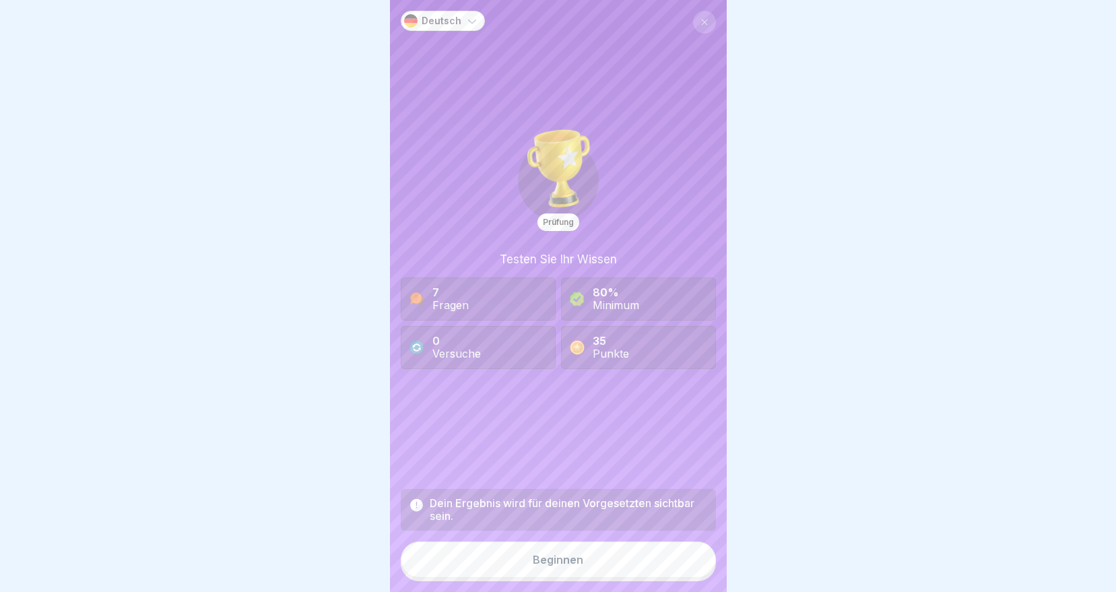
click at [560, 566] on div "Beginnen" at bounding box center [558, 560] width 51 height 12
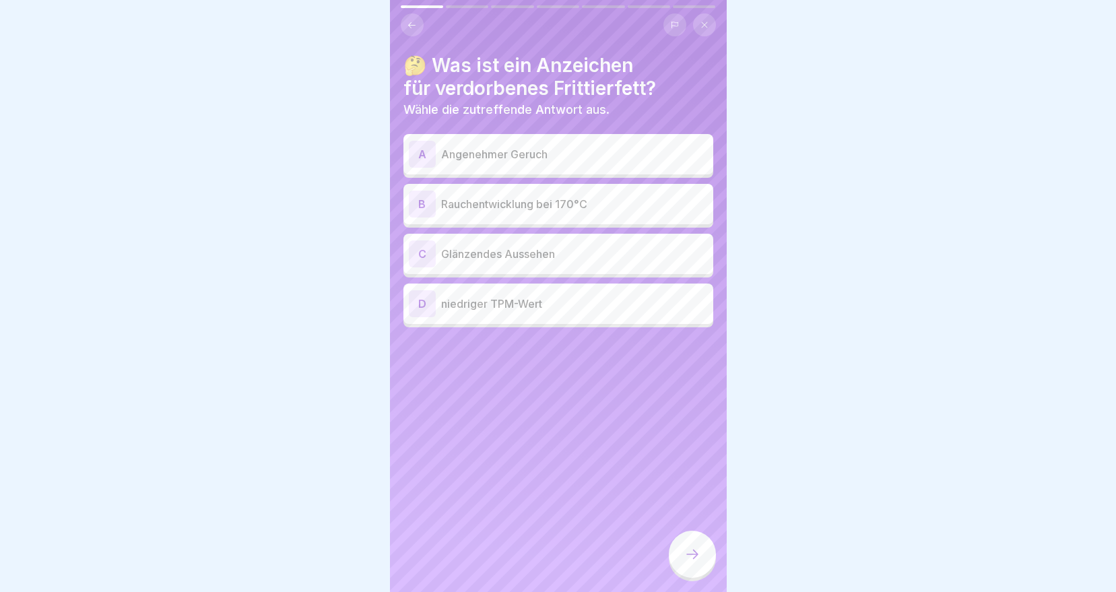
click at [490, 211] on p "Rauchentwicklung bei 170°C" at bounding box center [574, 204] width 267 height 16
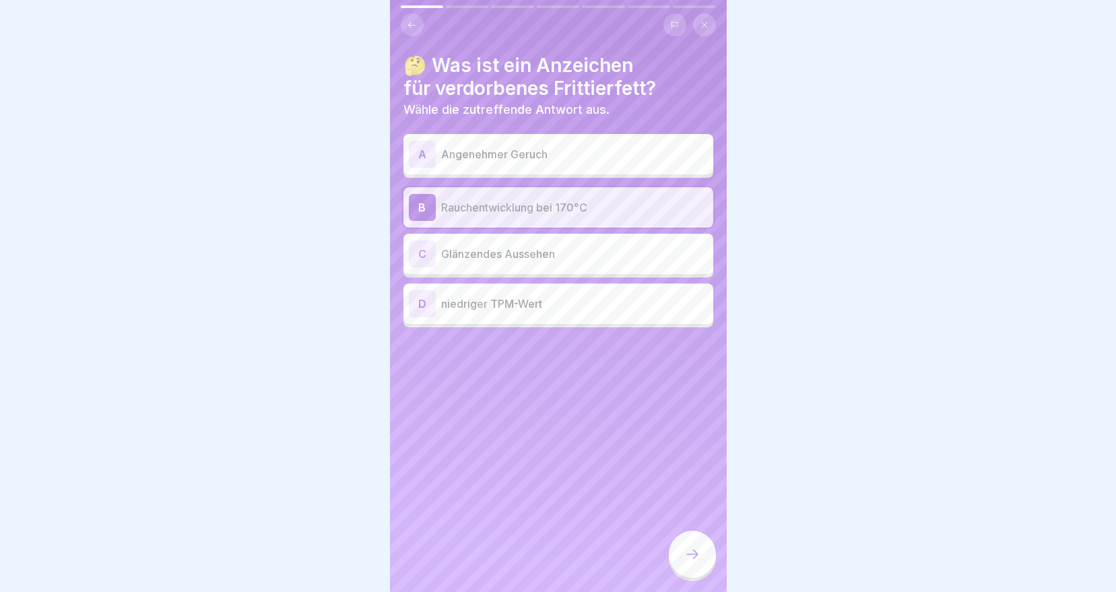
click at [705, 574] on div at bounding box center [692, 554] width 47 height 47
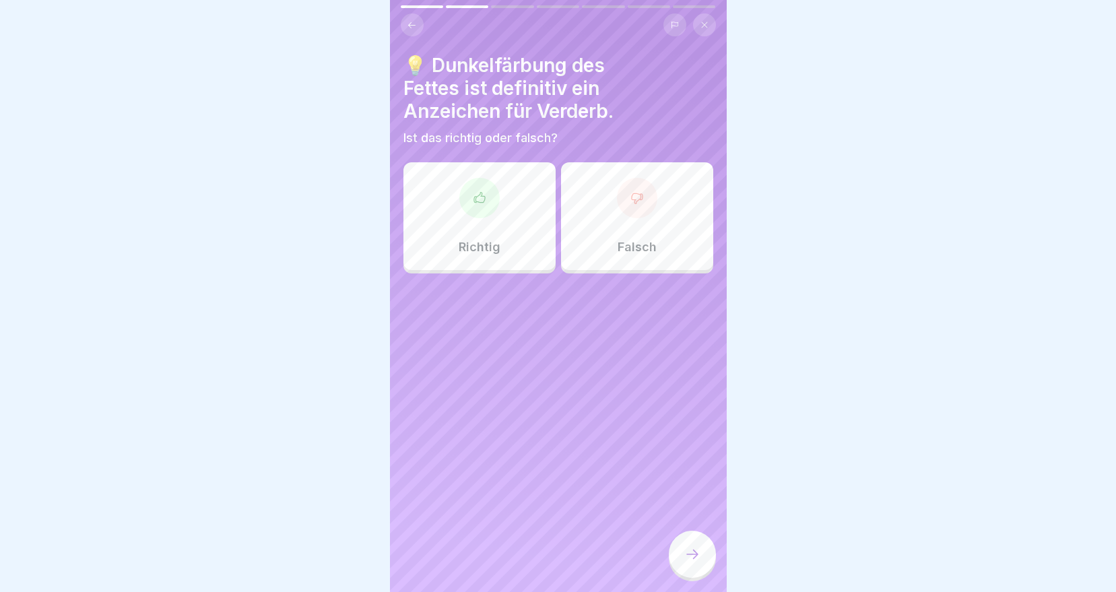
click at [407, 30] on icon at bounding box center [412, 25] width 10 height 10
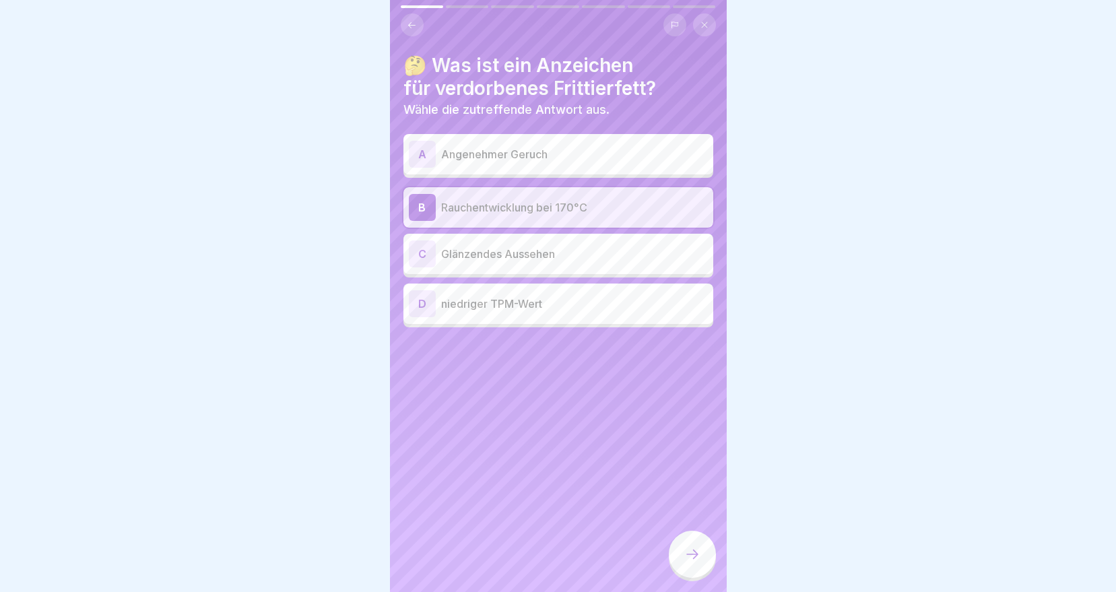
click at [688, 556] on div at bounding box center [692, 554] width 47 height 47
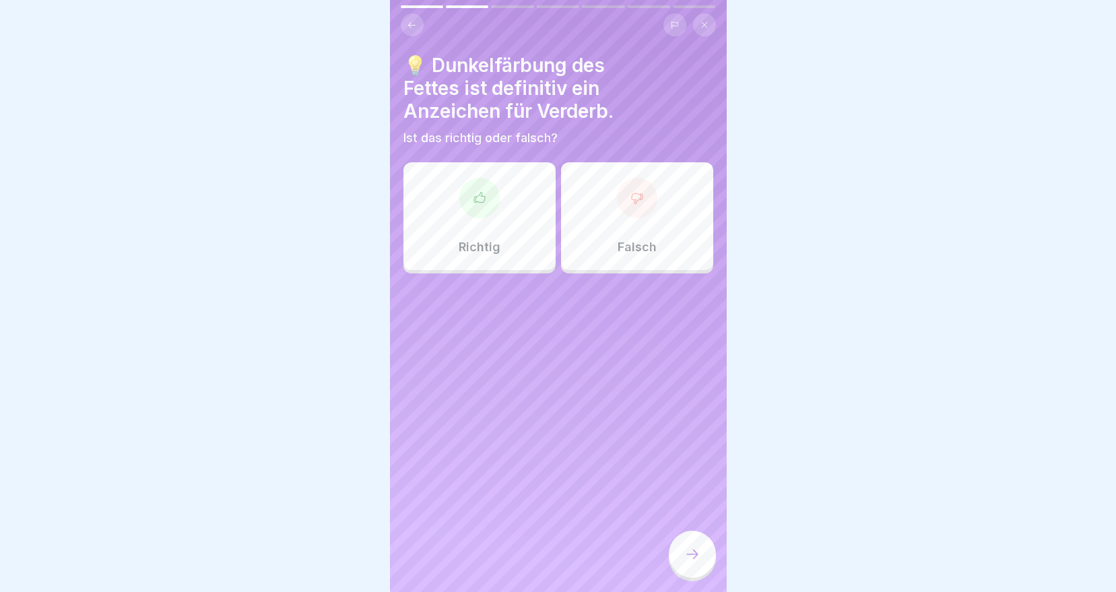
click at [622, 195] on div at bounding box center [637, 198] width 40 height 40
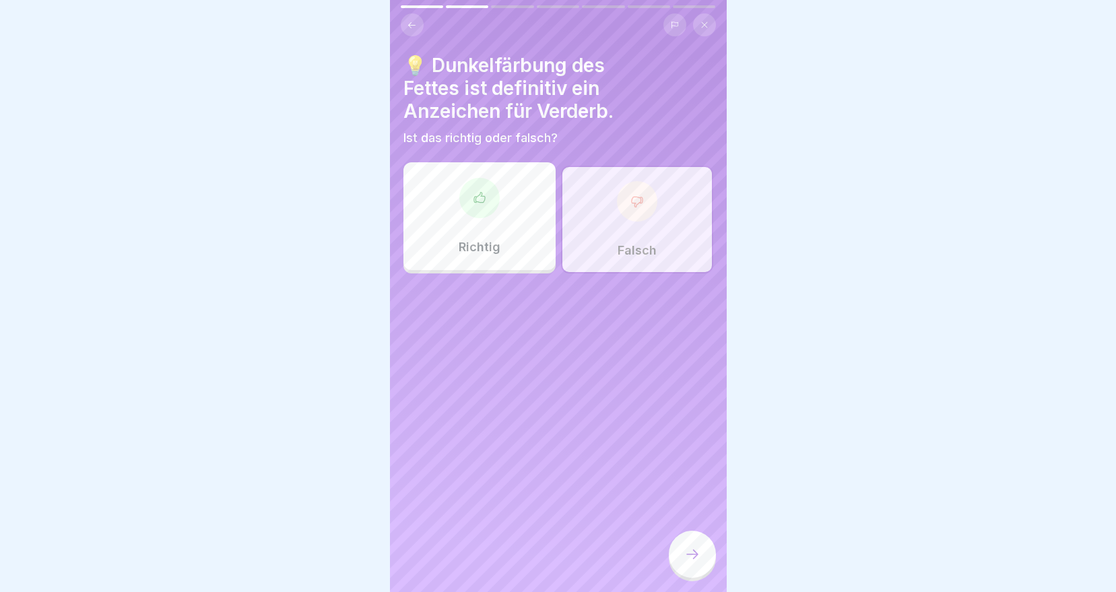
click at [677, 573] on div at bounding box center [692, 554] width 47 height 47
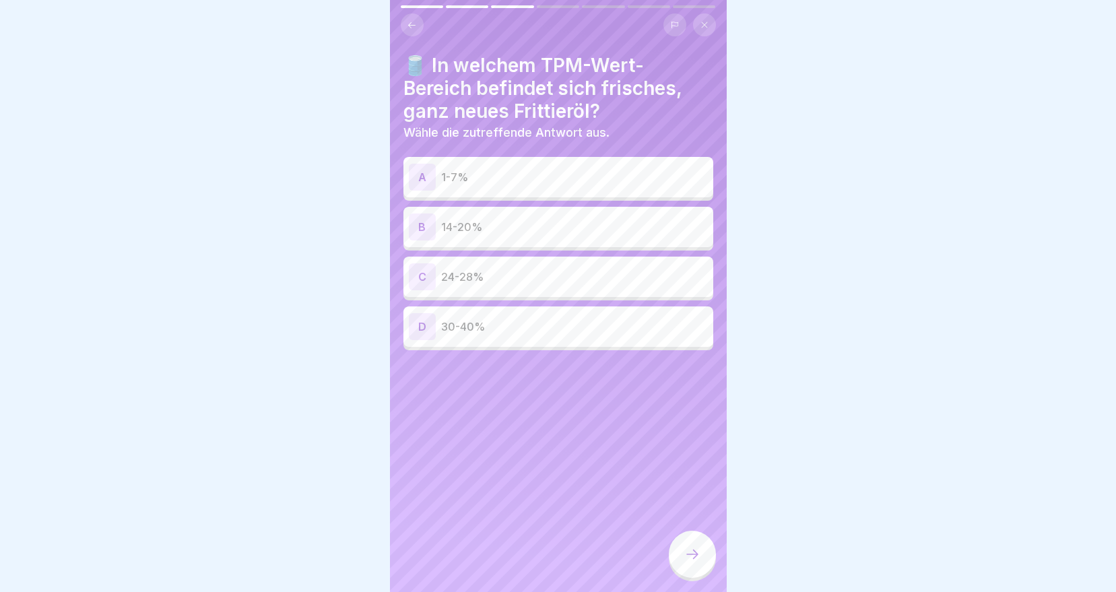
click at [513, 176] on p "1-7%" at bounding box center [574, 177] width 267 height 16
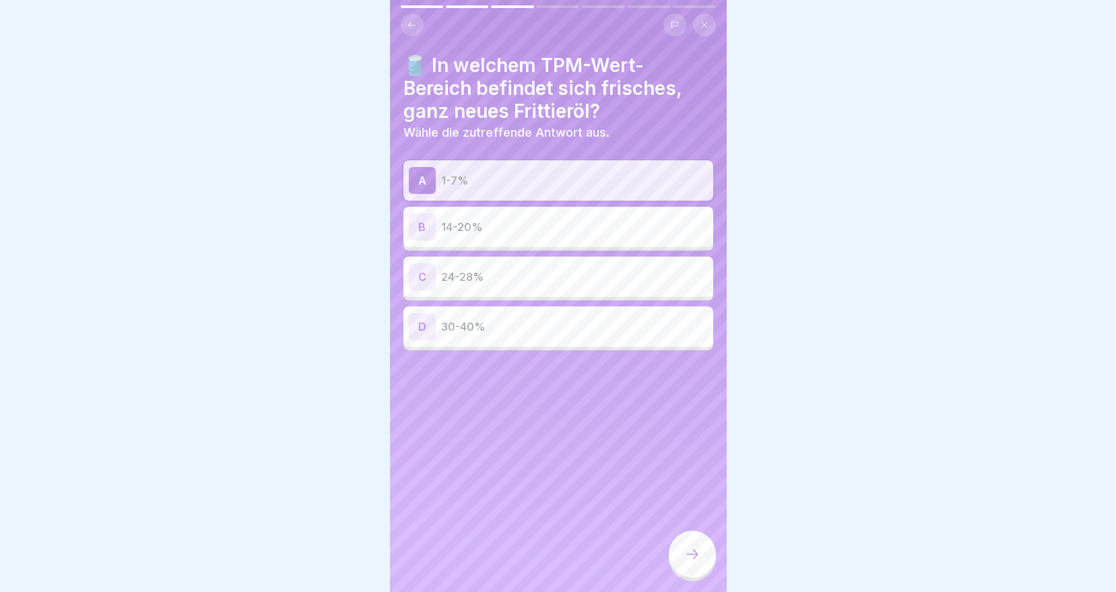
click at [689, 578] on div at bounding box center [692, 554] width 47 height 47
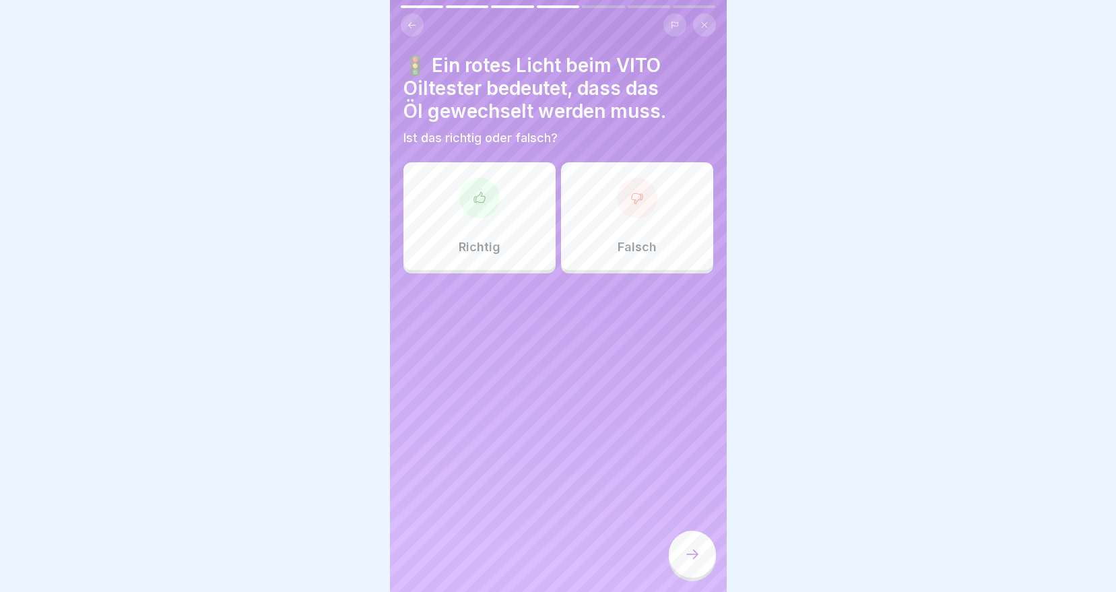
click at [477, 220] on div "Richtig" at bounding box center [479, 216] width 152 height 108
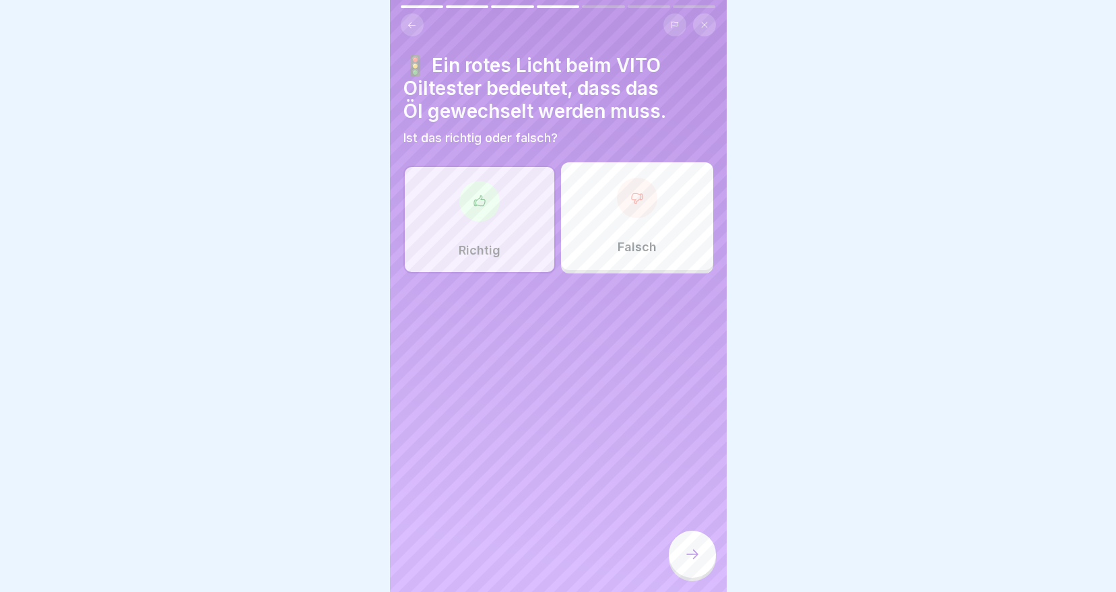
click at [692, 562] on icon at bounding box center [692, 554] width 16 height 16
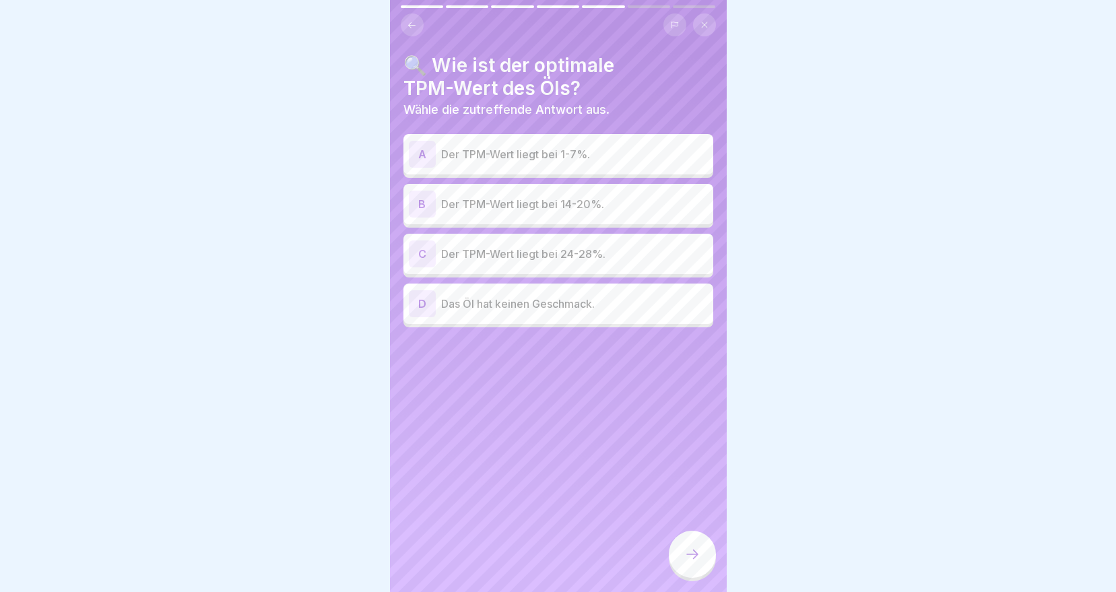
click at [519, 210] on p "Der TPM-Wert liegt bei 14-20%." at bounding box center [574, 204] width 267 height 16
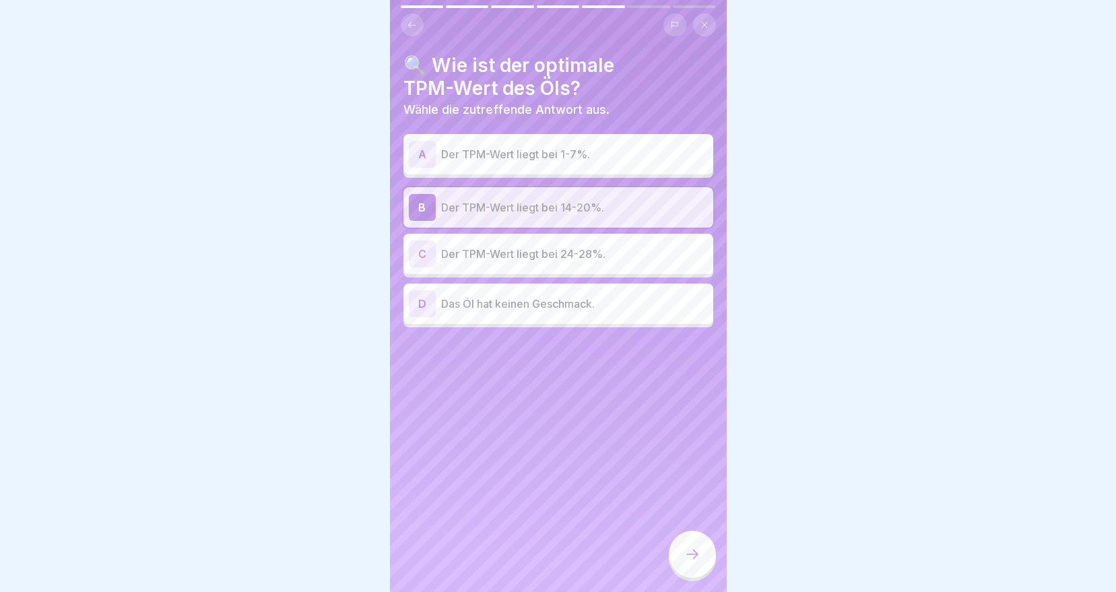
click at [692, 562] on icon at bounding box center [692, 554] width 16 height 16
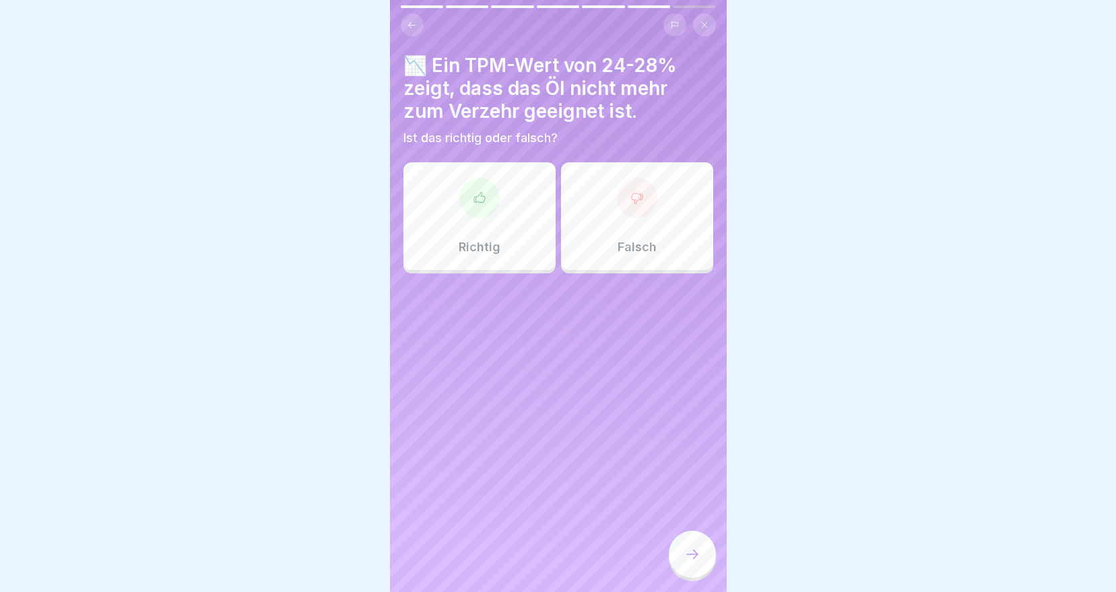
click at [483, 209] on div at bounding box center [479, 198] width 40 height 40
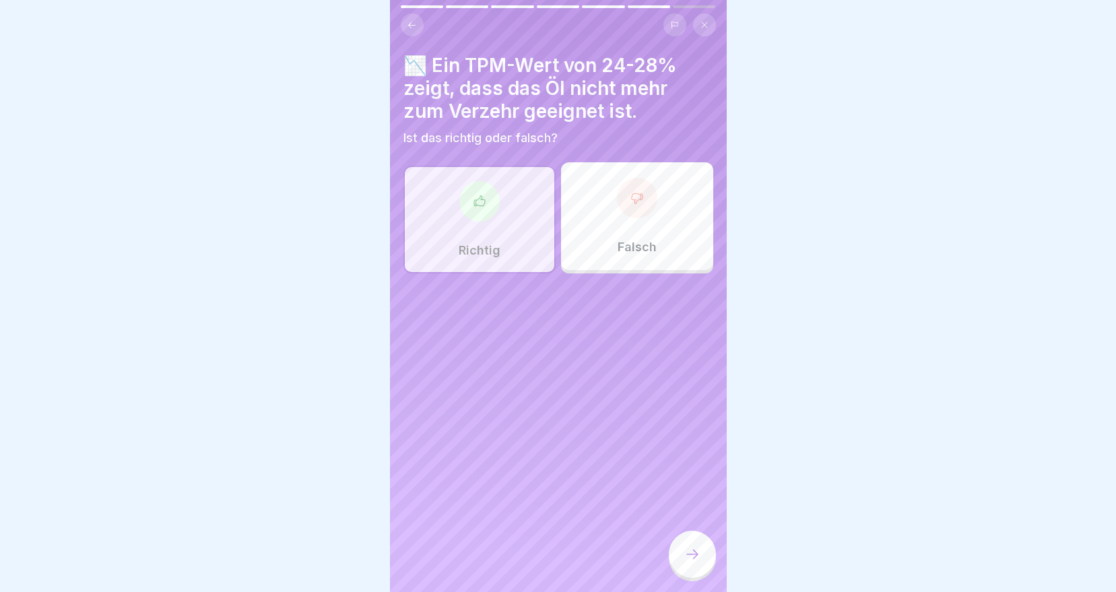
click at [679, 567] on div at bounding box center [692, 554] width 47 height 47
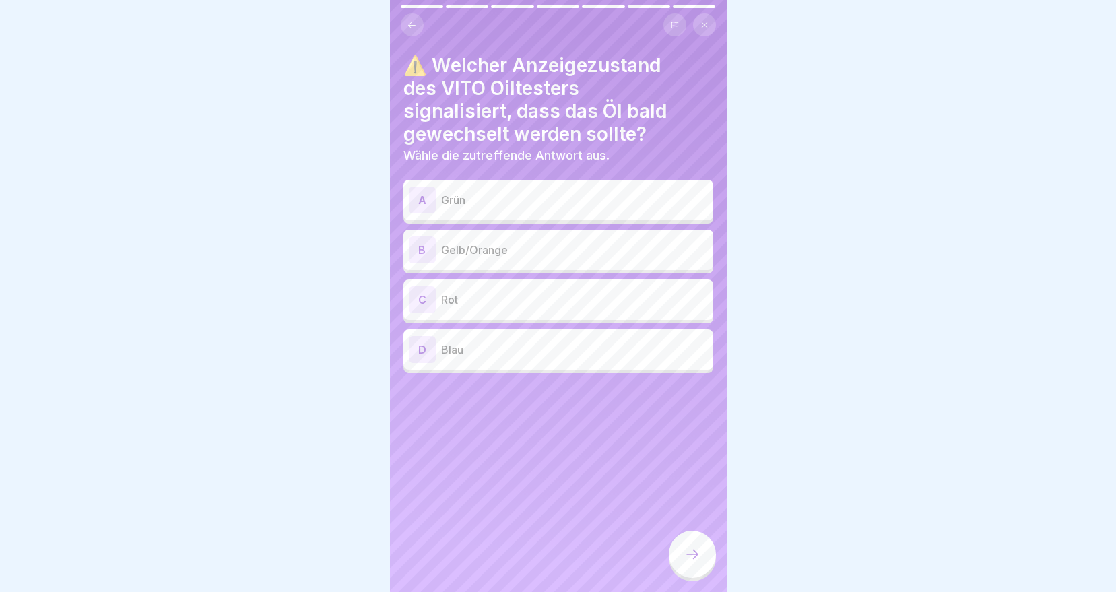
click at [477, 253] on p "Gelb/Orange" at bounding box center [574, 250] width 267 height 16
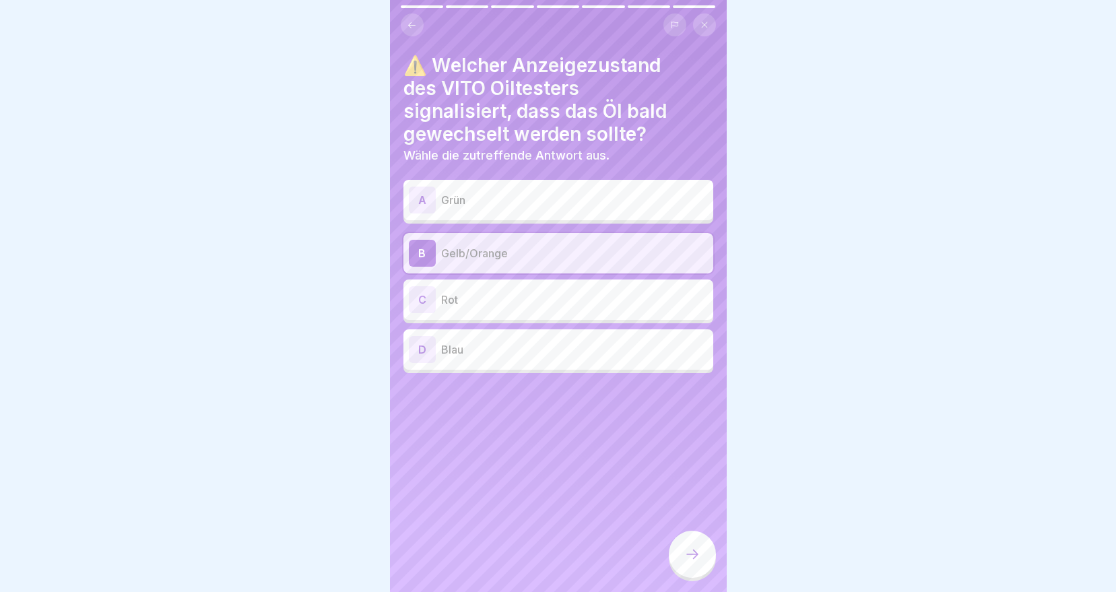
click at [691, 572] on div at bounding box center [692, 554] width 47 height 47
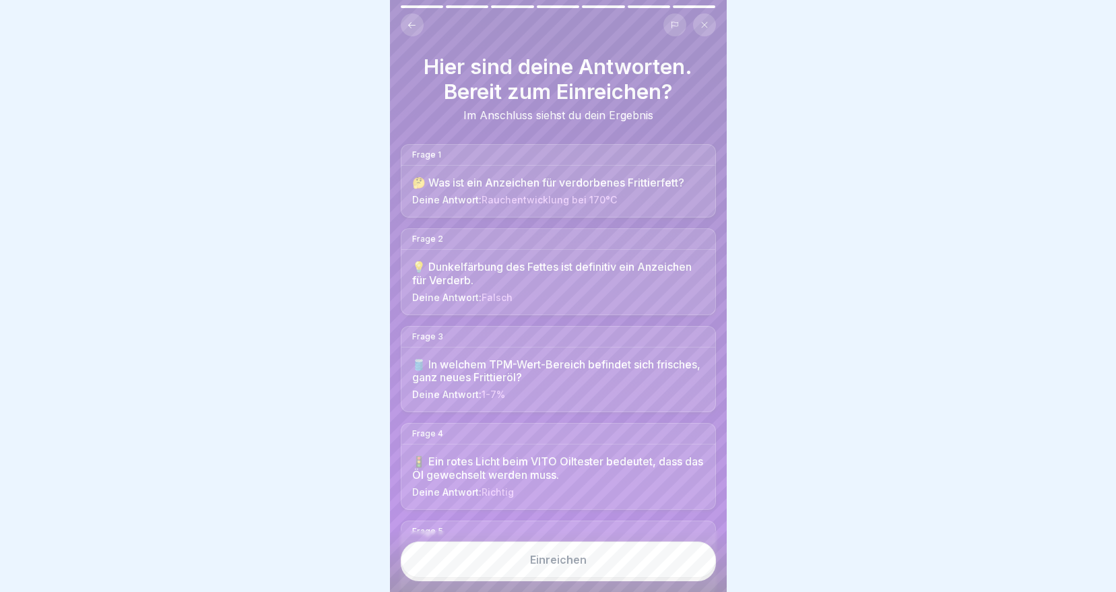
click at [598, 574] on button "Einreichen" at bounding box center [558, 559] width 315 height 36
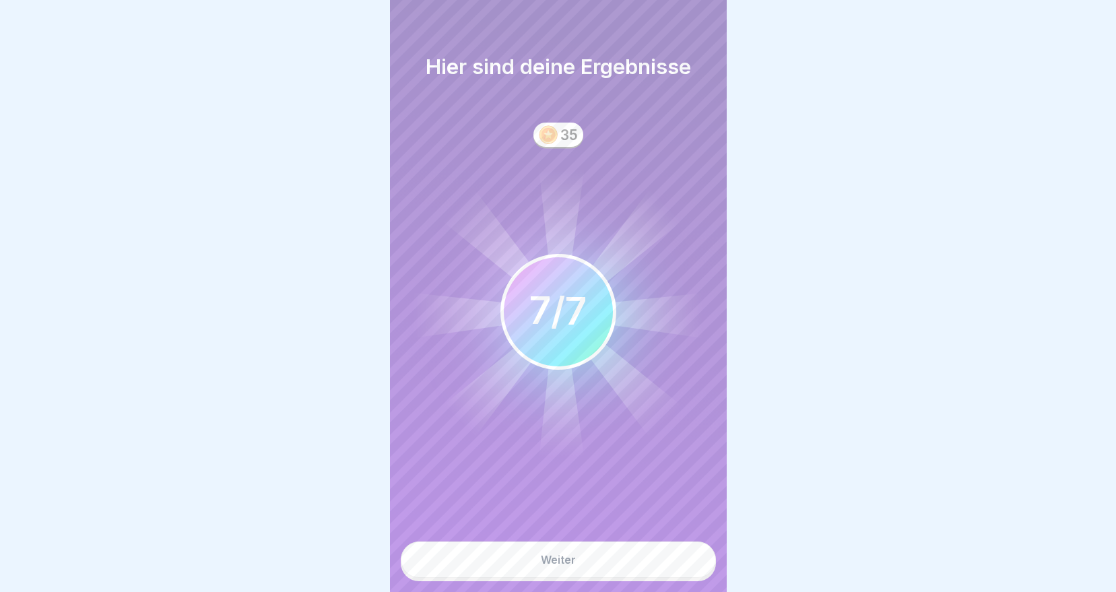
click at [607, 574] on button "Weiter" at bounding box center [558, 559] width 315 height 36
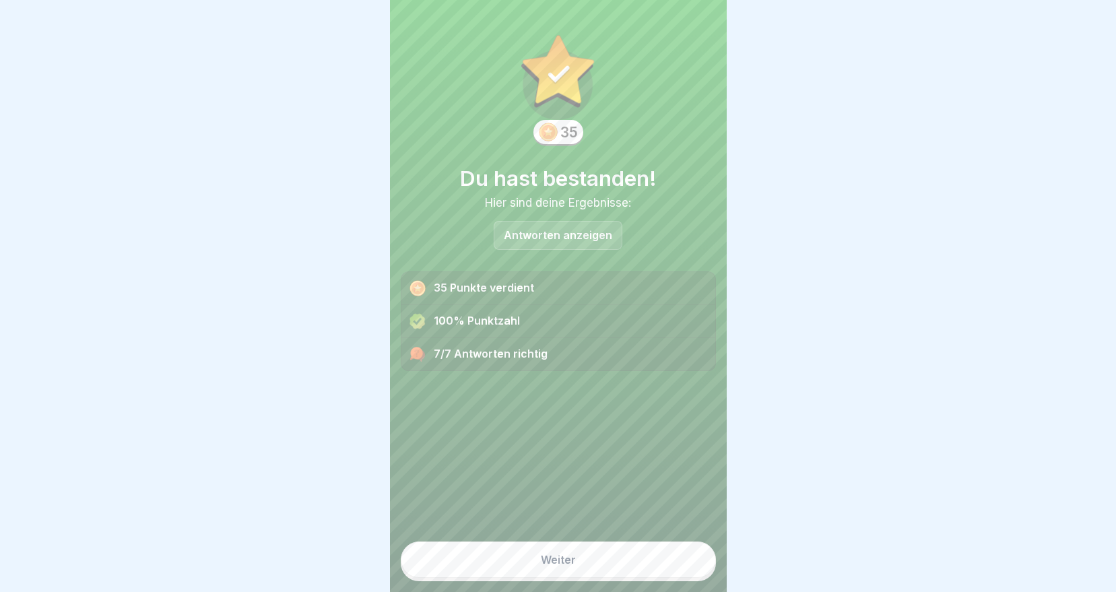
click at [599, 574] on button "Weiter" at bounding box center [558, 559] width 315 height 36
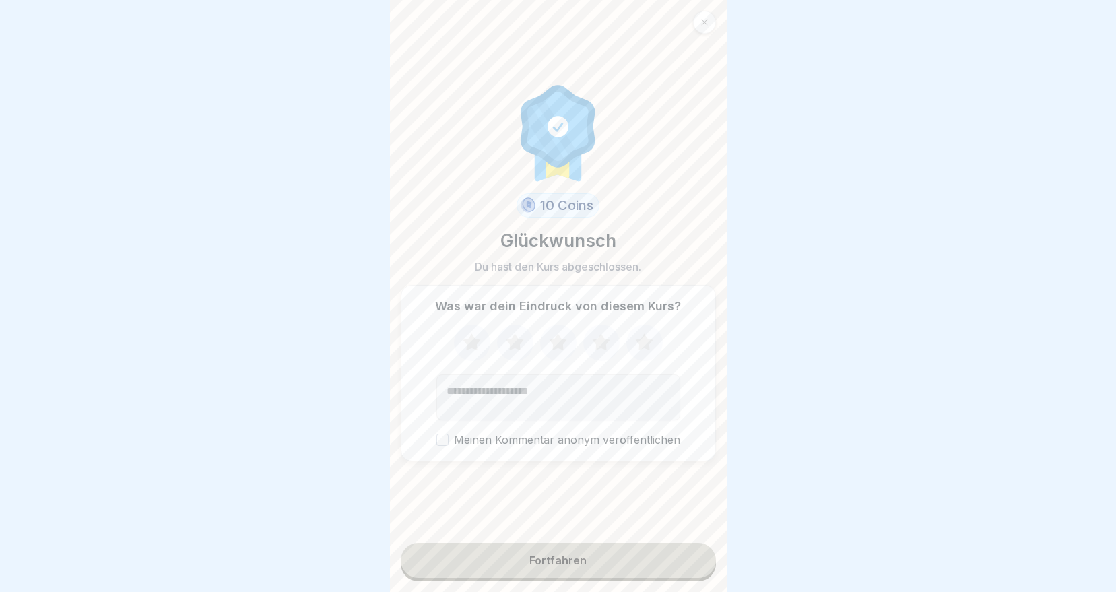
click at [590, 570] on button "Fortfahren" at bounding box center [558, 560] width 315 height 35
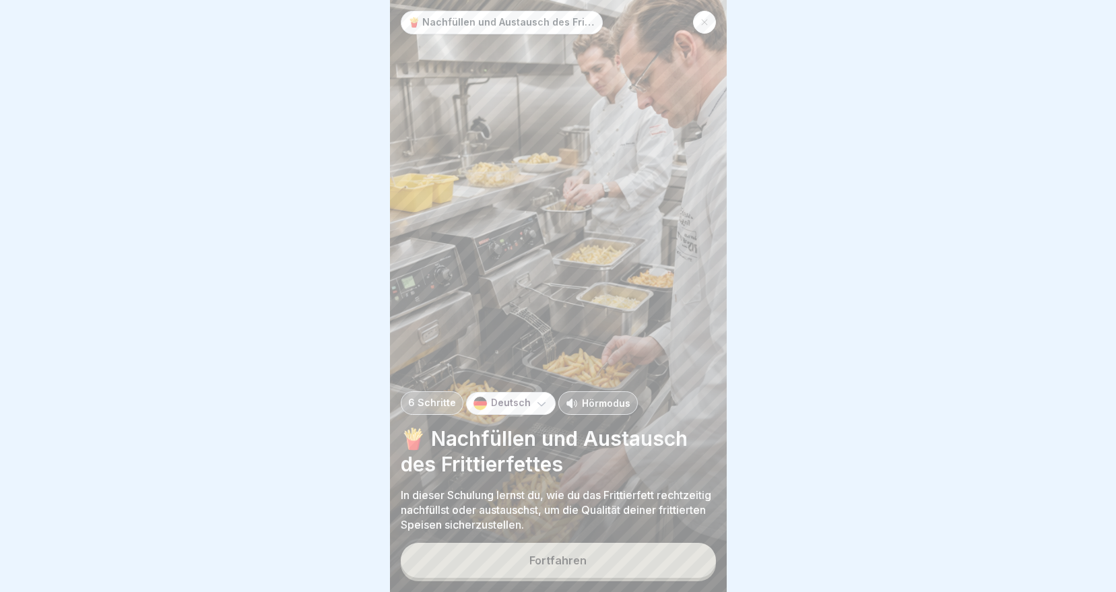
scroll to position [10, 0]
click at [477, 555] on button "Fortfahren" at bounding box center [558, 560] width 315 height 35
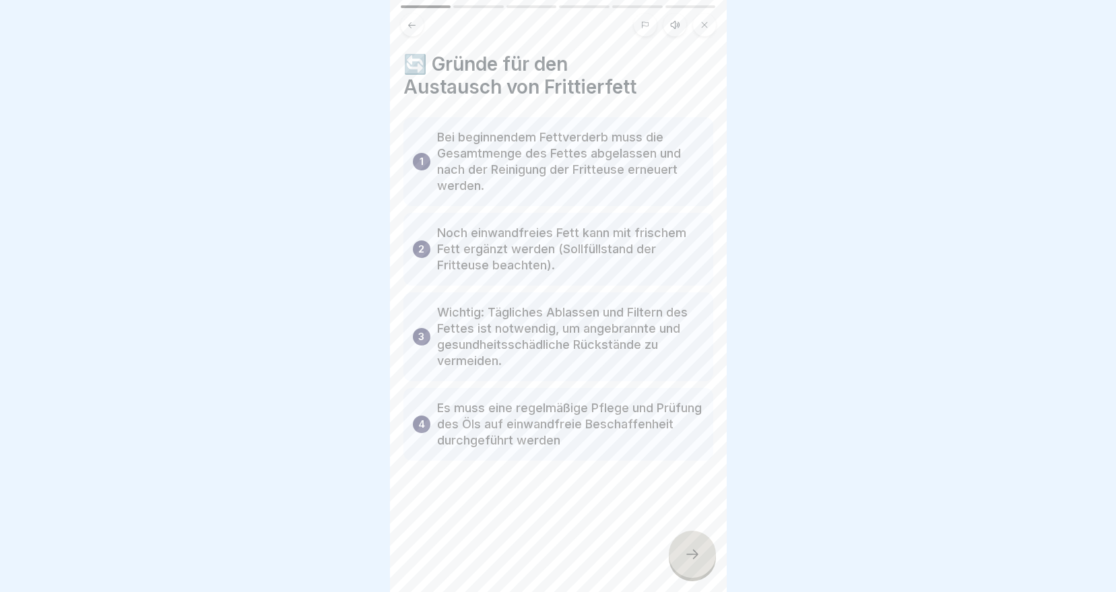
drag, startPoint x: 675, startPoint y: 560, endPoint x: 688, endPoint y: 587, distance: 29.5
click at [686, 583] on div "🍟 Nachfüllen und Austausch des Frittieröl/-fettes 6 Schritte Deutsch Hörmodus 🍟…" at bounding box center [558, 296] width 337 height 592
click at [690, 563] on div at bounding box center [692, 554] width 47 height 47
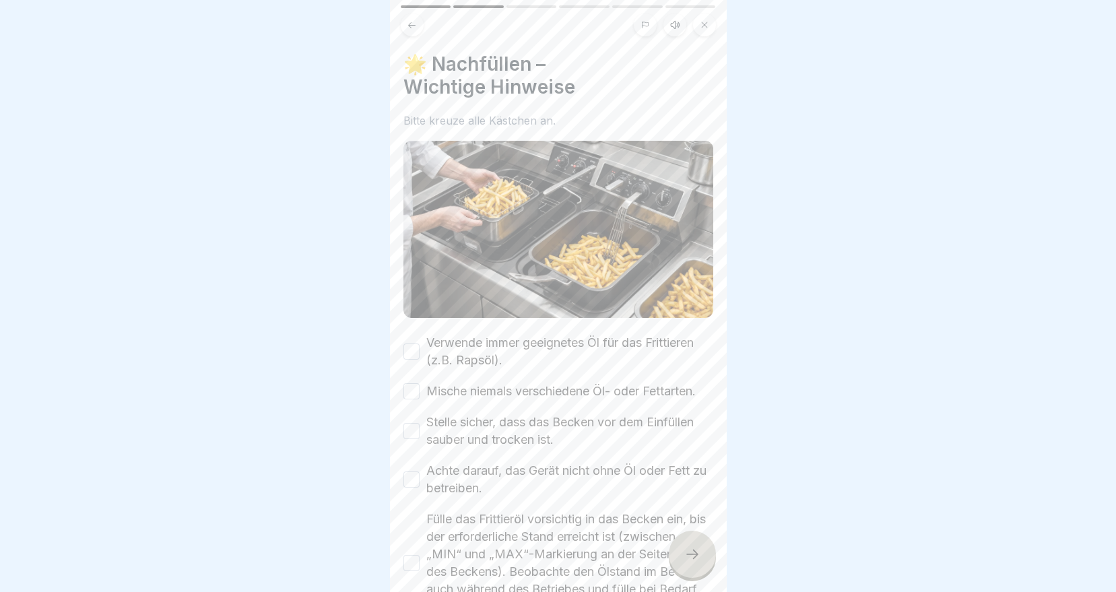
click at [413, 343] on button "Verwende immer geeignetes Öl für das Frittieren (z.B. Rapsöl)." at bounding box center [411, 351] width 16 height 16
click at [403, 383] on button "Mische niemals verschiedene Öl- oder Fettarten." at bounding box center [411, 391] width 16 height 16
click at [410, 431] on button "Stelle sicher, dass das Becken vor dem Einfüllen sauber und trocken ist." at bounding box center [411, 431] width 16 height 16
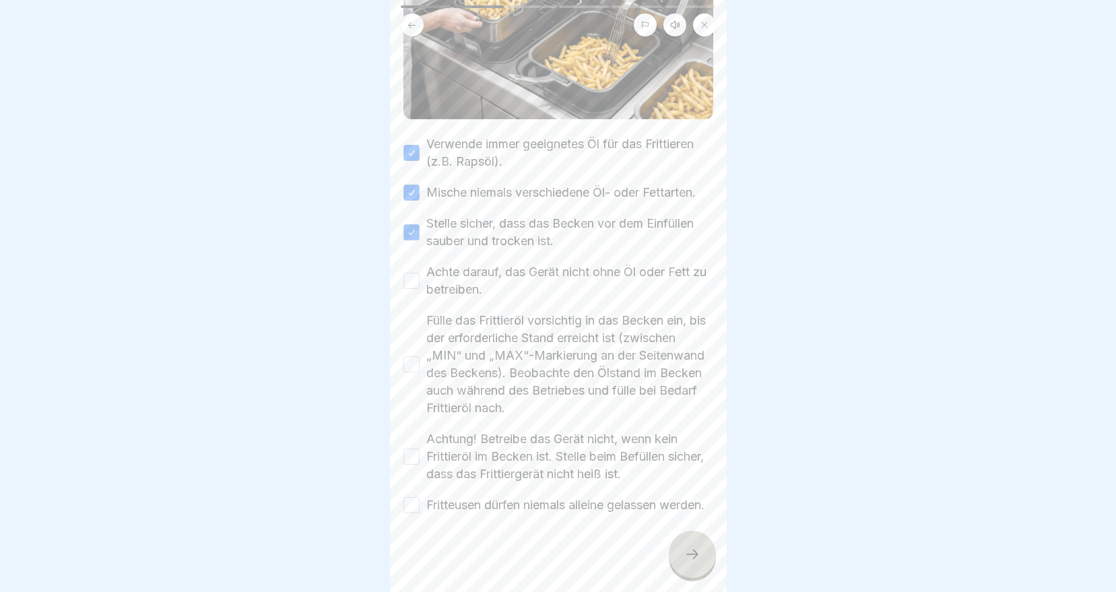
scroll to position [202, 0]
click at [412, 277] on button "Achte darauf, das Gerät nicht ohne Öl oder Fett zu betreiben." at bounding box center [411, 278] width 16 height 16
click at [413, 366] on button "Fülle das Frittieröl vorsichtig in das Becken ein, bis der erforderliche Stand …" at bounding box center [411, 362] width 16 height 16
click at [411, 444] on div "Achtung! Betreibe das Gerät nicht, wenn kein Frittieröl im Becken ist. Stelle b…" at bounding box center [558, 454] width 310 height 53
click at [411, 511] on div "Fritteusen dürfen niemals alleine gelassen werden." at bounding box center [553, 503] width 301 height 18
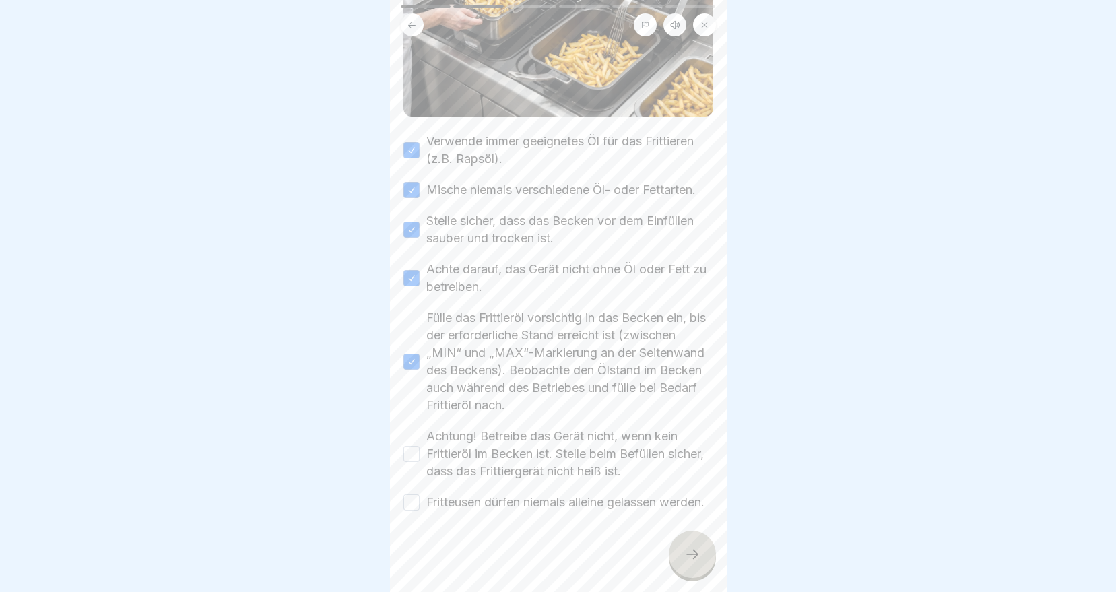
click at [411, 510] on button "Fritteusen dürfen niemals alleine gelassen werden." at bounding box center [411, 502] width 16 height 16
click at [407, 451] on button "Achtung! Betreibe das Gerät nicht, wenn kein Frittieröl im Becken ist. Stelle b…" at bounding box center [411, 454] width 16 height 16
click at [694, 560] on icon at bounding box center [692, 554] width 16 height 16
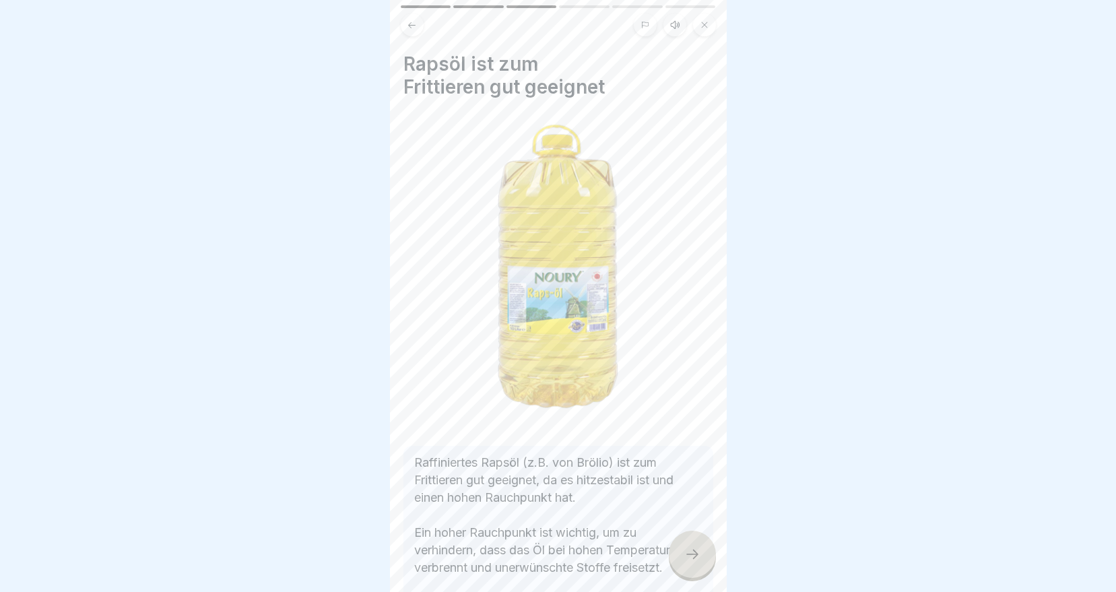
click at [680, 555] on div at bounding box center [692, 554] width 47 height 47
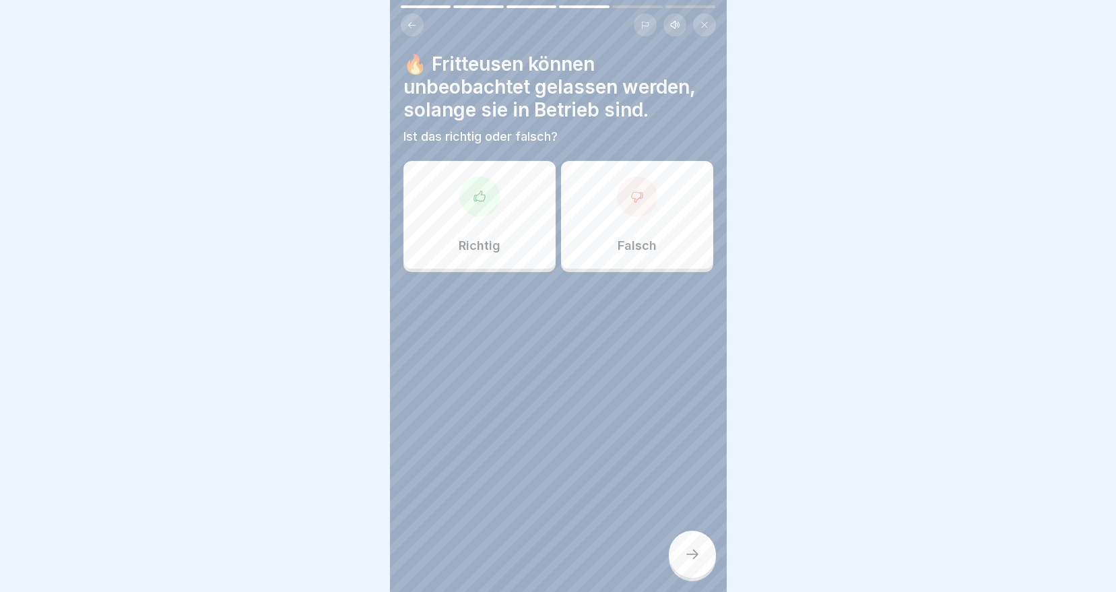
click at [624, 178] on div at bounding box center [637, 196] width 40 height 40
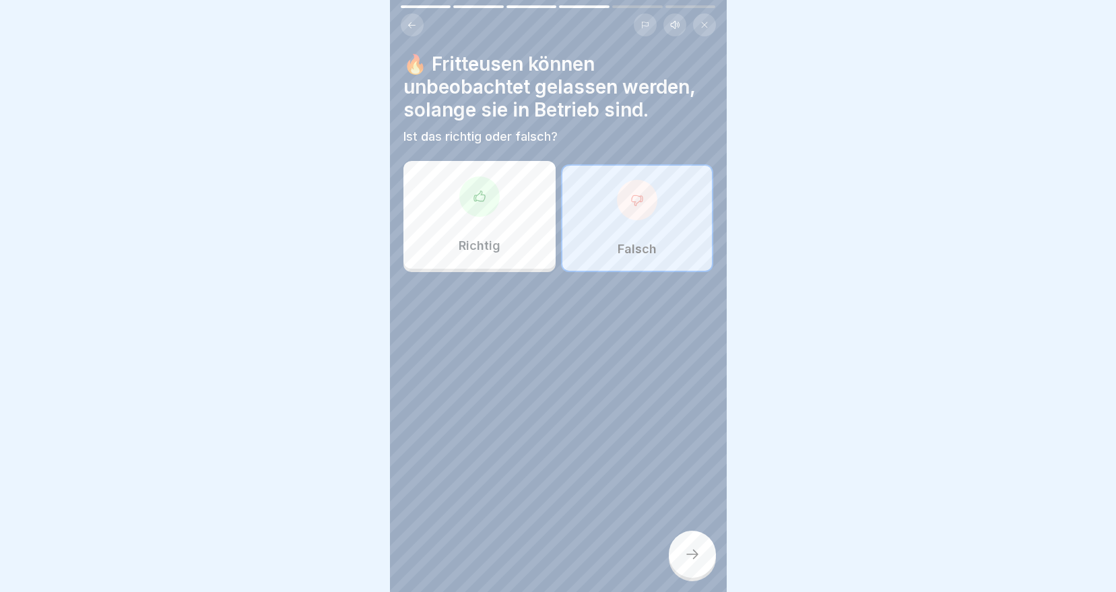
click at [698, 535] on div at bounding box center [692, 554] width 47 height 47
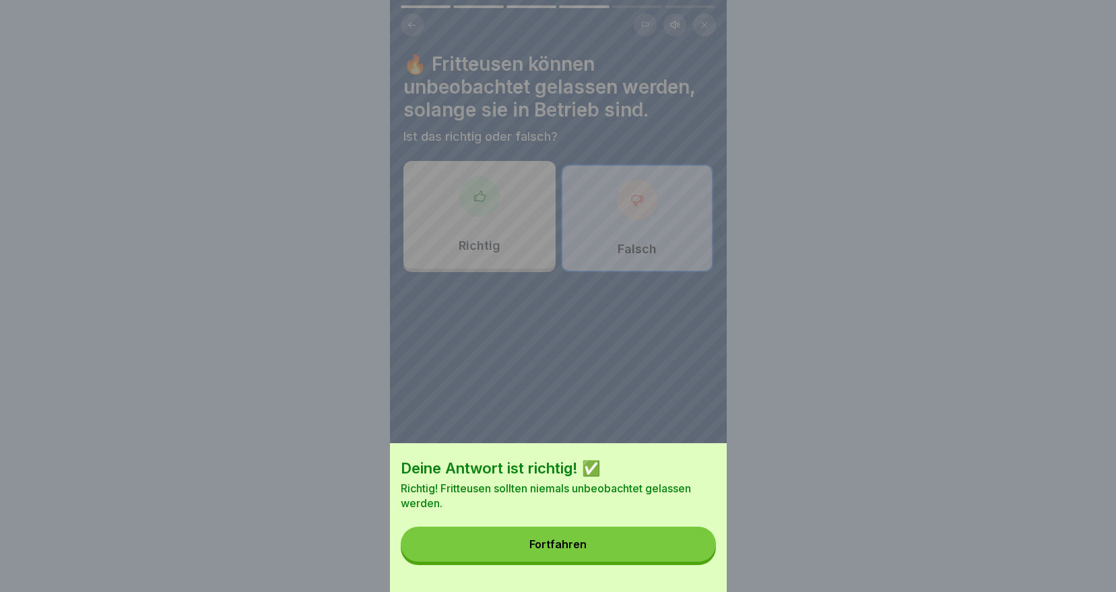
click at [585, 550] on div "Fortfahren" at bounding box center [557, 544] width 57 height 12
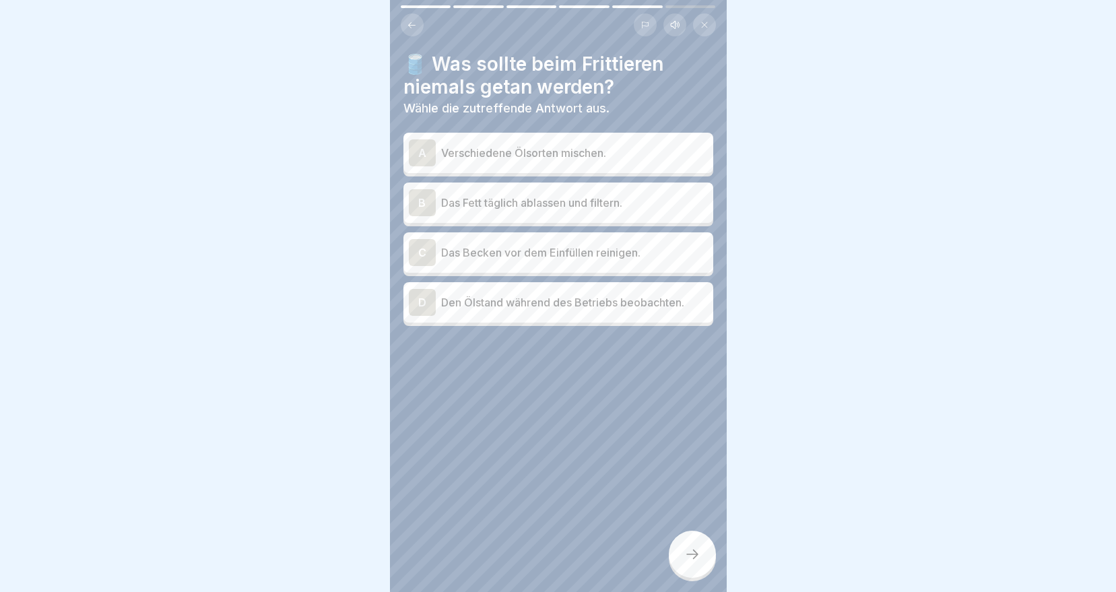
click at [586, 145] on p "Verschiedene Ölsorten mischen." at bounding box center [574, 153] width 267 height 16
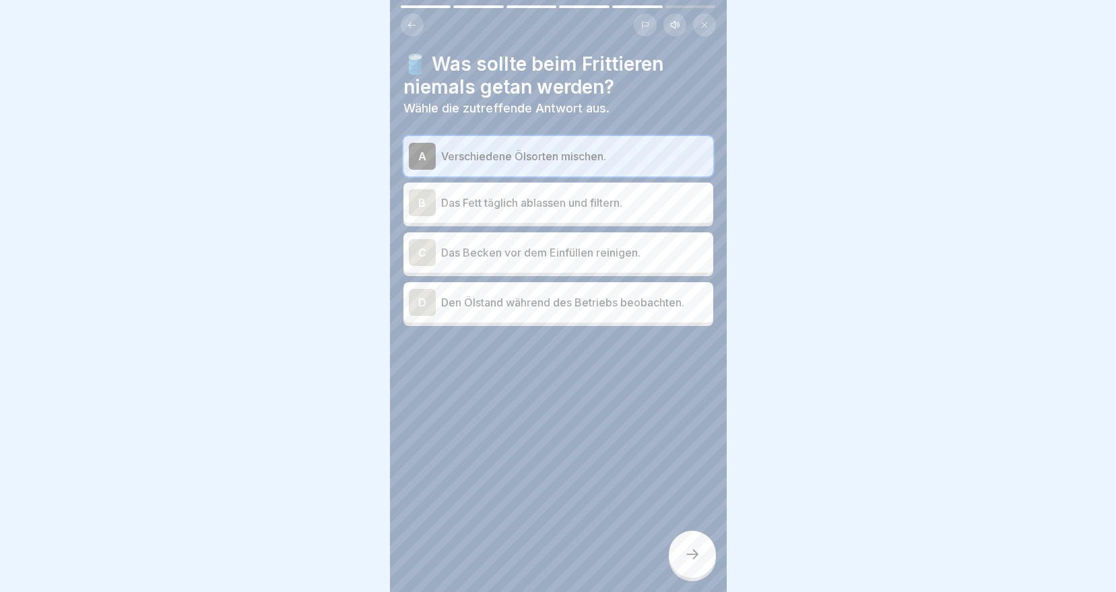
click at [682, 558] on div at bounding box center [692, 554] width 47 height 47
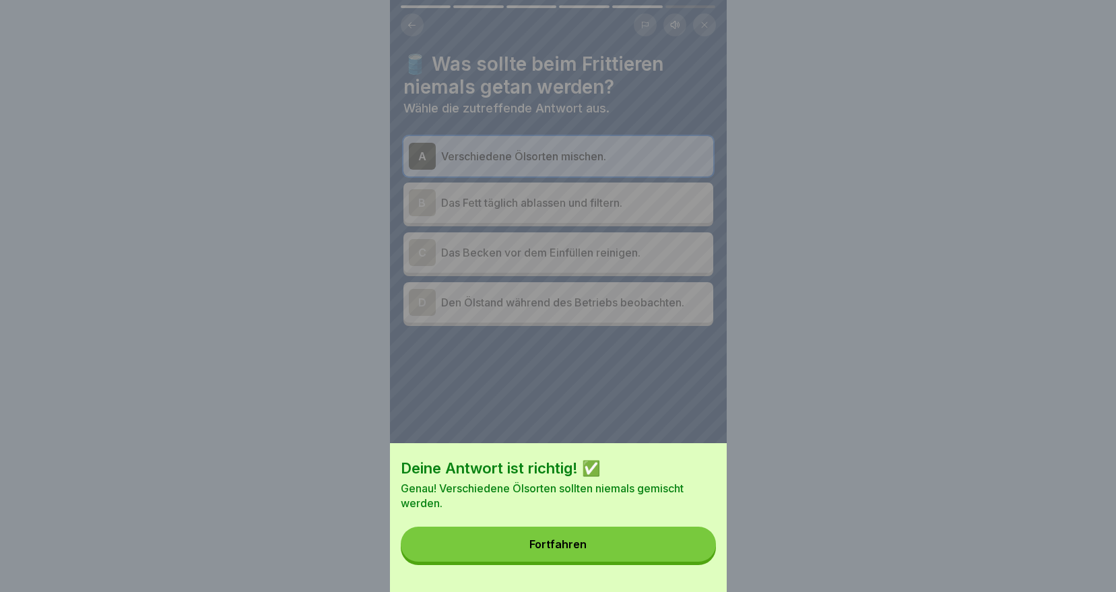
click at [616, 561] on button "Fortfahren" at bounding box center [558, 544] width 315 height 35
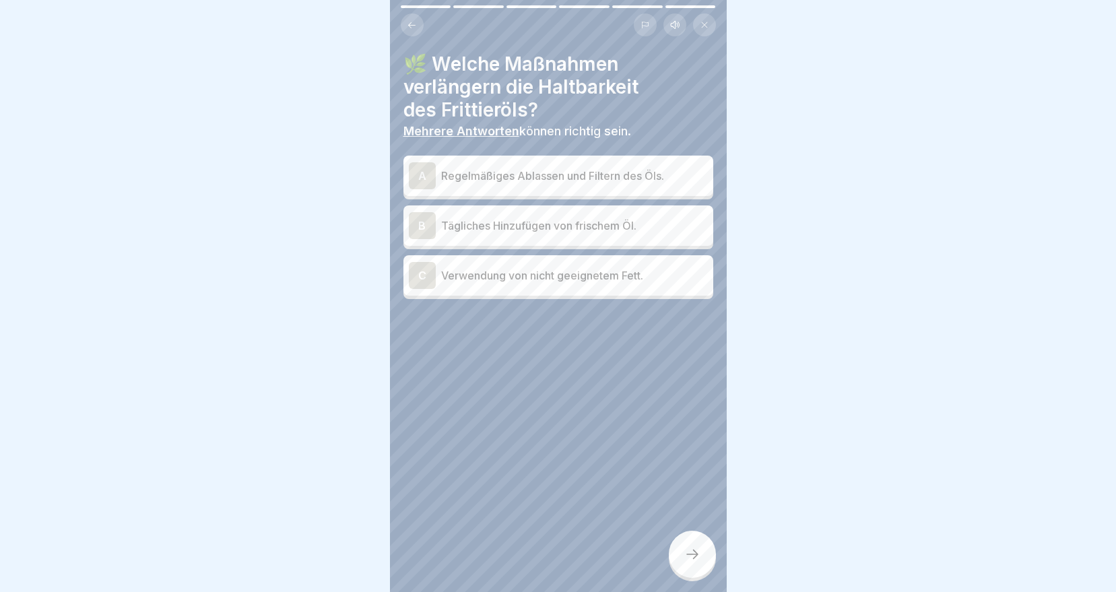
click at [605, 168] on p "Regelmäßiges Ablassen und Filtern des Öls." at bounding box center [574, 176] width 267 height 16
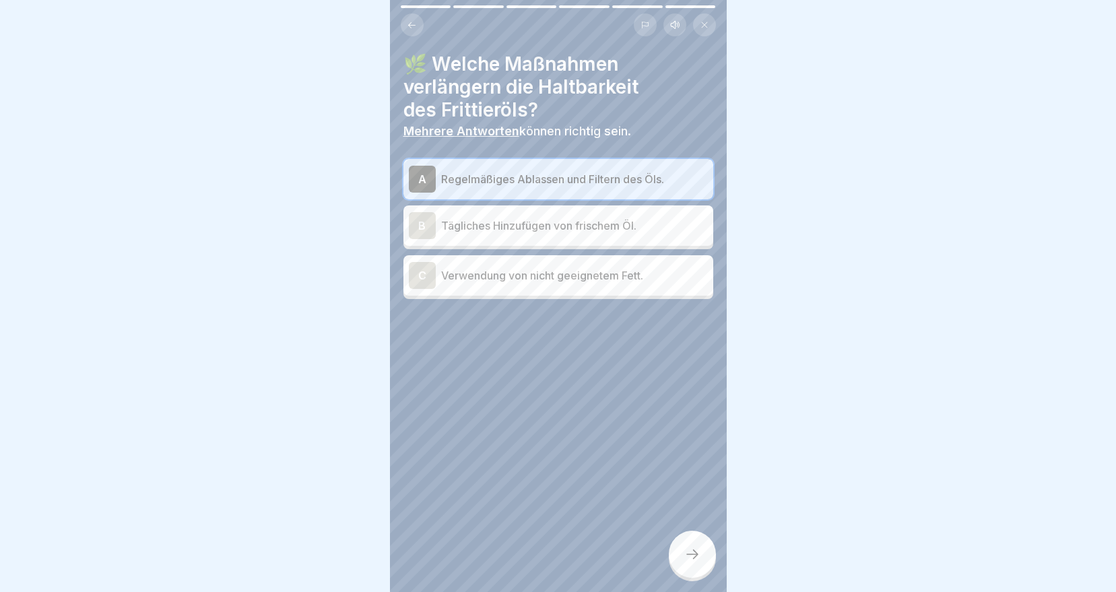
click at [694, 548] on icon at bounding box center [692, 554] width 16 height 16
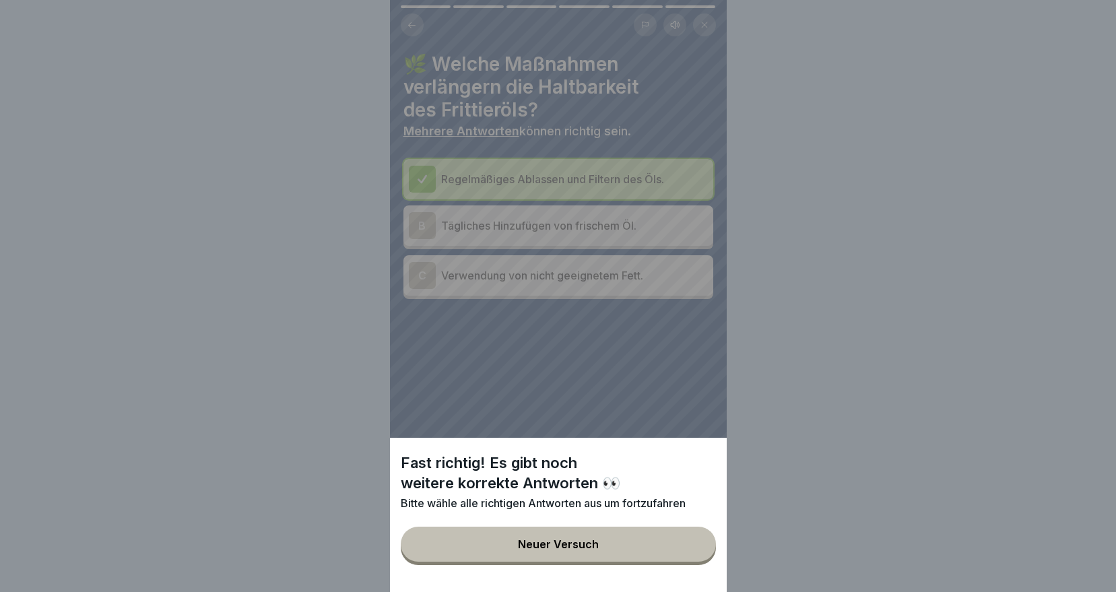
click at [644, 547] on button "Neuer Versuch" at bounding box center [558, 544] width 315 height 35
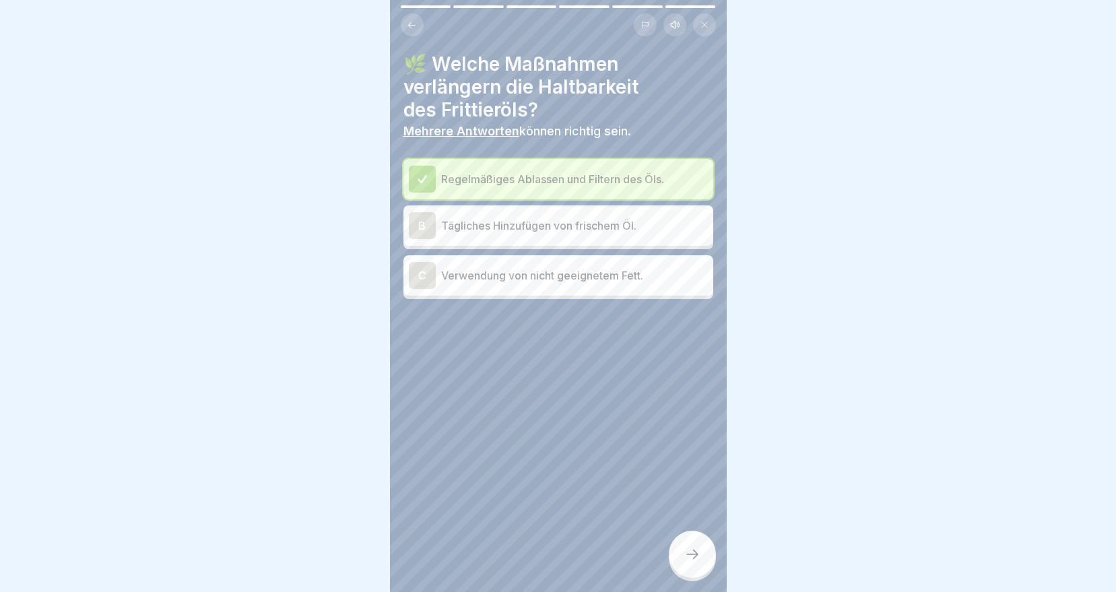
click at [578, 218] on p "Tägliches Hinzufügen von frischem Öl." at bounding box center [574, 226] width 267 height 16
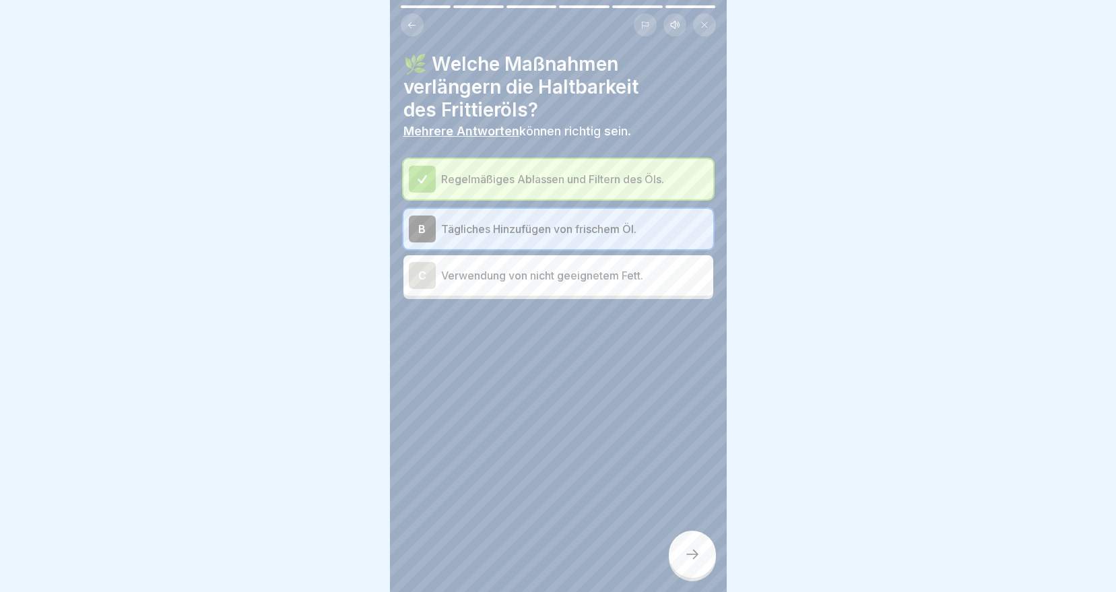
click at [697, 558] on icon at bounding box center [692, 554] width 16 height 16
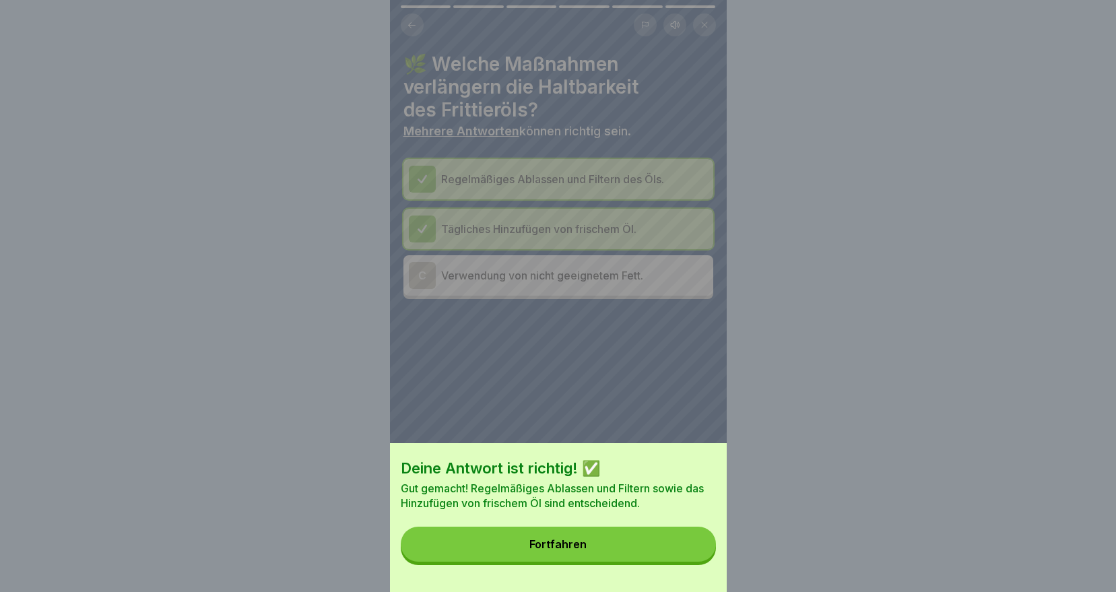
click at [684, 556] on button "Fortfahren" at bounding box center [558, 544] width 315 height 35
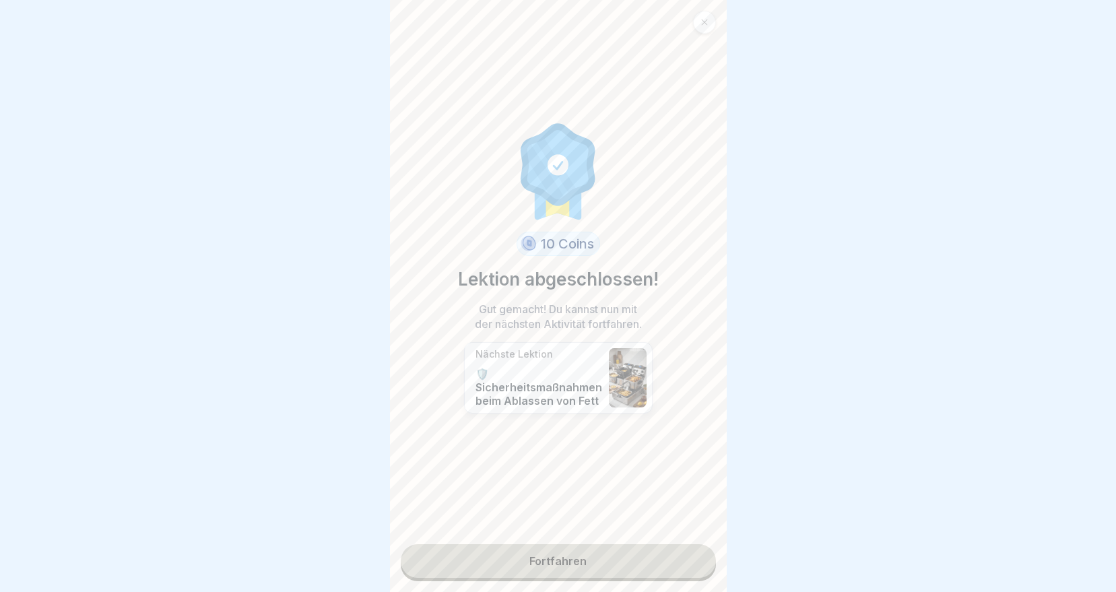
click at [560, 544] on link "Fortfahren" at bounding box center [558, 561] width 315 height 34
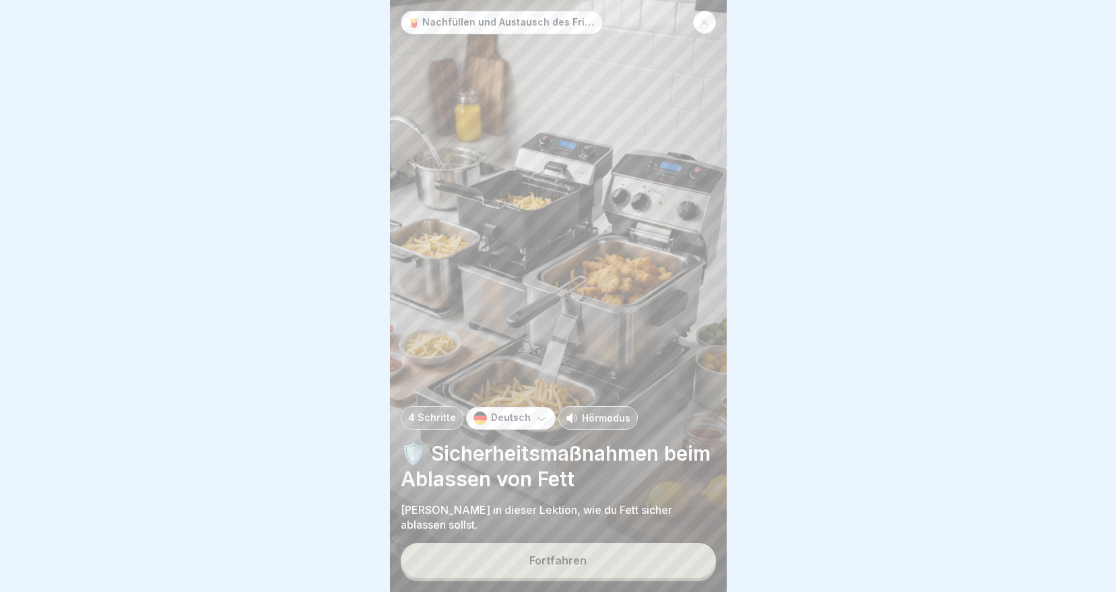
click at [595, 572] on button "Fortfahren" at bounding box center [558, 560] width 315 height 35
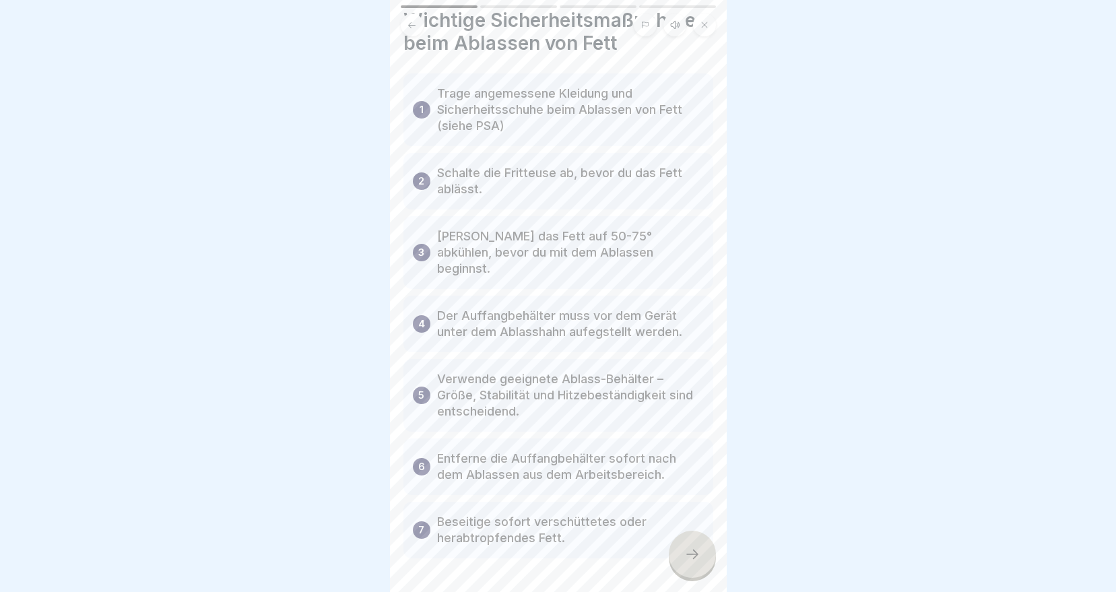
scroll to position [98, 0]
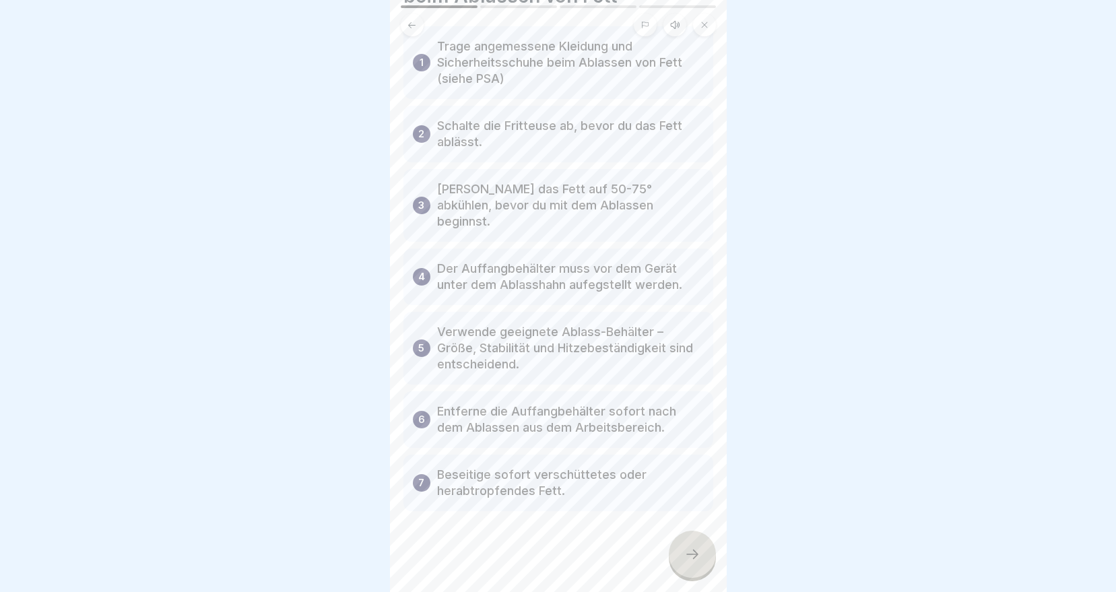
click at [690, 558] on icon at bounding box center [692, 554] width 16 height 16
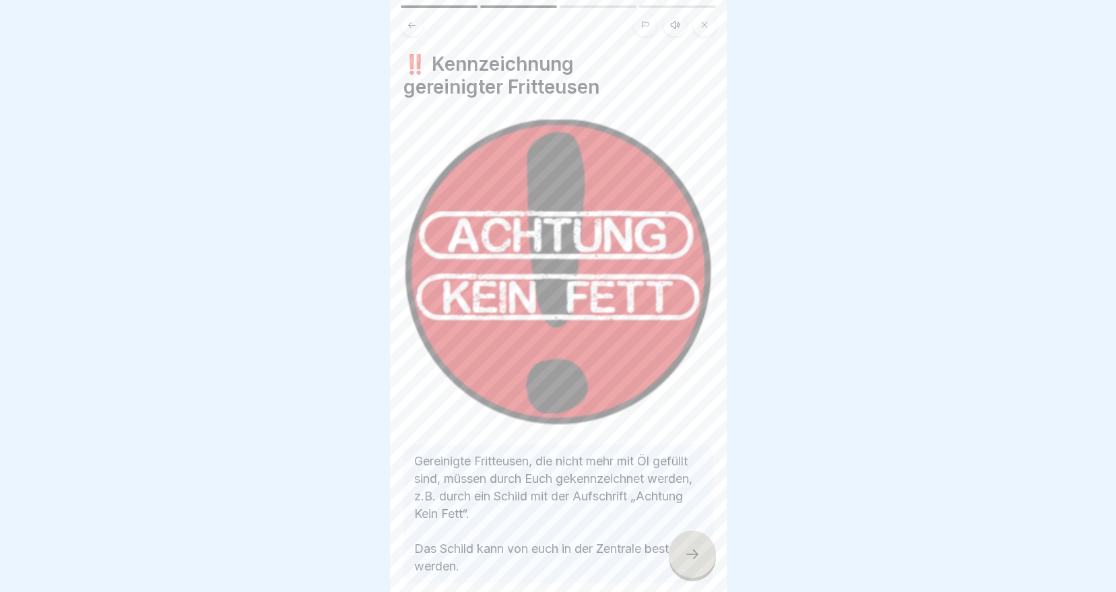
click at [688, 558] on icon at bounding box center [692, 554] width 16 height 16
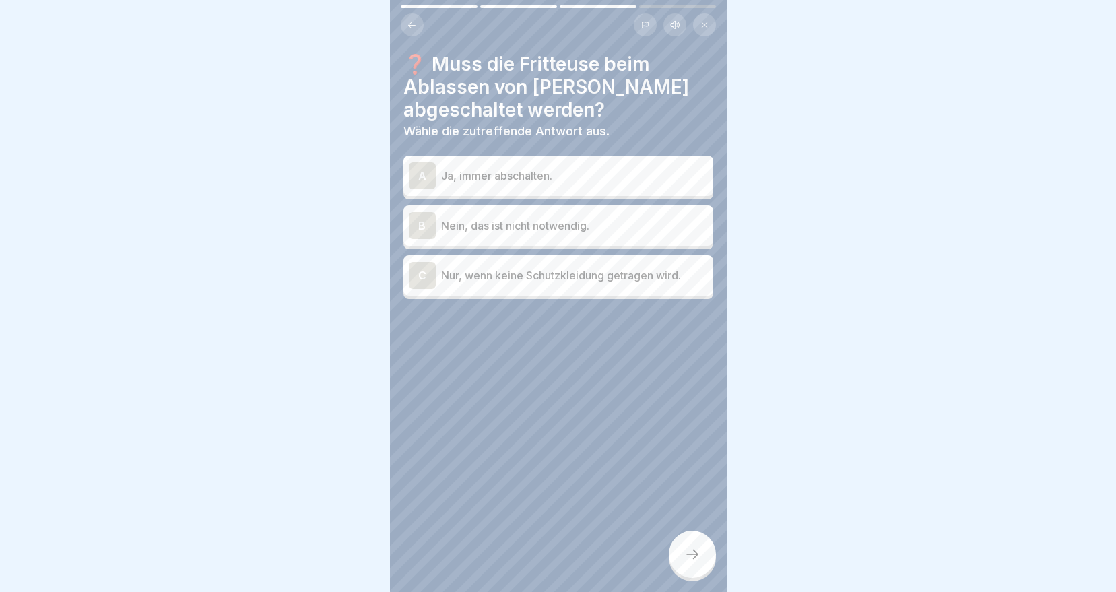
click at [512, 168] on p "Ja, immer abschalten." at bounding box center [574, 176] width 267 height 16
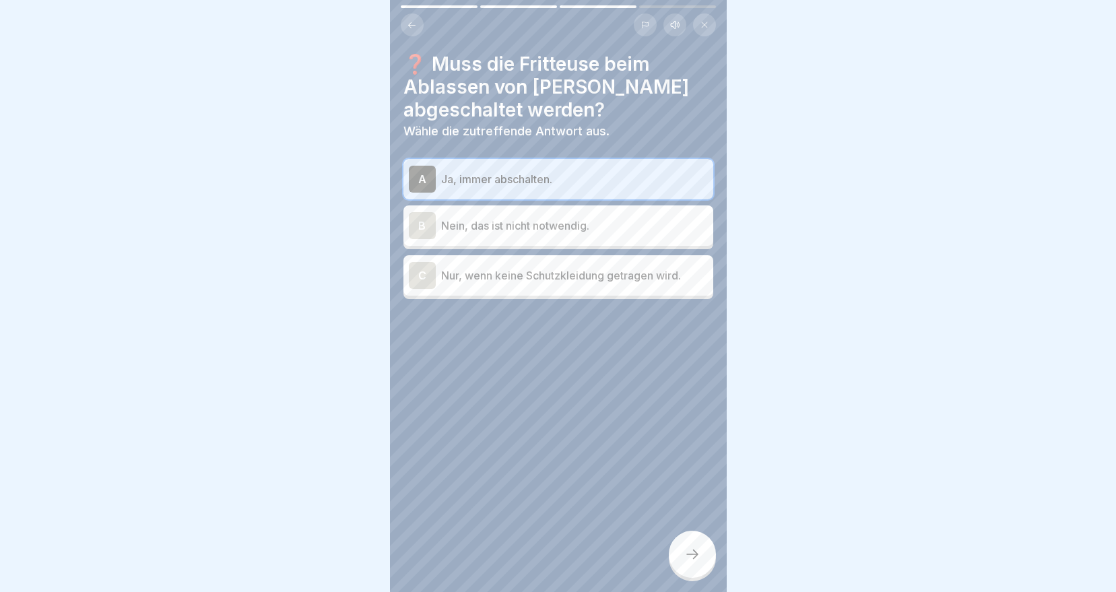
click at [694, 564] on div at bounding box center [692, 554] width 47 height 47
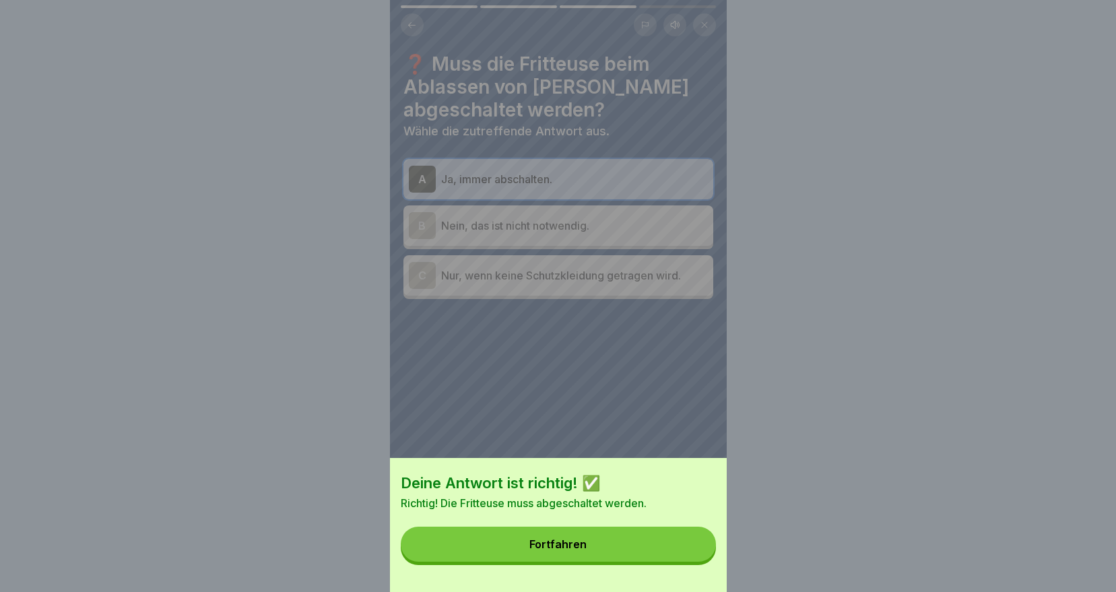
click at [648, 558] on button "Fortfahren" at bounding box center [558, 544] width 315 height 35
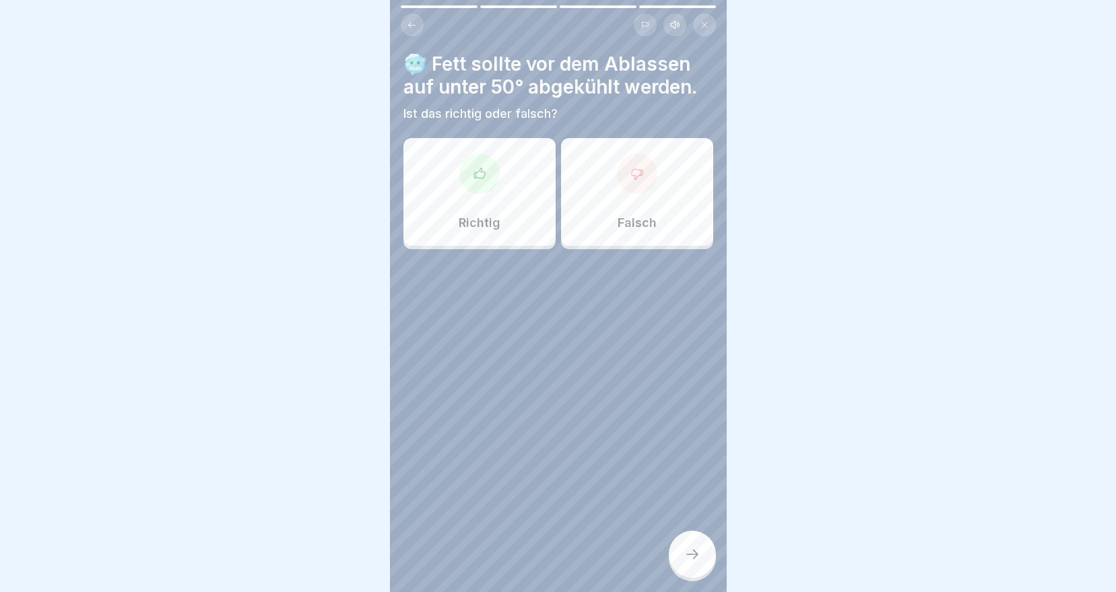
click at [491, 188] on div "Richtig" at bounding box center [479, 192] width 152 height 108
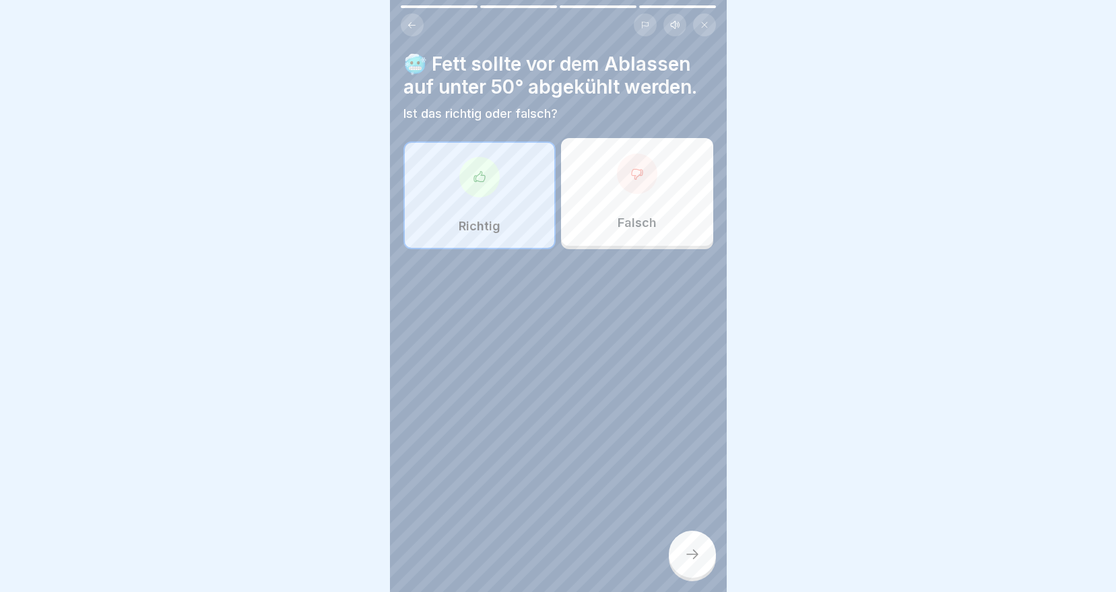
click at [687, 553] on icon at bounding box center [692, 554] width 16 height 16
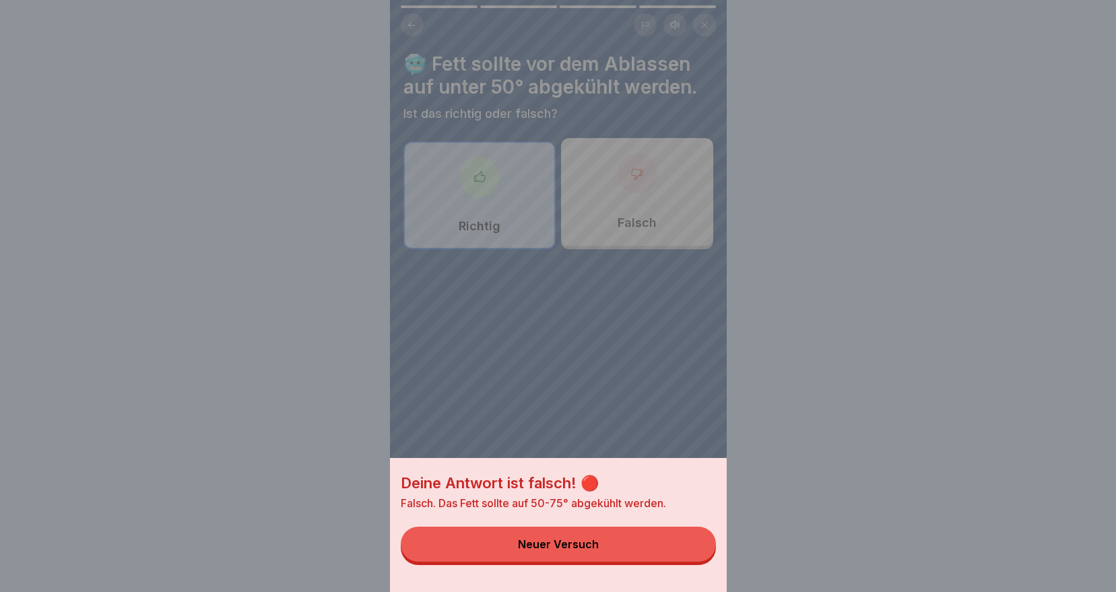
click at [610, 547] on button "Neuer Versuch" at bounding box center [558, 544] width 315 height 35
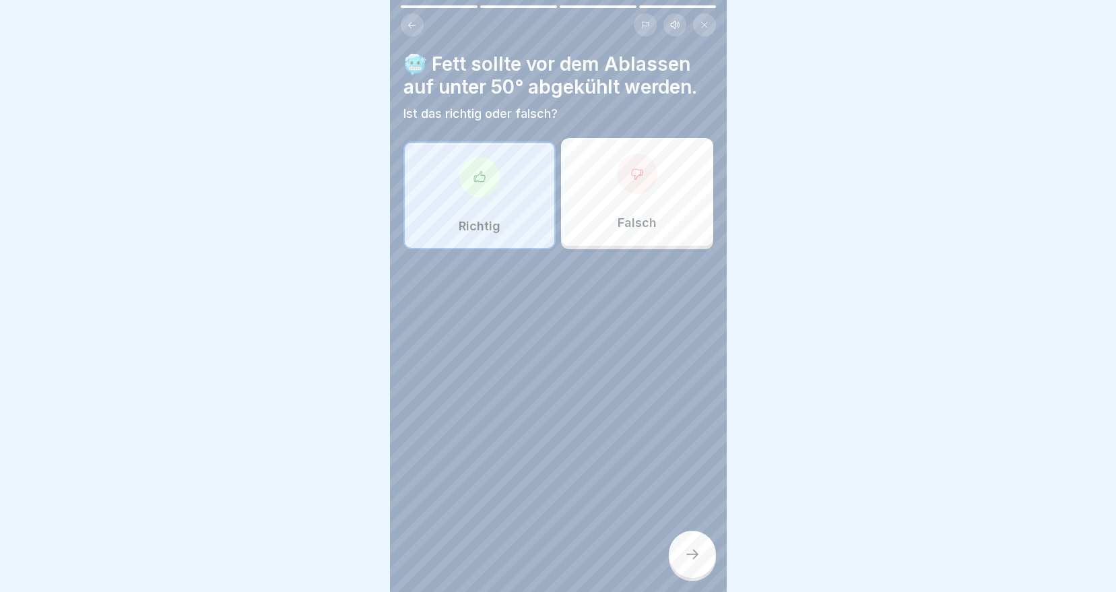
click at [599, 147] on div "Falsch" at bounding box center [637, 192] width 152 height 108
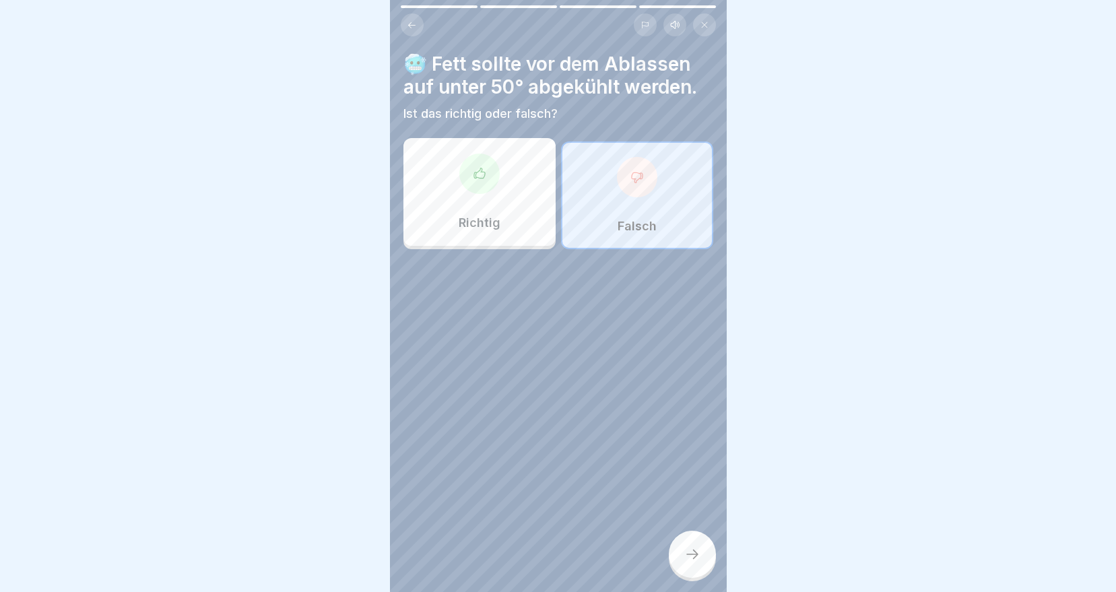
click at [701, 558] on div at bounding box center [692, 554] width 47 height 47
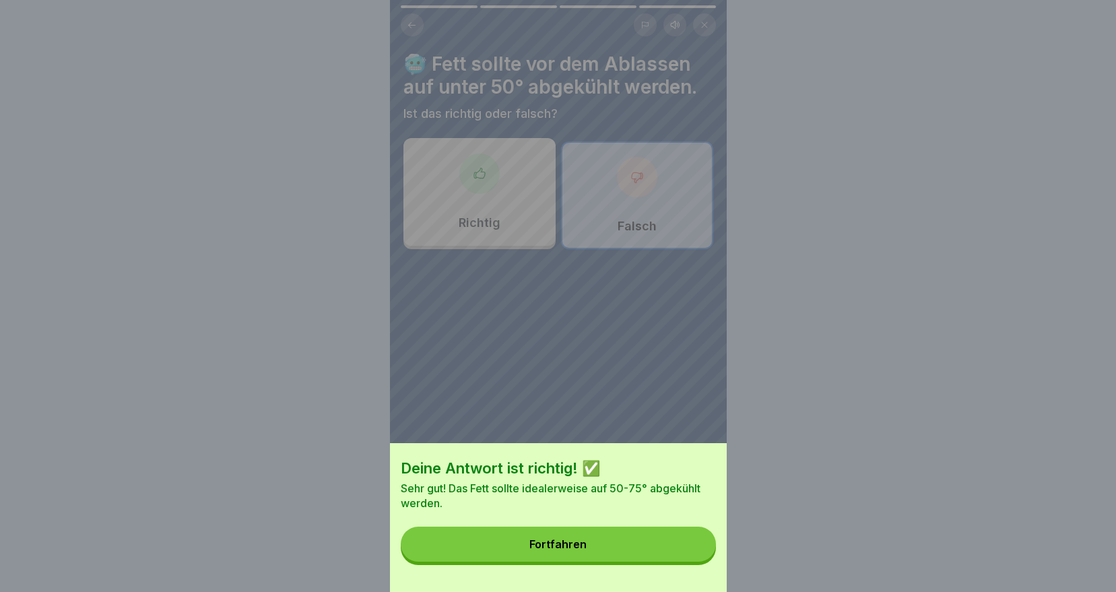
click at [642, 558] on button "Fortfahren" at bounding box center [558, 544] width 315 height 35
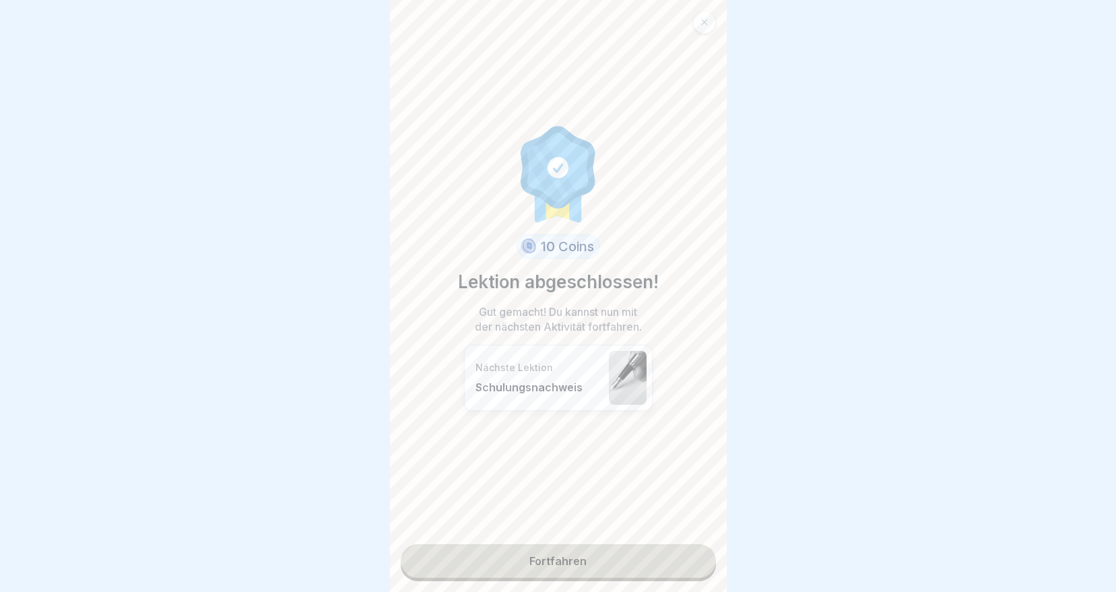
click at [579, 555] on link "Fortfahren" at bounding box center [558, 561] width 315 height 34
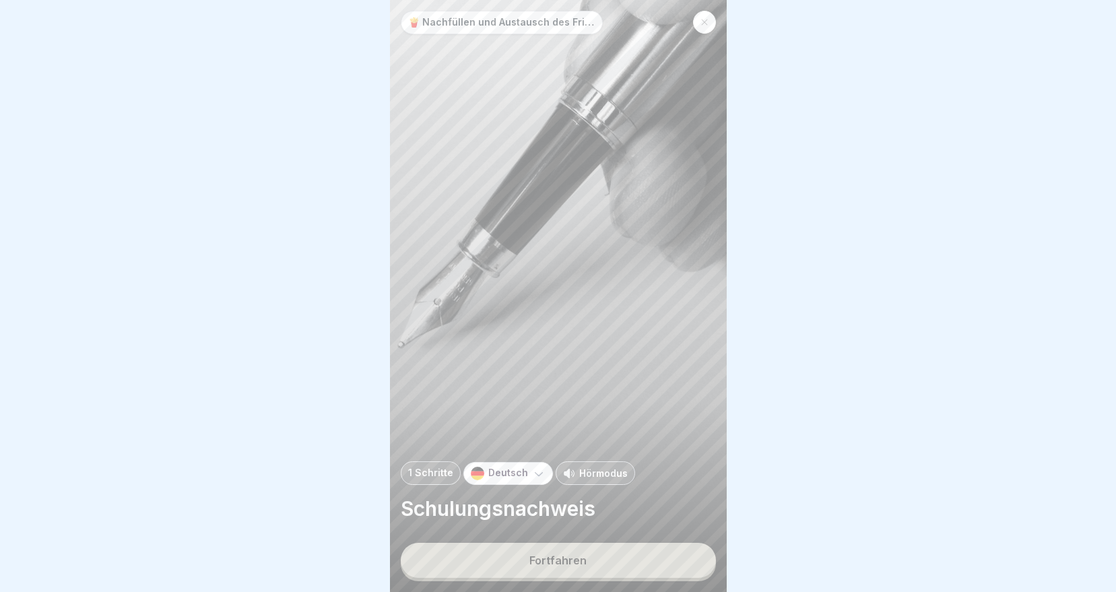
click at [539, 555] on div "Fortfahren" at bounding box center [557, 560] width 57 height 12
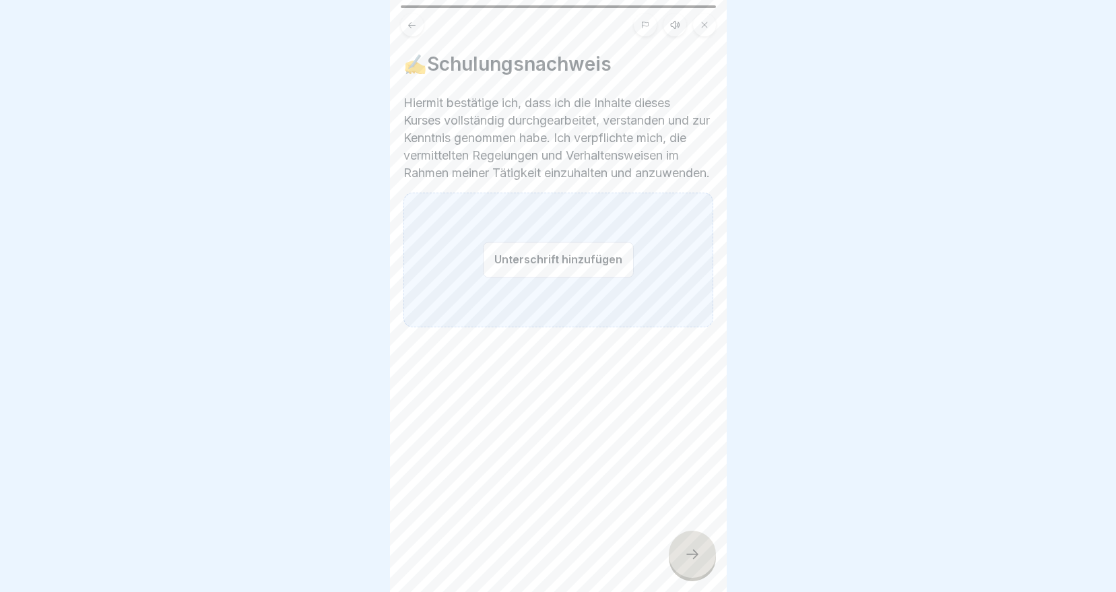
click at [510, 267] on button "Unterschrift hinzufügen" at bounding box center [558, 260] width 151 height 36
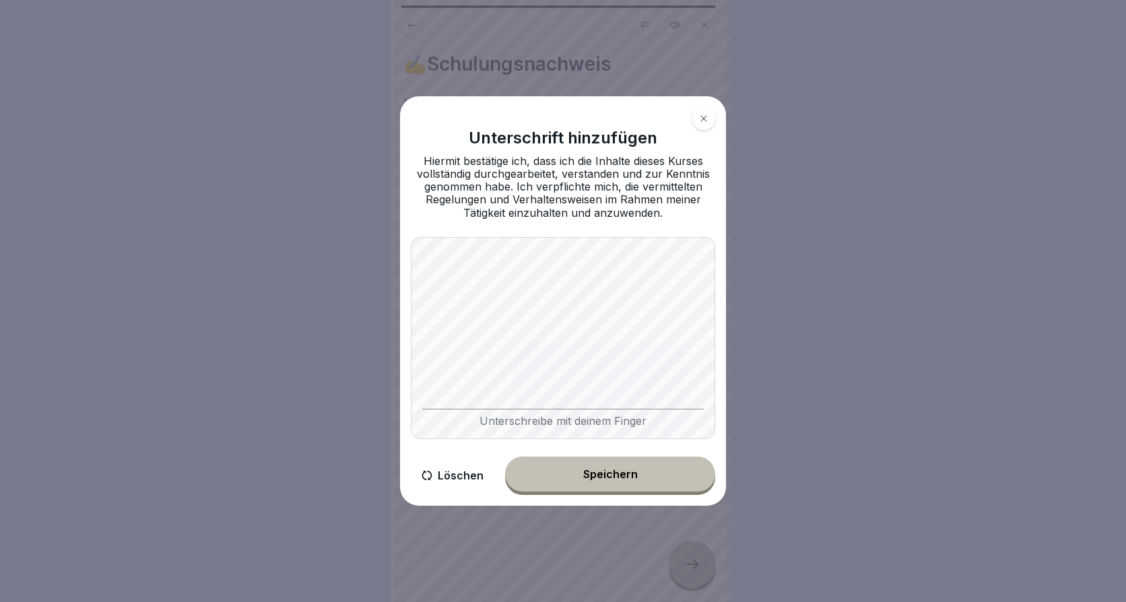
click at [602, 480] on div "Speichern" at bounding box center [610, 474] width 55 height 12
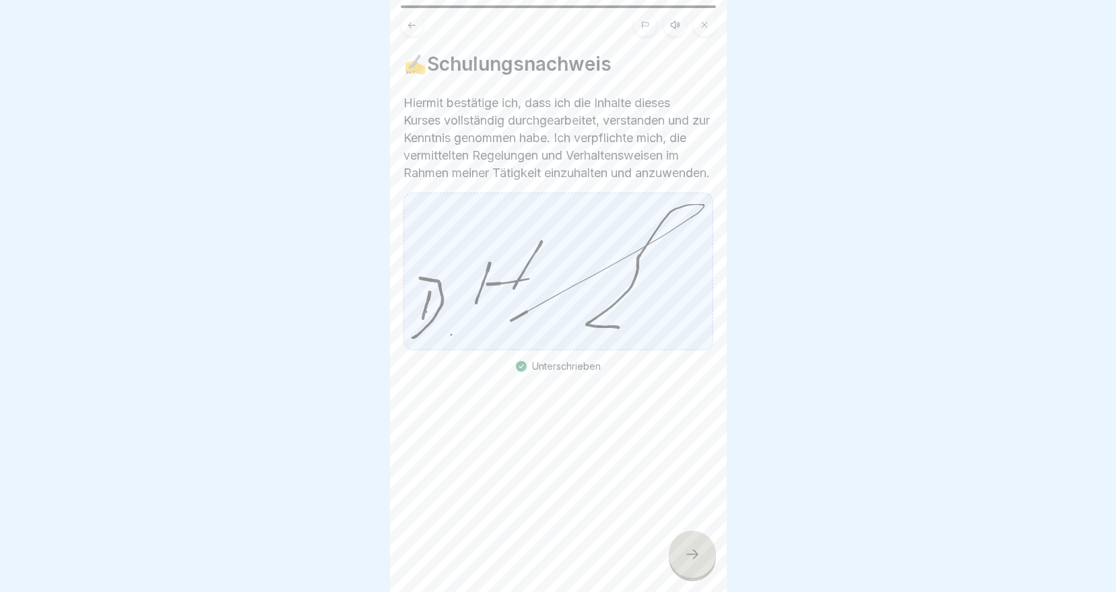
click at [693, 558] on icon at bounding box center [692, 554] width 16 height 16
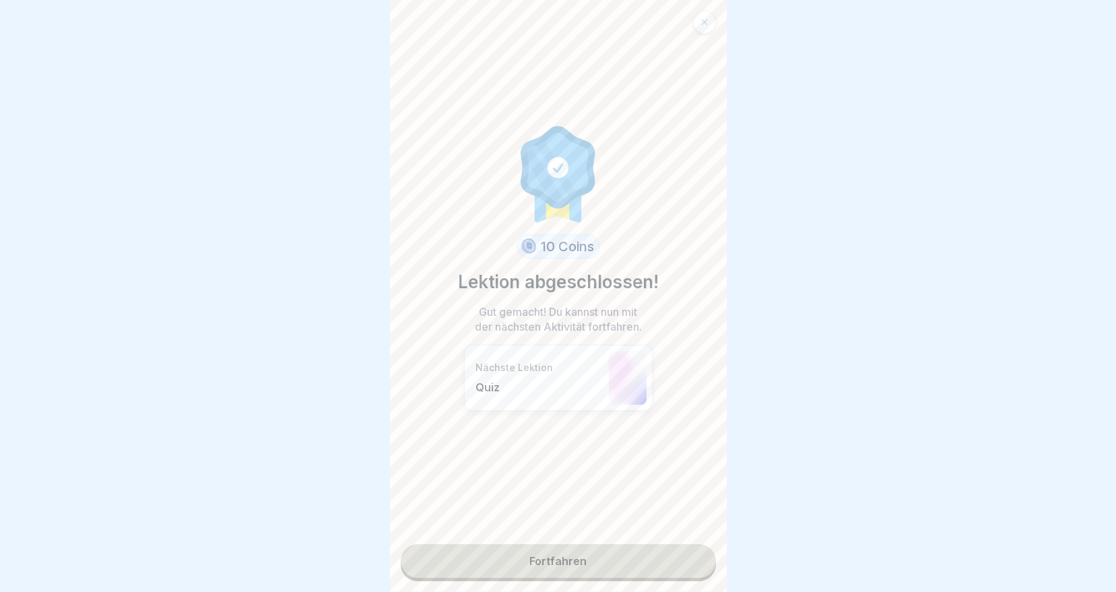
click at [554, 558] on link "Fortfahren" at bounding box center [558, 561] width 315 height 34
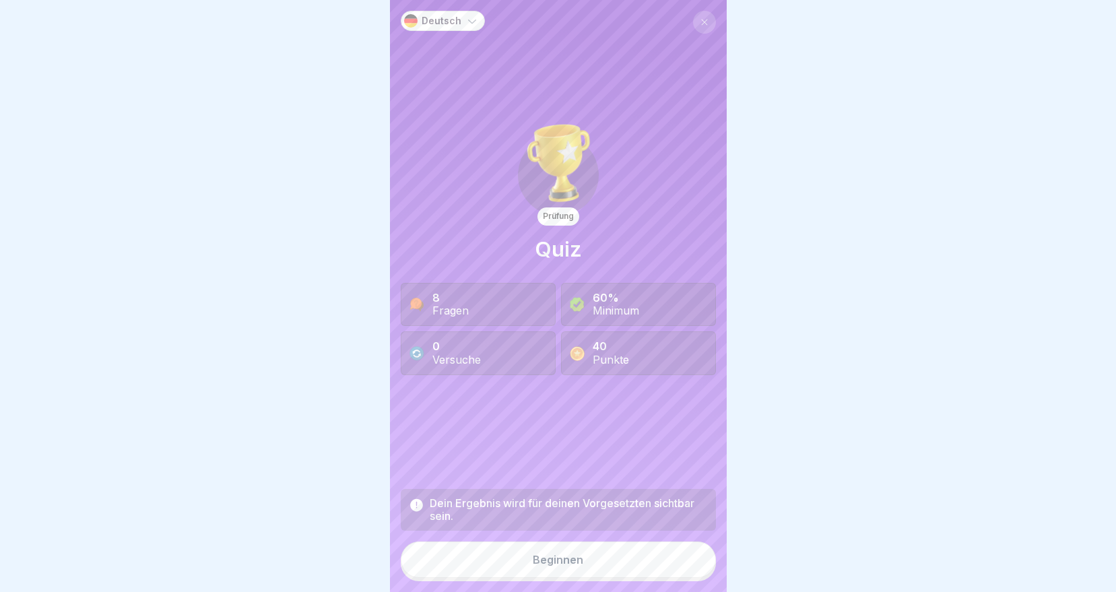
click at [540, 566] on div "Beginnen" at bounding box center [558, 560] width 51 height 12
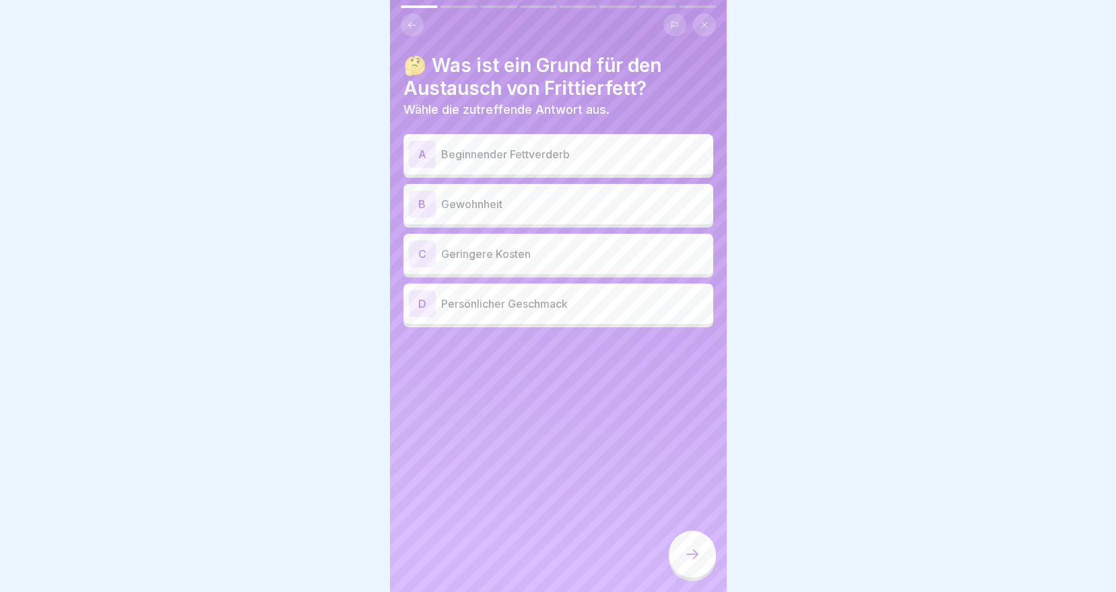
click at [499, 151] on p "Beginnender Fettverderb" at bounding box center [574, 154] width 267 height 16
